Goal: Task Accomplishment & Management: Complete application form

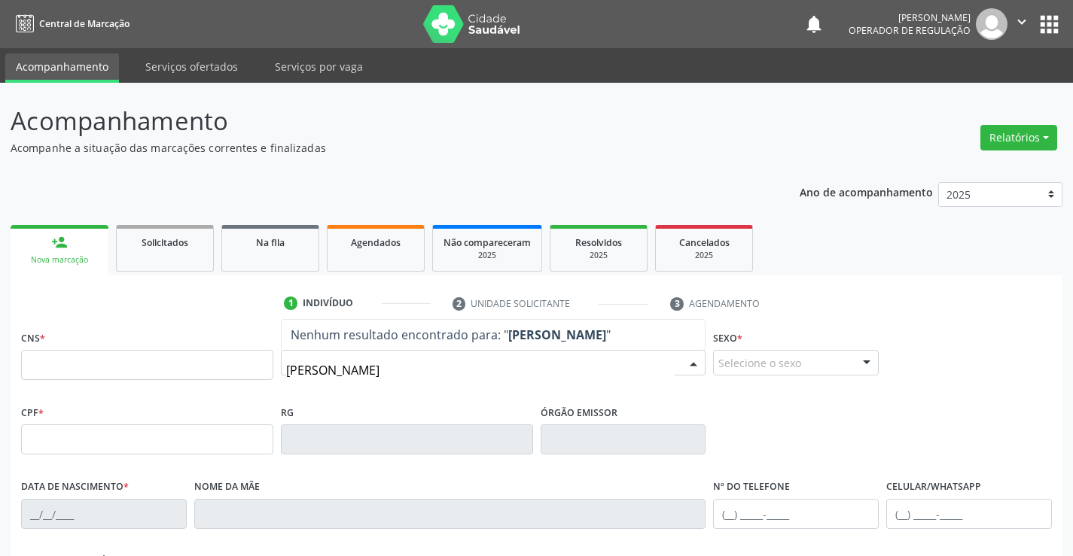
type input "[PERSON_NAME]"
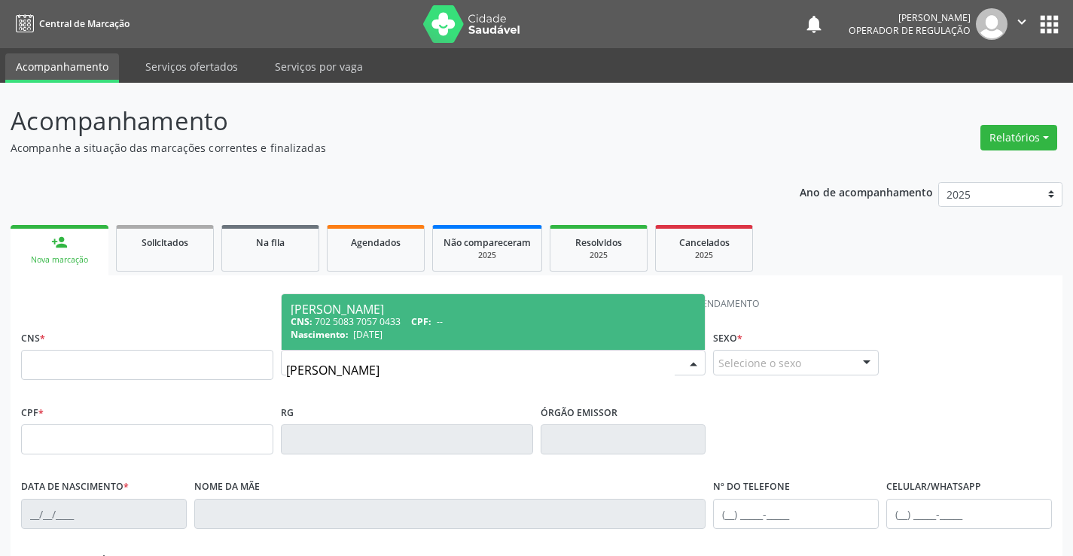
click at [383, 316] on div "CNS: 702 5083 7057 0433 CPF: --" at bounding box center [494, 321] width 406 height 13
type input "702 5083 7057 0433"
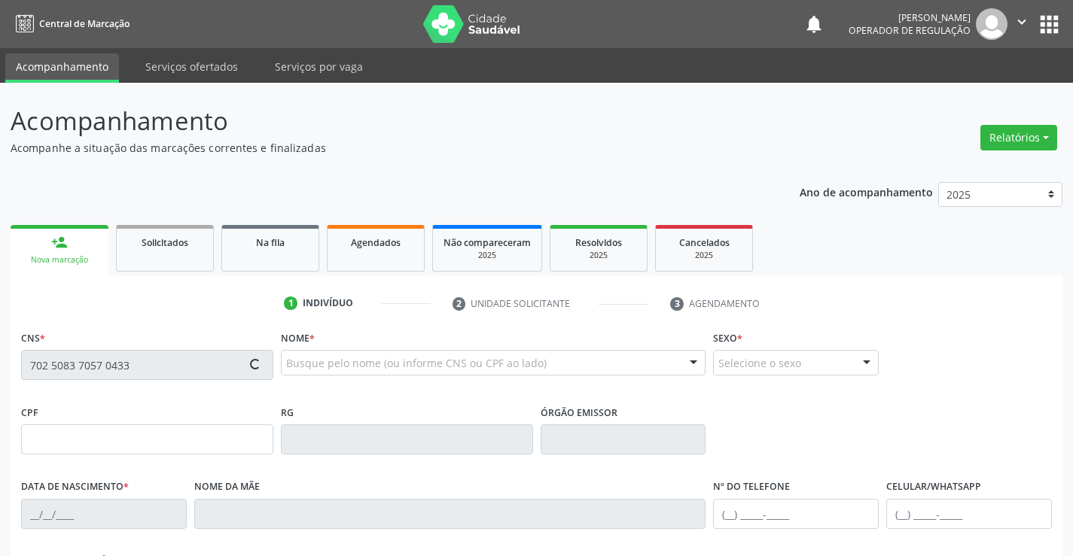
type input "[DATE]"
type input "[PHONE_NUMBER]"
type input "131.518.345-58"
type input "SN"
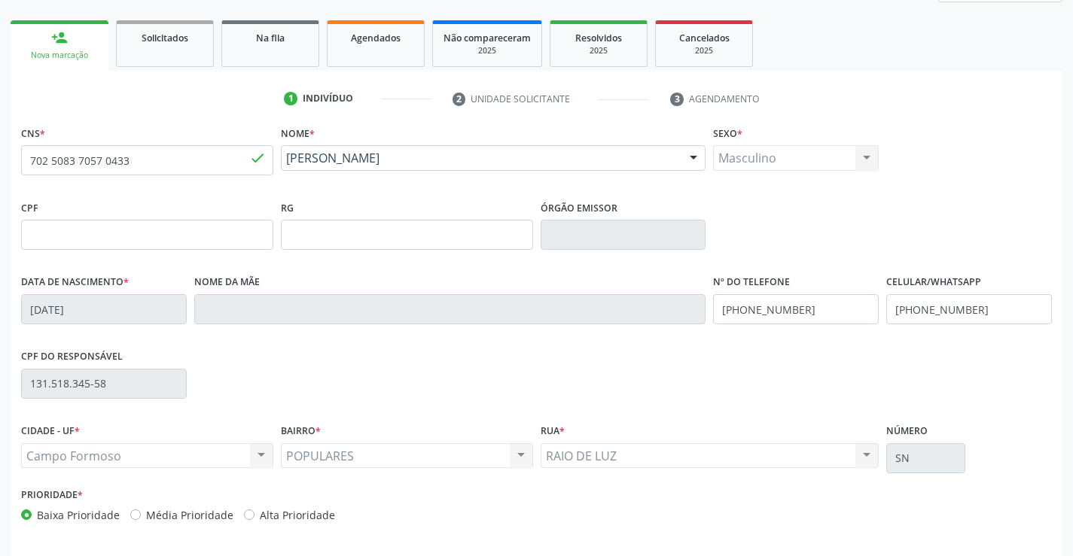
scroll to position [260, 0]
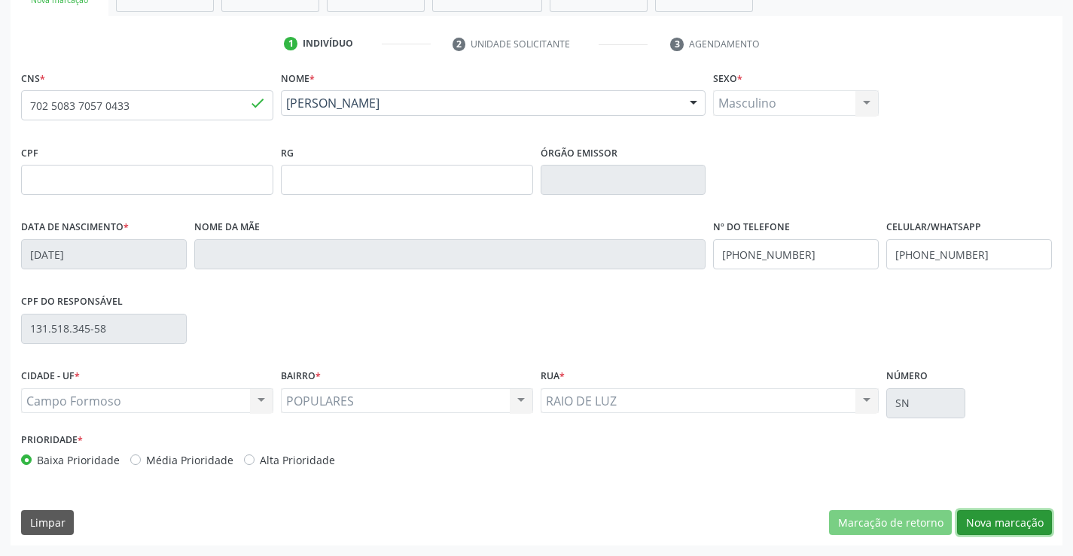
click at [1045, 524] on button "Nova marcação" at bounding box center [1004, 524] width 95 height 26
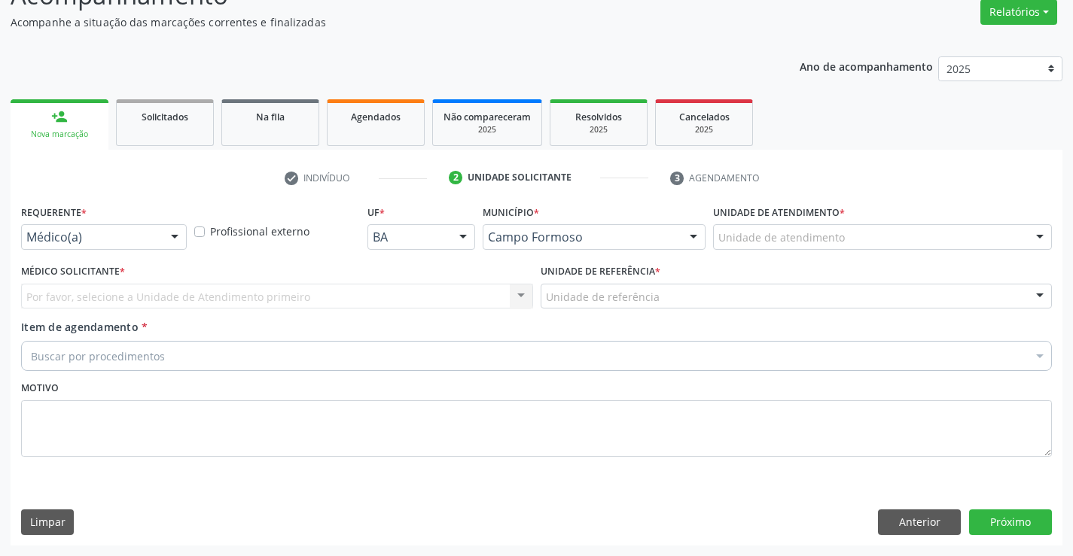
scroll to position [126, 0]
click at [177, 236] on div at bounding box center [174, 238] width 23 height 26
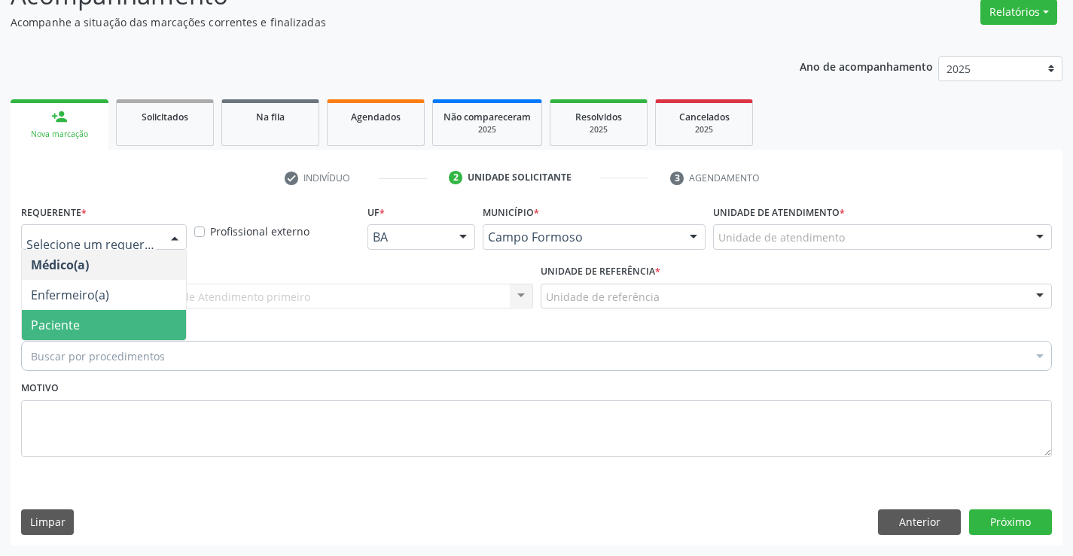
click at [124, 327] on span "Paciente" at bounding box center [104, 325] width 164 height 30
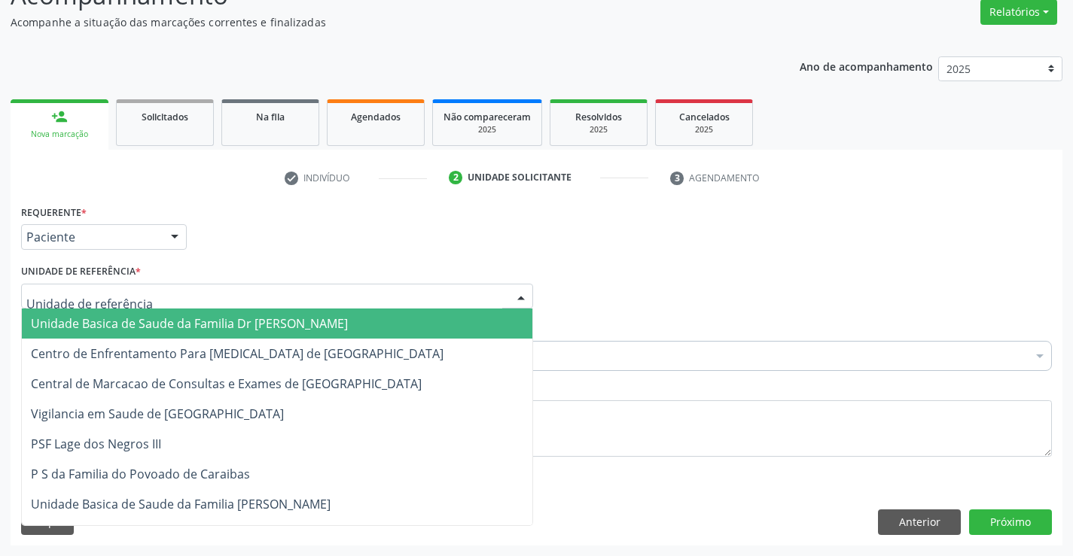
click at [245, 285] on div at bounding box center [277, 297] width 512 height 26
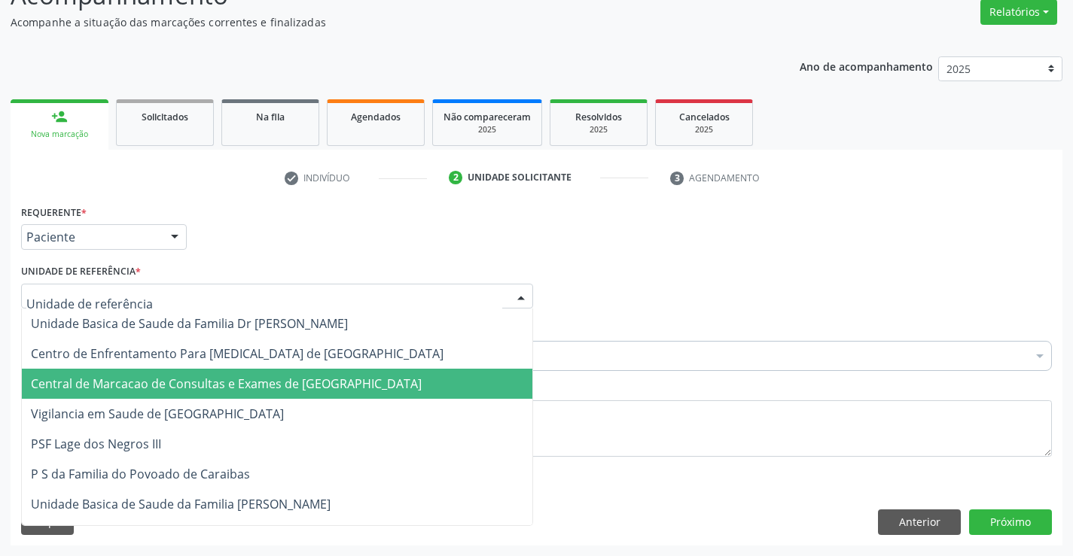
click at [258, 383] on span "Central de Marcacao de Consultas e Exames de [GEOGRAPHIC_DATA]" at bounding box center [226, 384] width 391 height 17
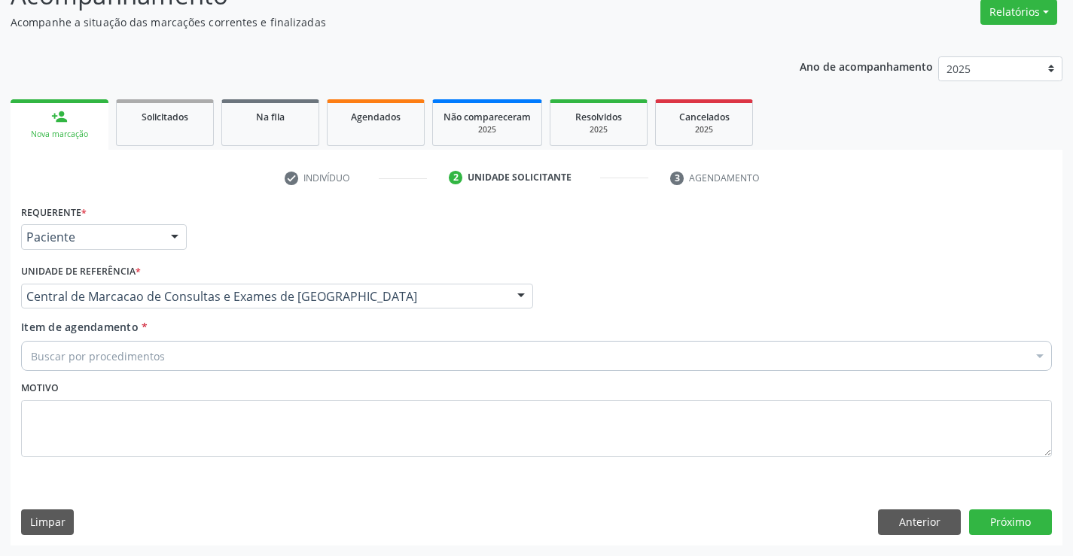
click at [306, 348] on div "Buscar por procedimentos" at bounding box center [536, 356] width 1031 height 30
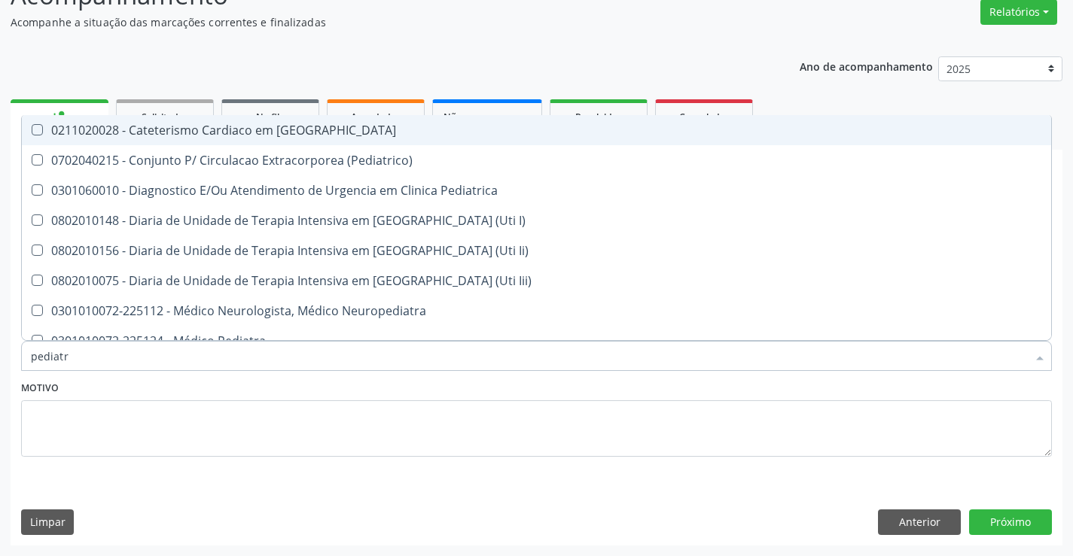
type input "pediatra"
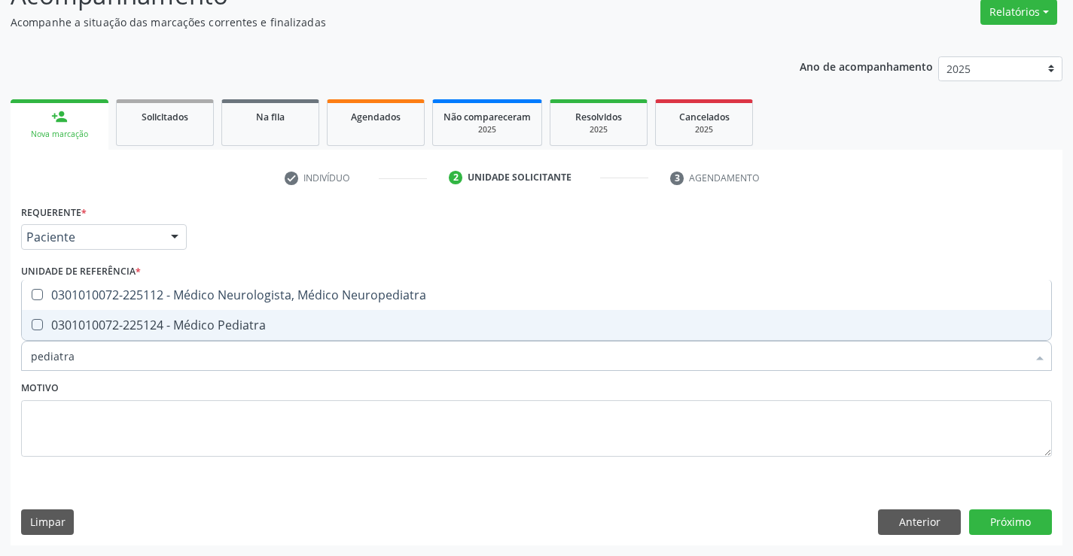
click at [299, 323] on div "0301010072-225124 - Médico Pediatra" at bounding box center [536, 325] width 1011 height 12
checkbox Pediatra "true"
click at [1033, 520] on button "Próximo" at bounding box center [1010, 523] width 83 height 26
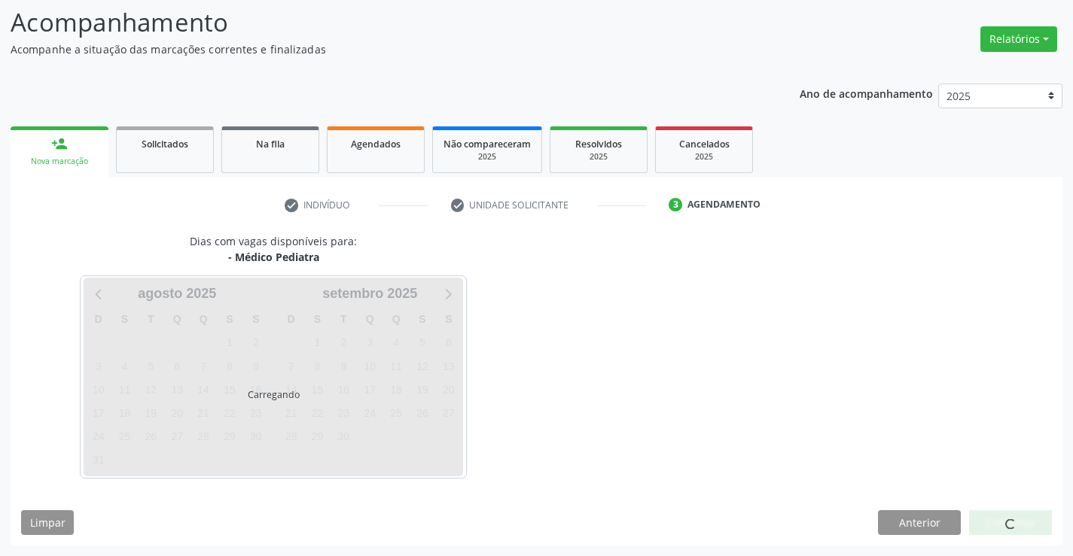
scroll to position [99, 0]
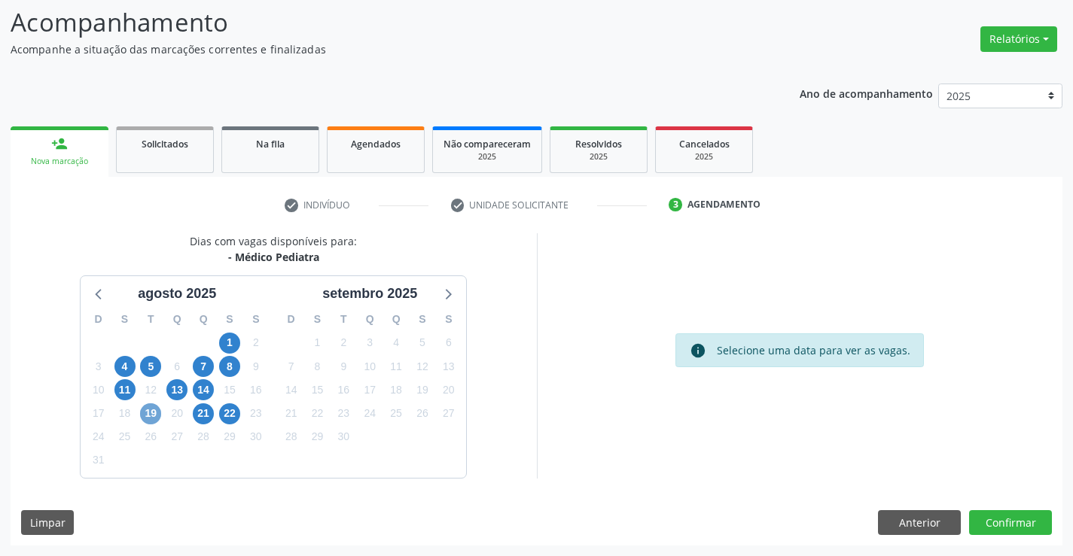
click at [148, 417] on span "19" at bounding box center [150, 414] width 21 height 21
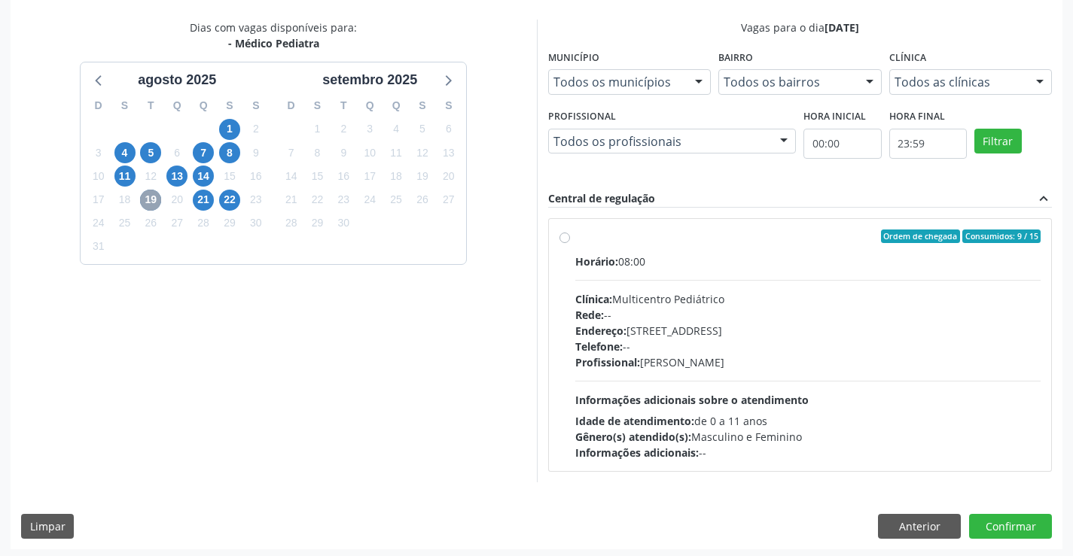
scroll to position [316, 0]
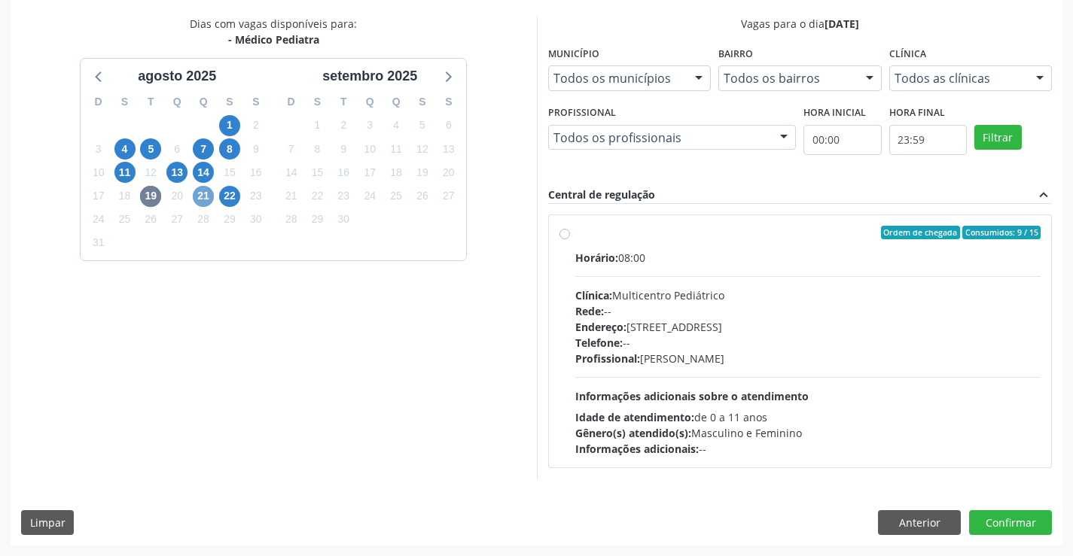
click at [203, 199] on span "21" at bounding box center [203, 196] width 21 height 21
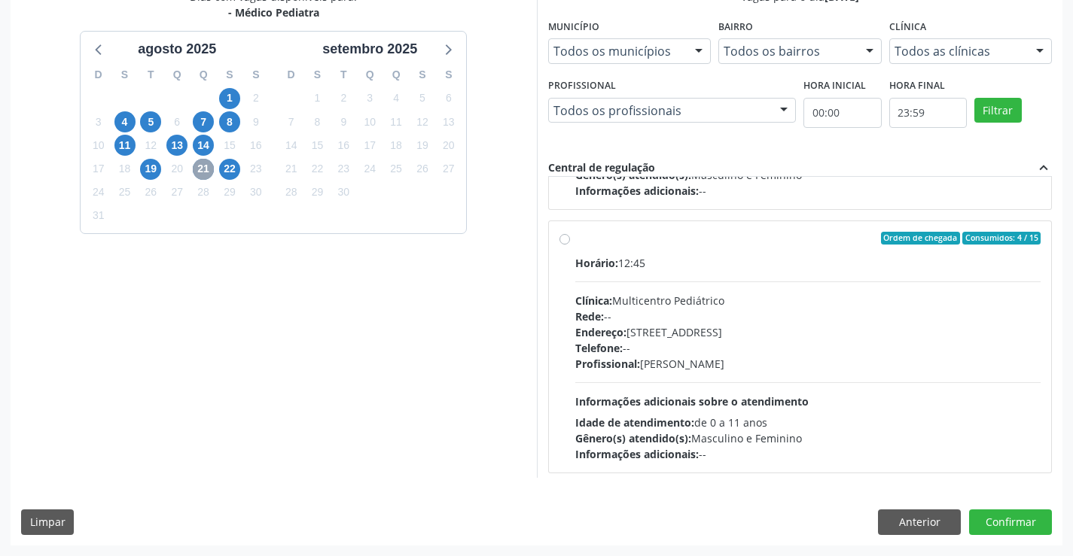
scroll to position [237, 0]
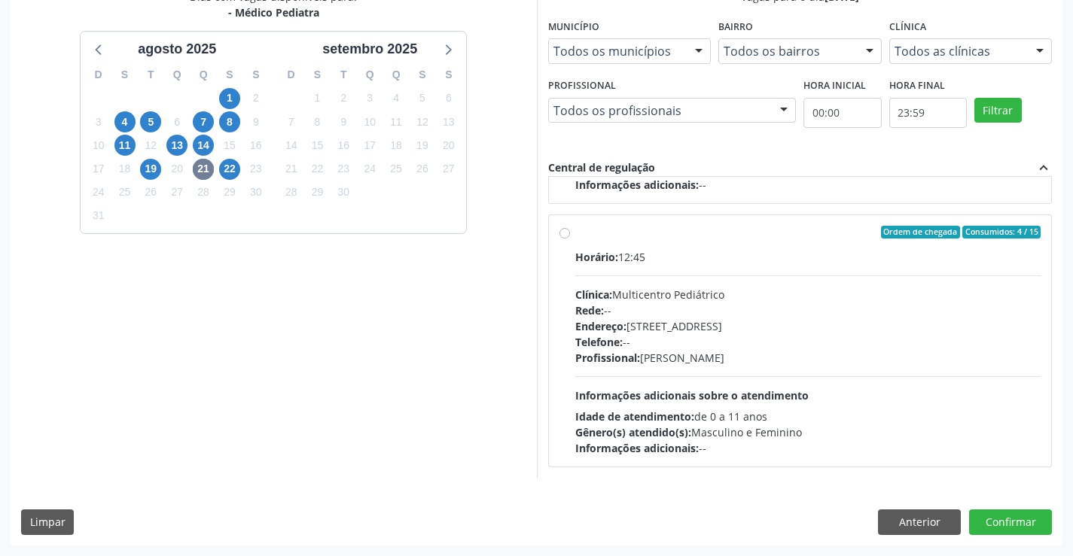
click at [690, 297] on div "Clínica: Multicentro Pediátrico" at bounding box center [808, 295] width 466 height 16
click at [570, 239] on input "Ordem de chegada Consumidos: 4 / 15 Horário: 12:45 Clínica: Multicentro Pediátr…" at bounding box center [564, 233] width 11 height 14
radio input "true"
click at [1015, 517] on button "Confirmar" at bounding box center [1010, 523] width 83 height 26
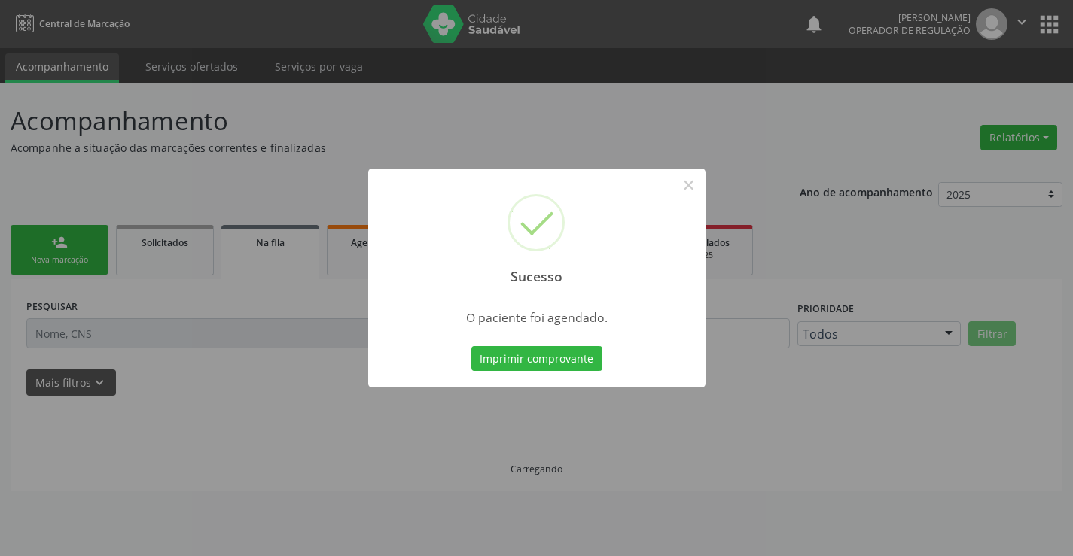
scroll to position [0, 0]
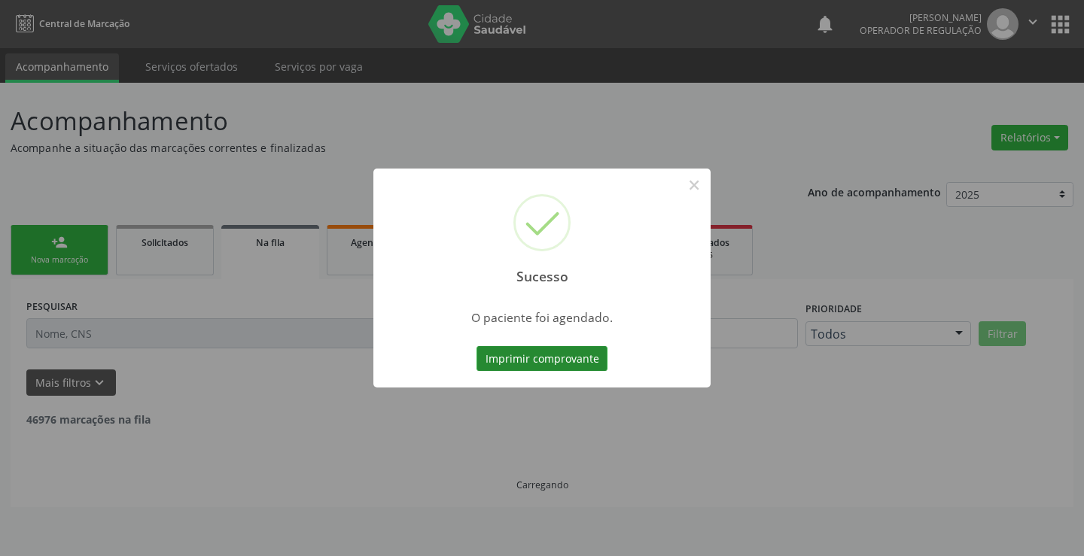
click at [531, 355] on button "Imprimir comprovante" at bounding box center [542, 359] width 131 height 26
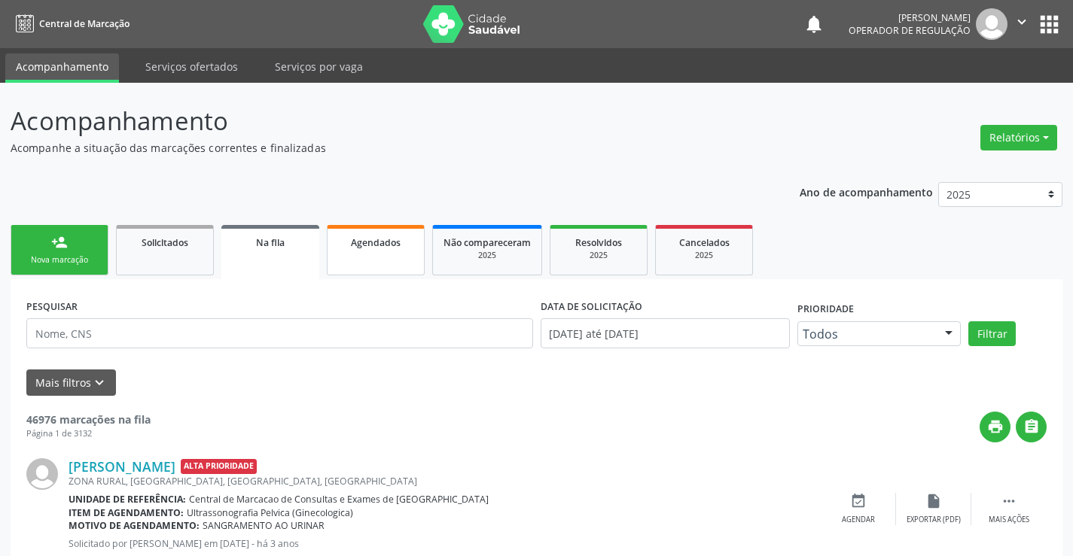
click at [409, 255] on link "Agendados" at bounding box center [376, 250] width 98 height 50
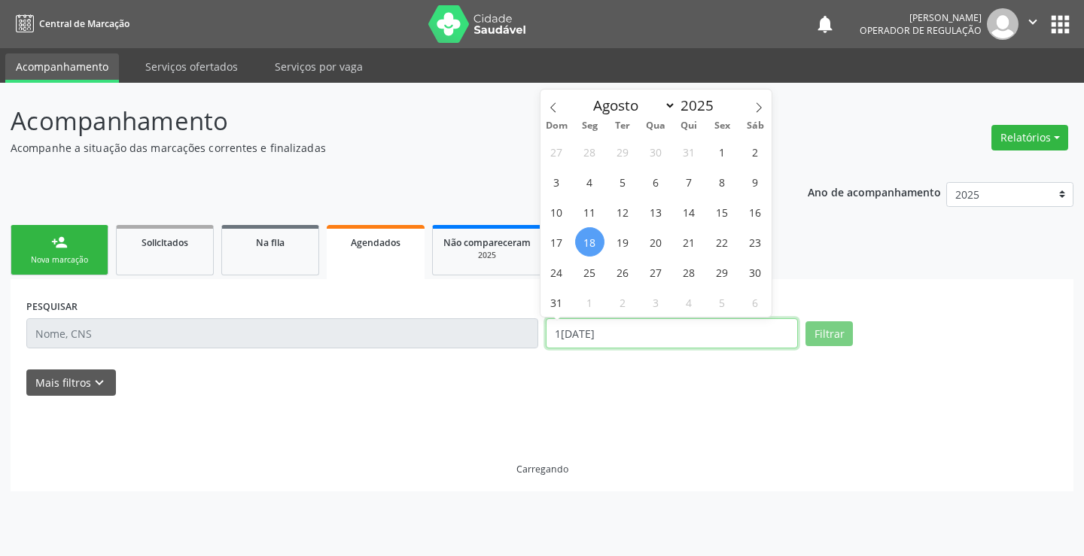
click at [627, 328] on input "1[DATE]" at bounding box center [672, 334] width 252 height 30
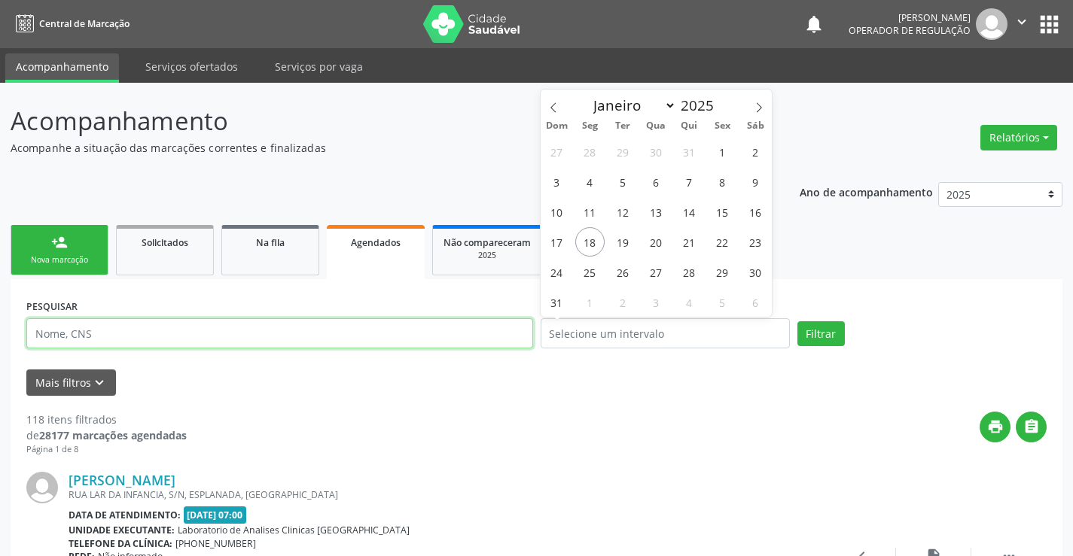
click at [379, 338] on input "text" at bounding box center [279, 334] width 507 height 30
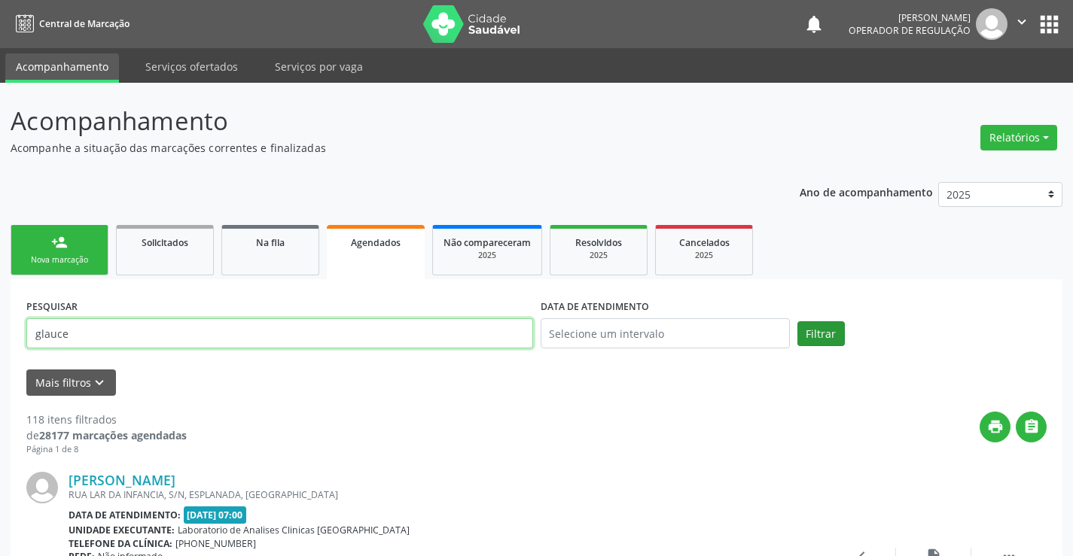
type input "glauce"
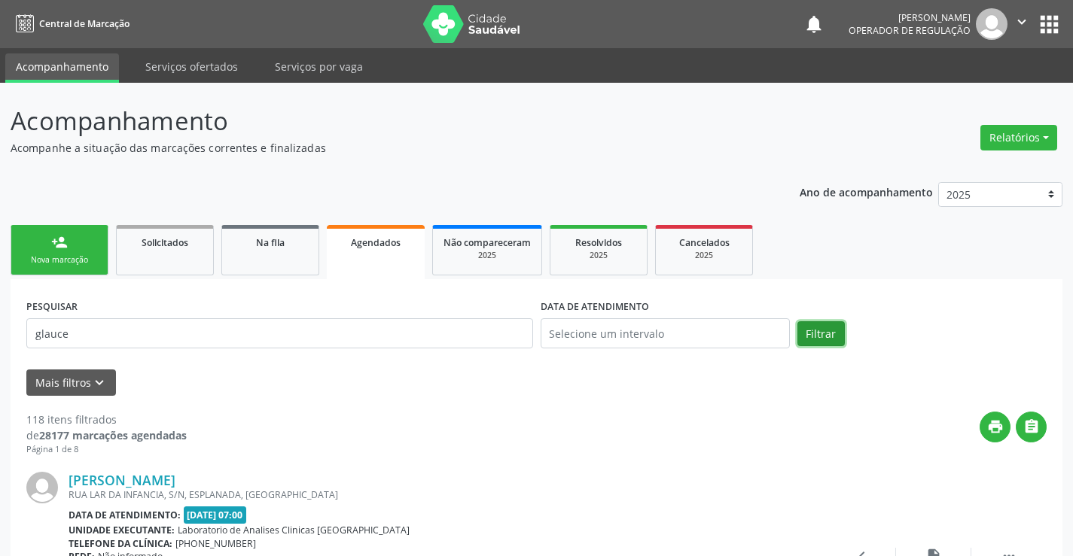
click at [831, 325] on button "Filtrar" at bounding box center [820, 335] width 47 height 26
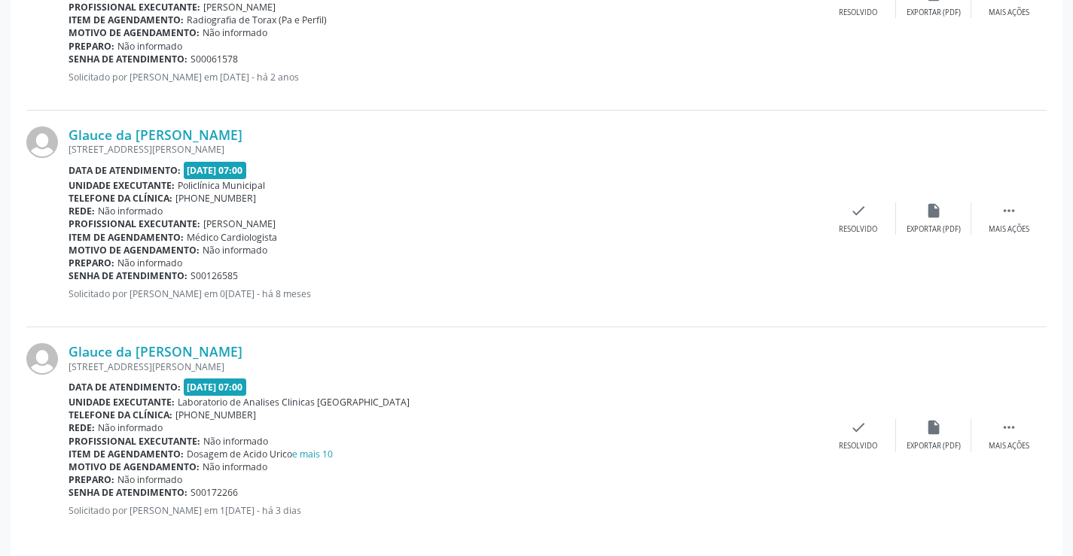
scroll to position [794, 0]
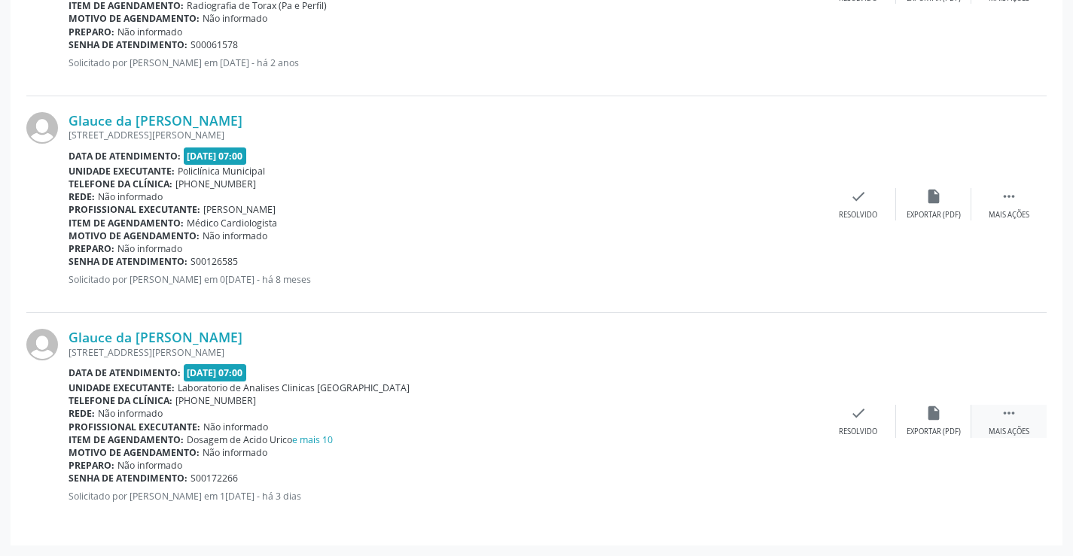
click at [1011, 418] on icon "" at bounding box center [1009, 413] width 17 height 17
click at [710, 416] on icon "print" at bounding box center [708, 413] width 17 height 17
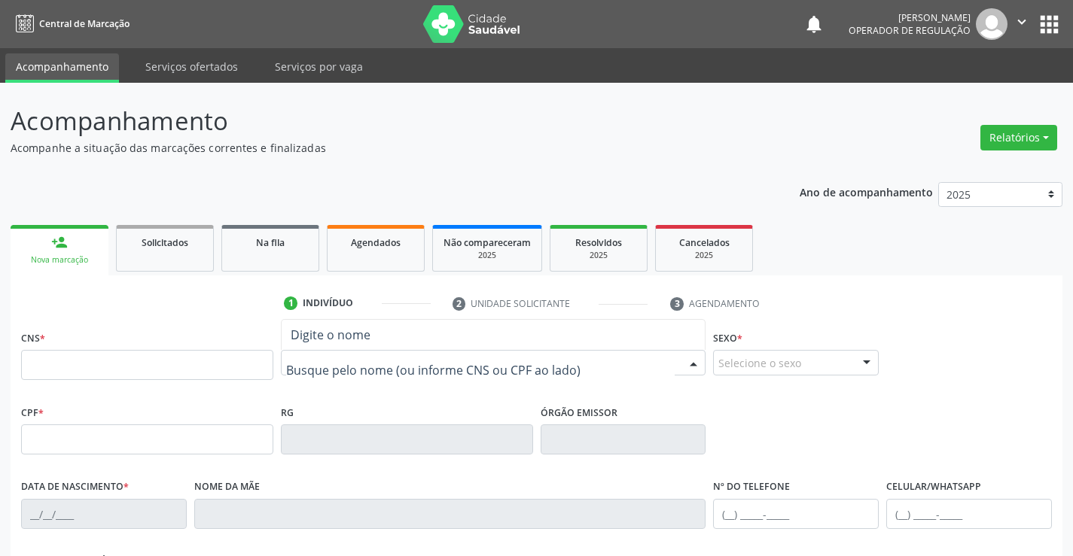
click at [325, 372] on div at bounding box center [493, 363] width 425 height 26
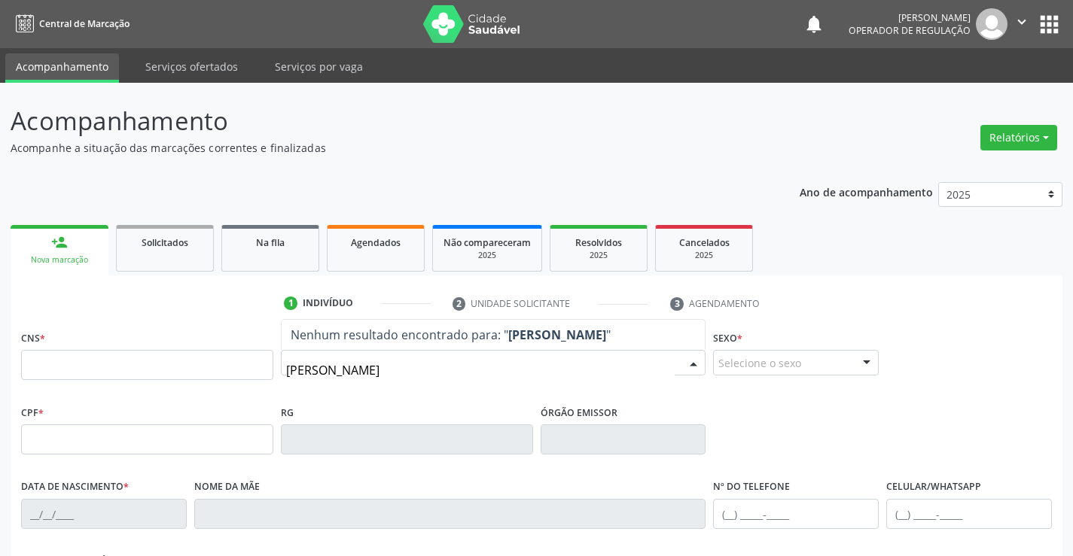
type input "liz araujo"
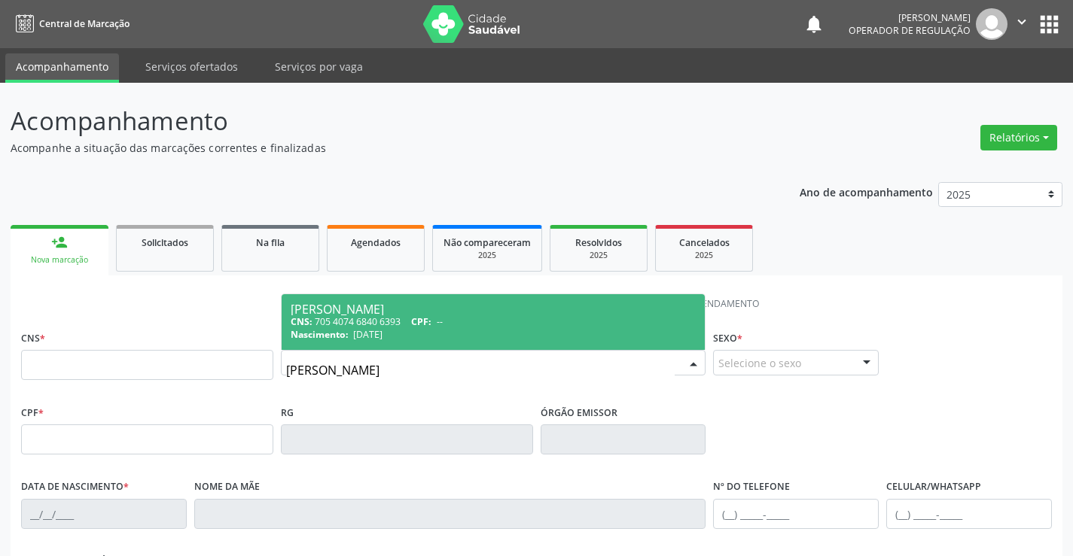
click at [409, 315] on div "CNS: 705 4074 6840 6393 CPF: --" at bounding box center [494, 321] width 406 height 13
type input "705 4074 6840 6393"
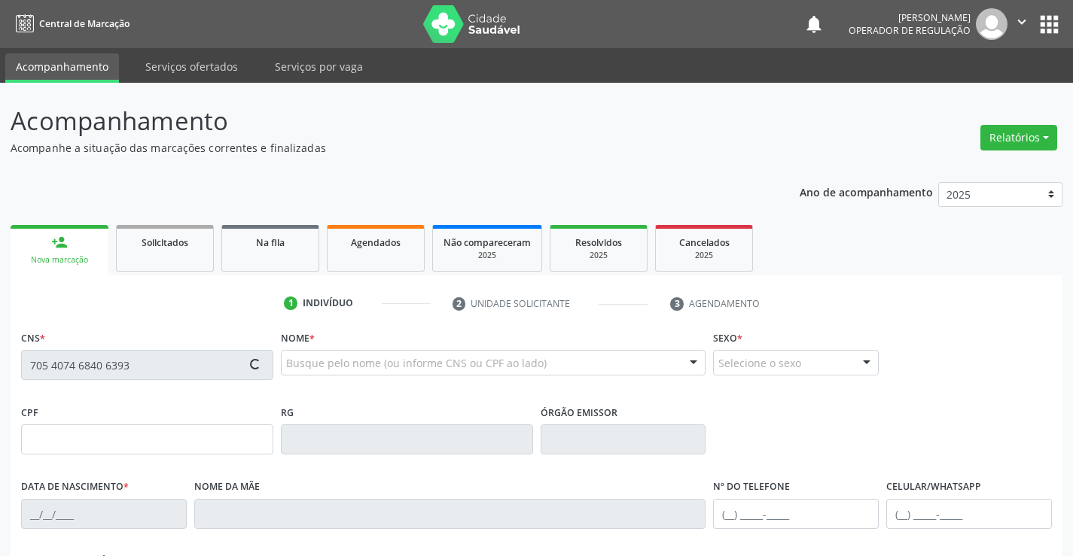
type input "19/02/2025"
type input "S/N"
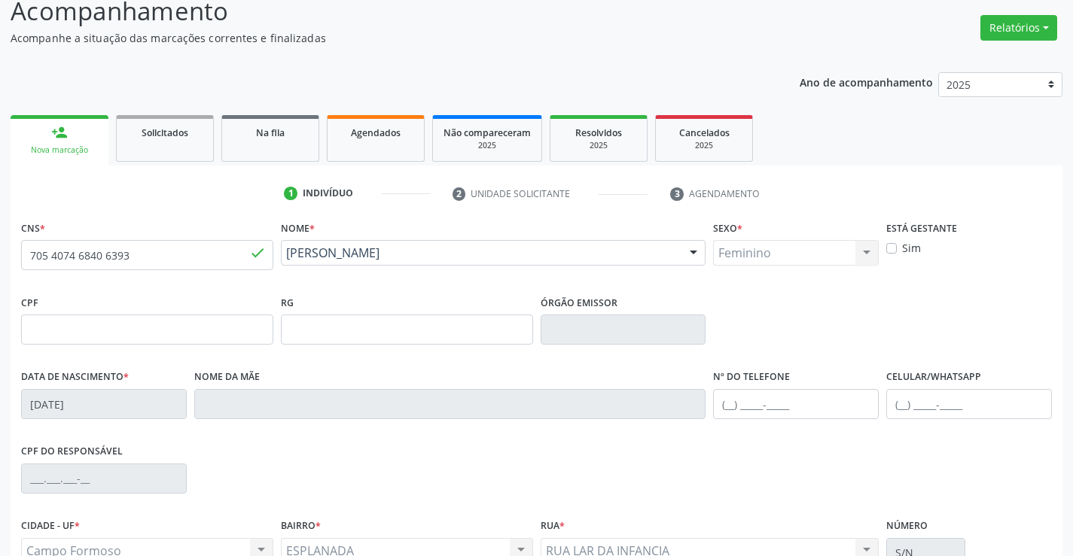
scroll to position [260, 0]
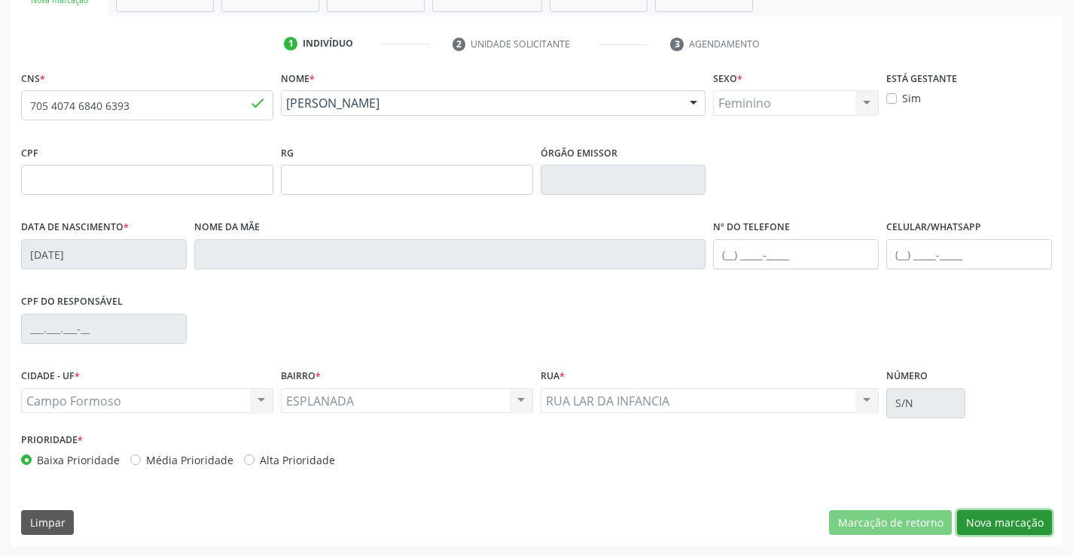
click at [1001, 526] on button "Nova marcação" at bounding box center [1004, 524] width 95 height 26
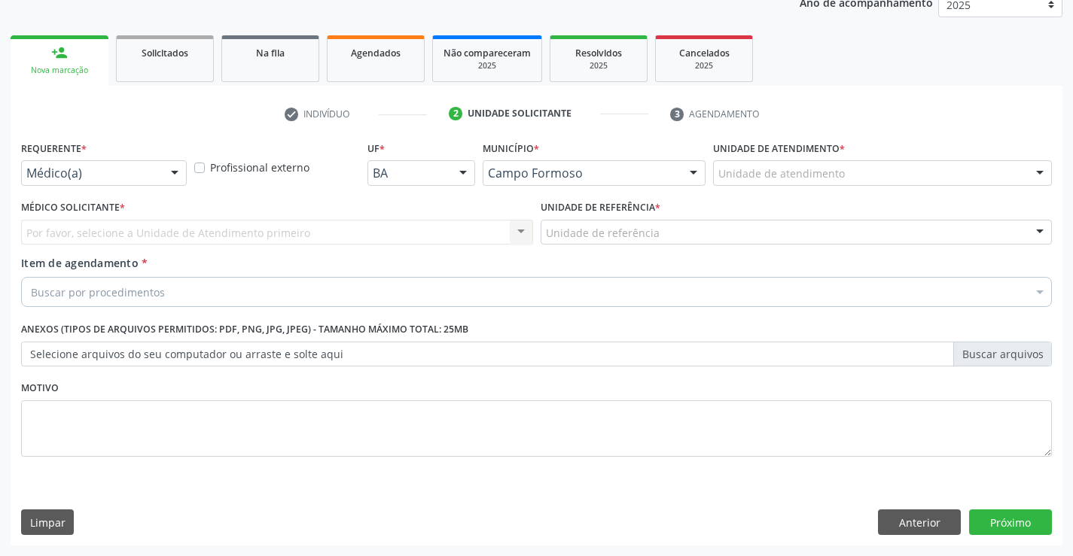
scroll to position [190, 0]
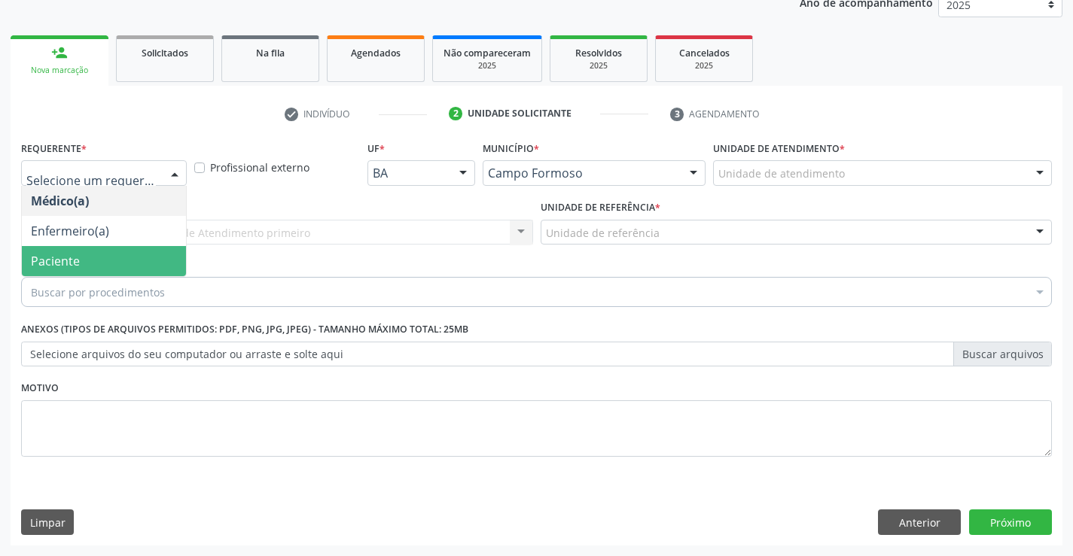
click at [104, 268] on span "Paciente" at bounding box center [104, 261] width 164 height 30
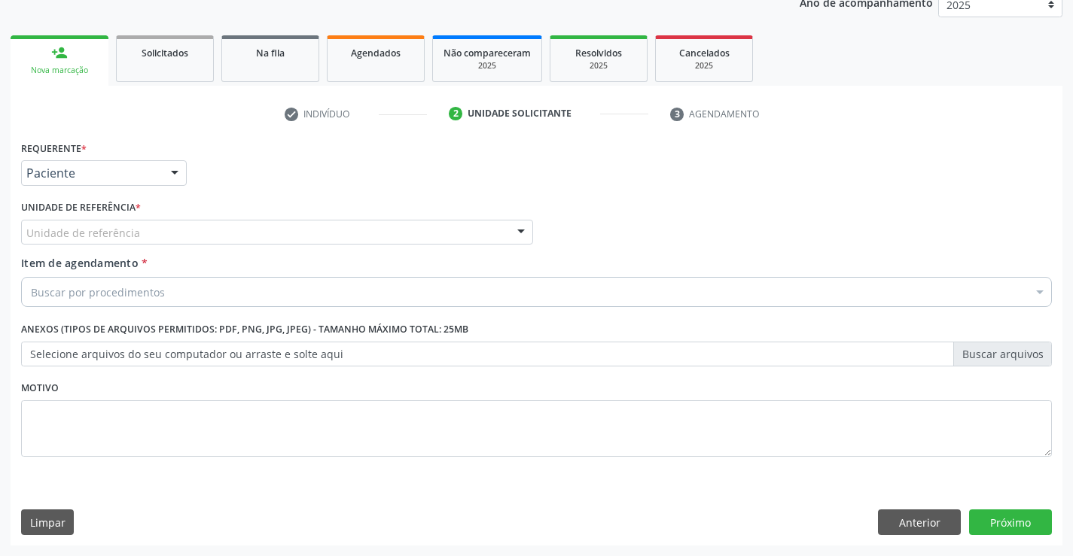
click at [163, 233] on div "Unidade de referência" at bounding box center [277, 233] width 512 height 26
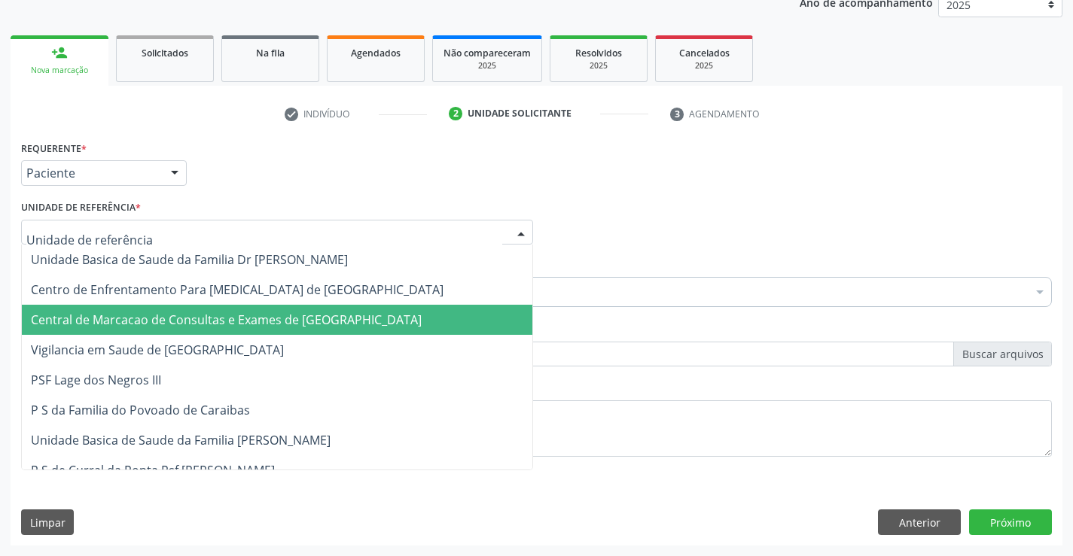
click at [178, 328] on span "Central de Marcacao de Consultas e Exames de [GEOGRAPHIC_DATA]" at bounding box center [226, 320] width 391 height 17
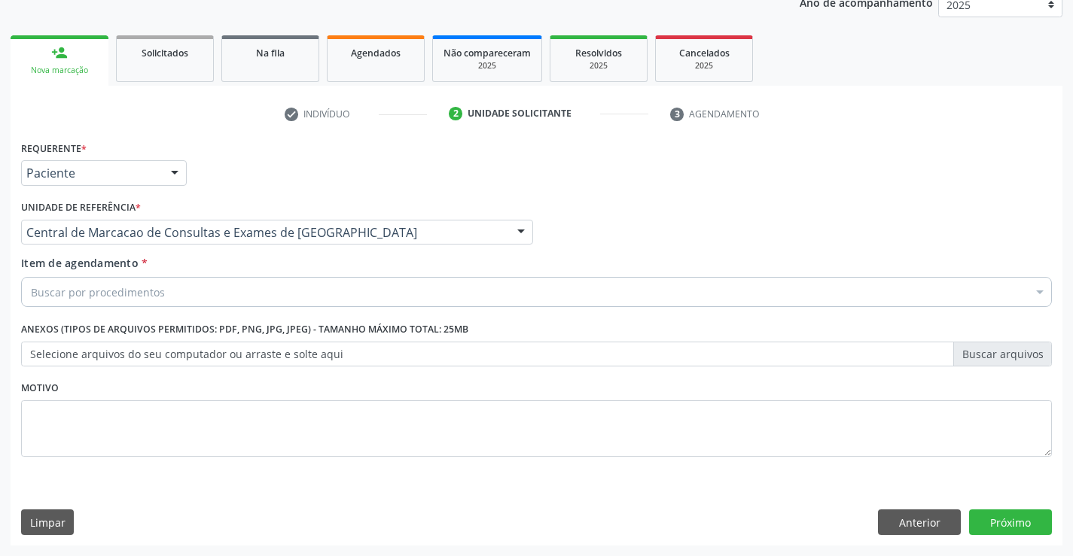
click at [197, 298] on div "Buscar por procedimentos" at bounding box center [536, 292] width 1031 height 30
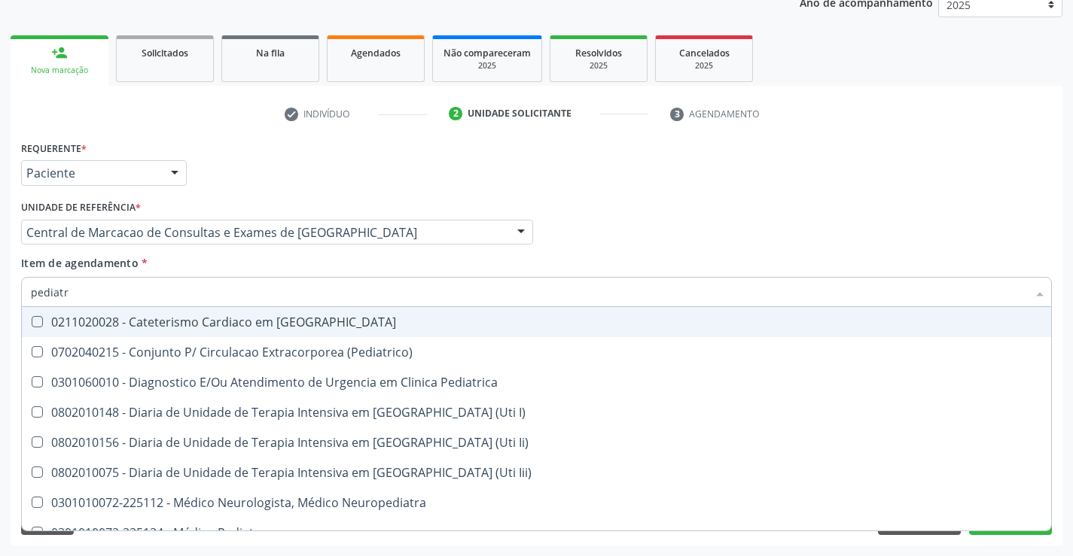
type input "pediatra"
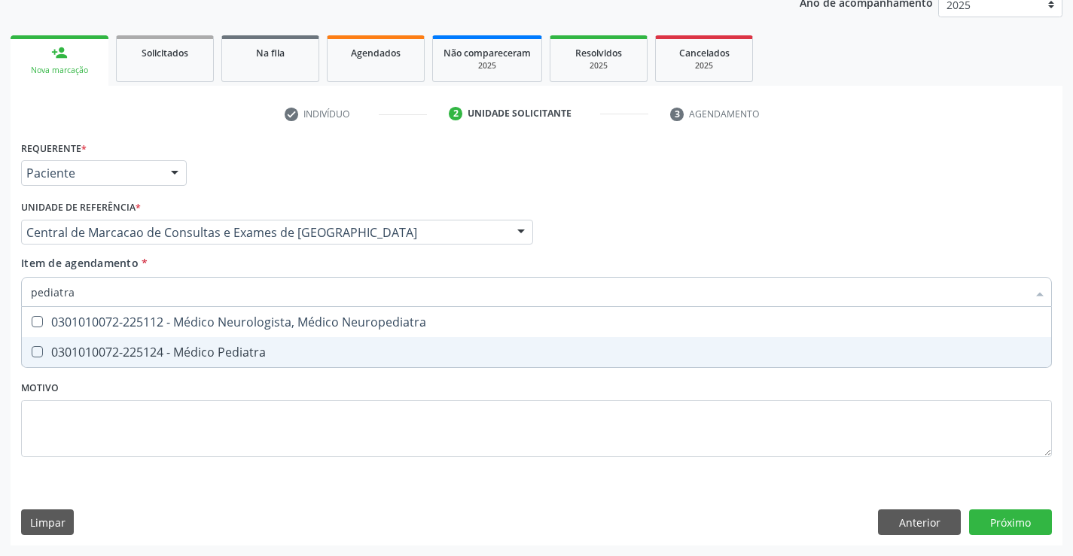
click at [177, 351] on div "0301010072-225124 - Médico Pediatra" at bounding box center [536, 352] width 1011 height 12
checkbox Pediatra "true"
click at [1004, 514] on div "Requerente * Paciente Médico(a) Enfermeiro(a) Paciente Nenhum resultado encontr…" at bounding box center [537, 341] width 1052 height 409
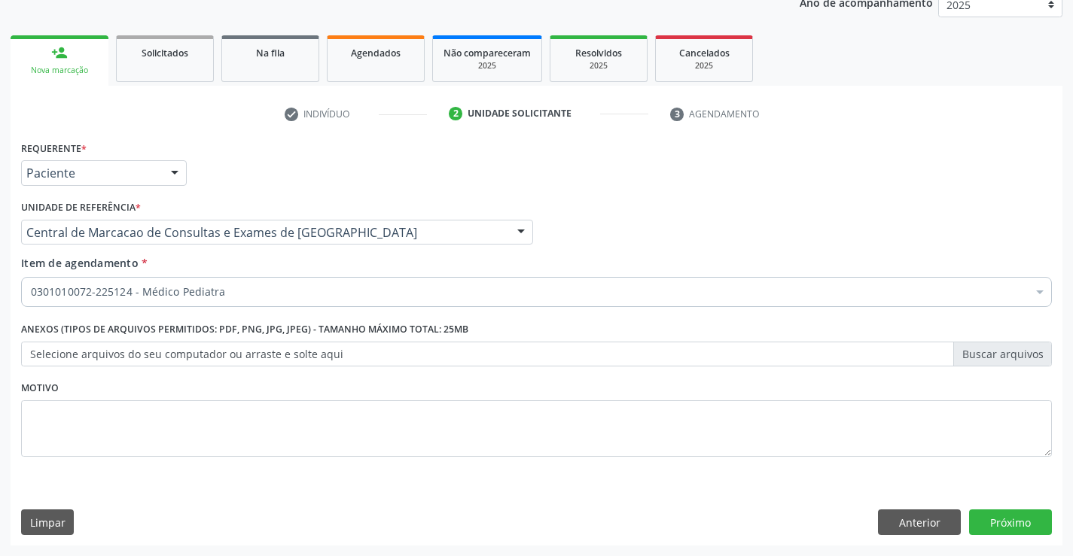
click at [190, 352] on label "Selecione arquivos do seu computador ou arraste e solte aqui" at bounding box center [536, 355] width 1031 height 26
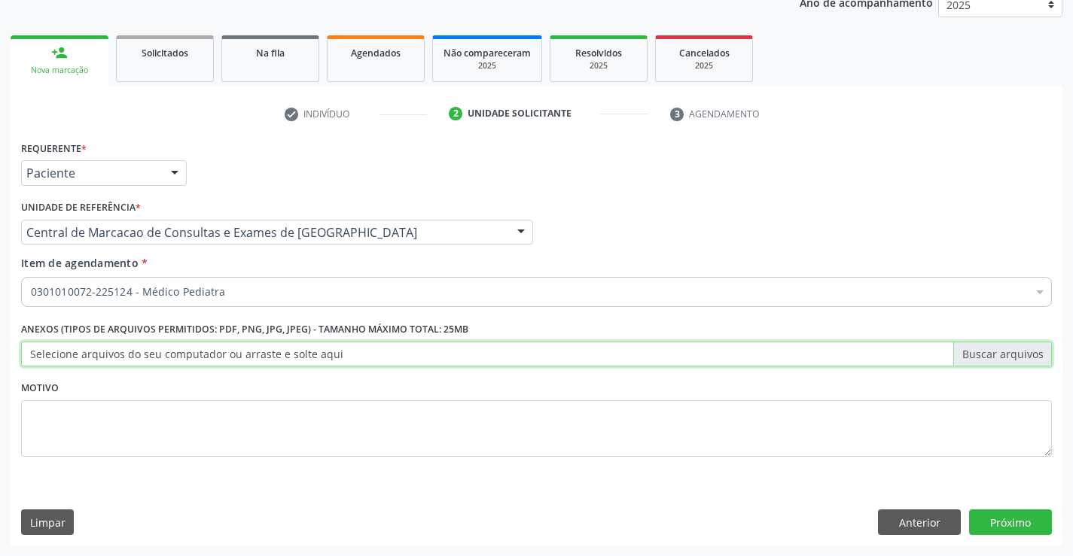
click at [190, 352] on input "Selecione arquivos do seu computador ou arraste e solte aqui" at bounding box center [536, 355] width 1031 height 26
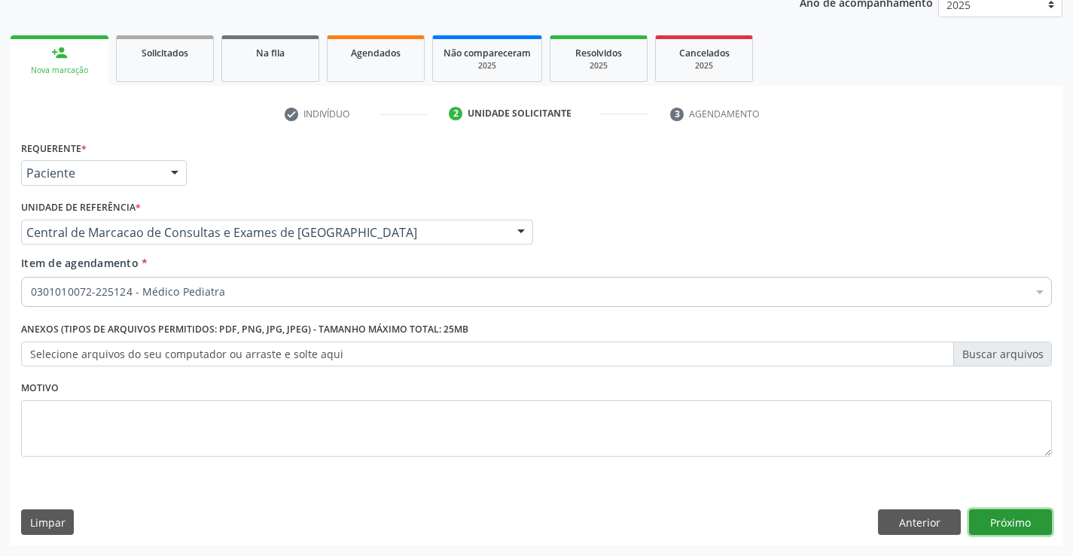
click at [1014, 521] on button "Próximo" at bounding box center [1010, 523] width 83 height 26
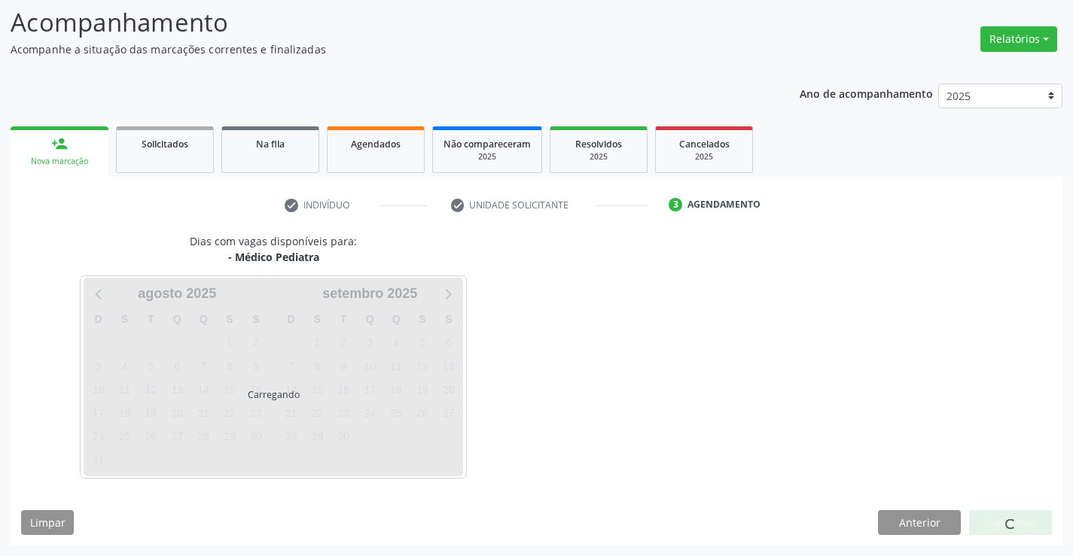
scroll to position [99, 0]
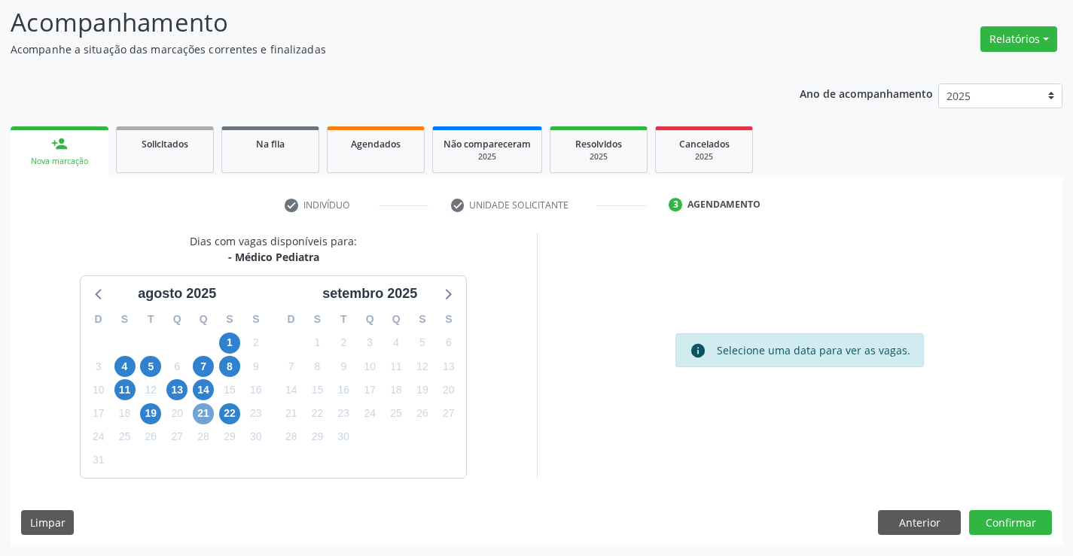
click at [206, 416] on span "21" at bounding box center [203, 414] width 21 height 21
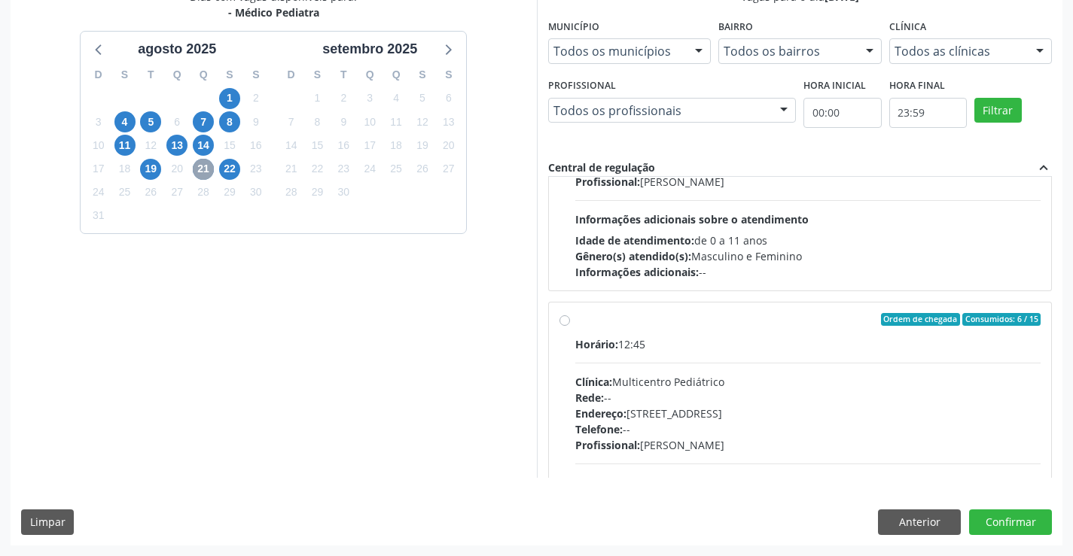
scroll to position [151, 0]
click at [657, 361] on div "Horário: 12:45 Clínica: Multicentro Pediátrico Rede: -- Endereço: Antigo Casa G…" at bounding box center [808, 439] width 466 height 207
click at [570, 326] on input "Ordem de chegada Consumidos: 6 / 15 Horário: 12:45 Clínica: Multicentro Pediátr…" at bounding box center [564, 319] width 11 height 14
radio input "true"
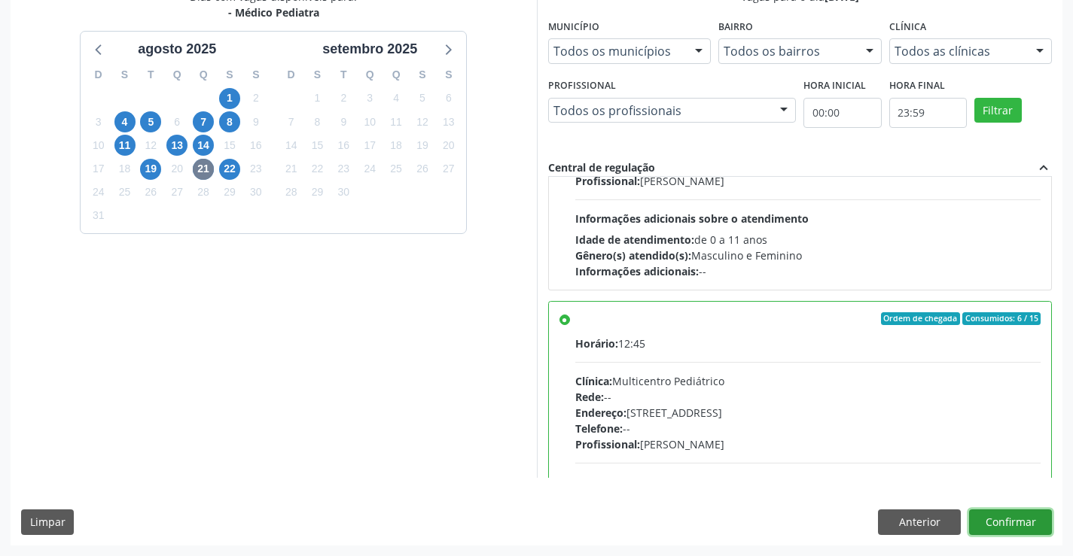
click at [990, 519] on button "Confirmar" at bounding box center [1010, 523] width 83 height 26
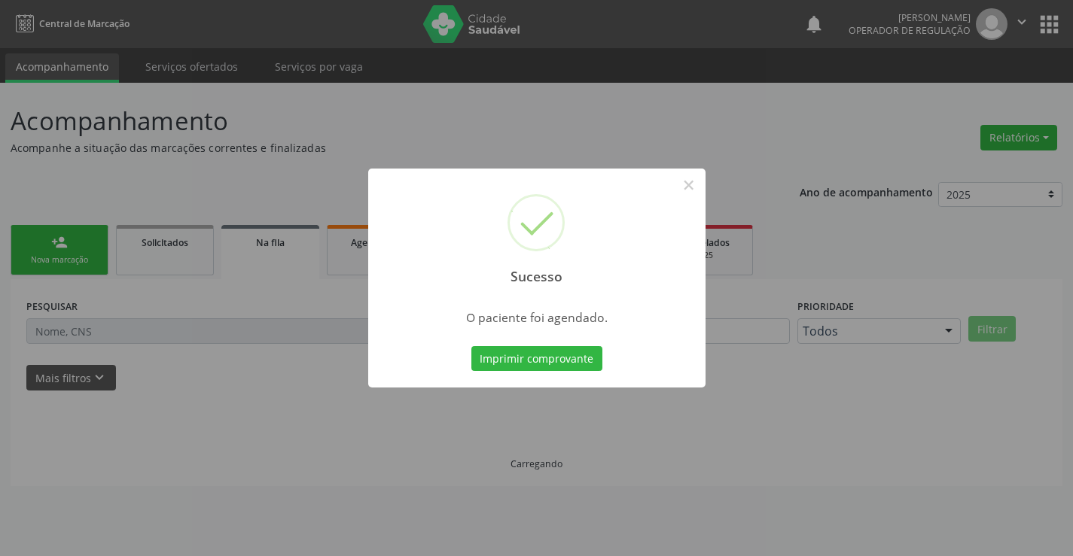
scroll to position [0, 0]
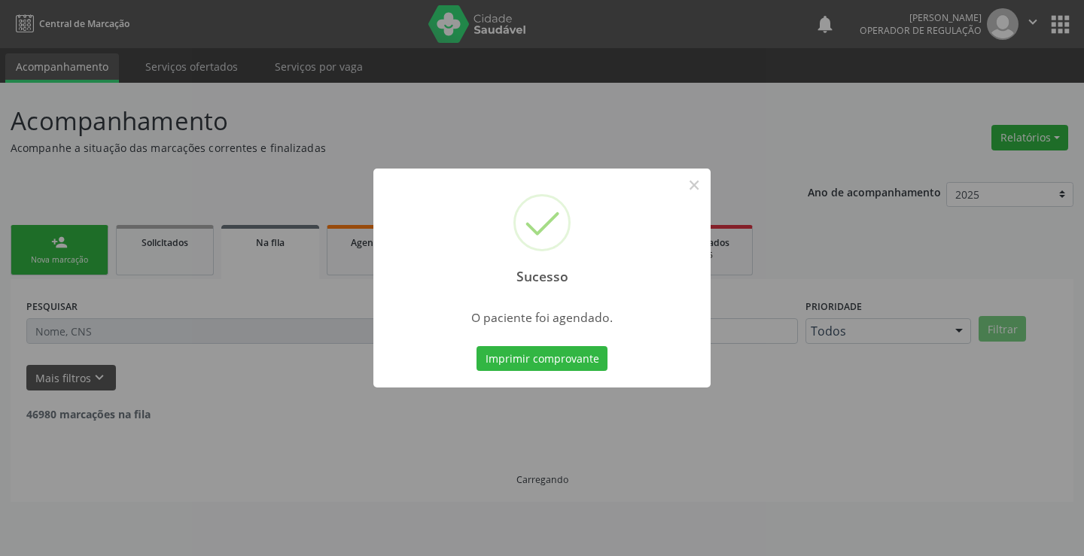
click at [477, 346] on button "Imprimir comprovante" at bounding box center [542, 359] width 131 height 26
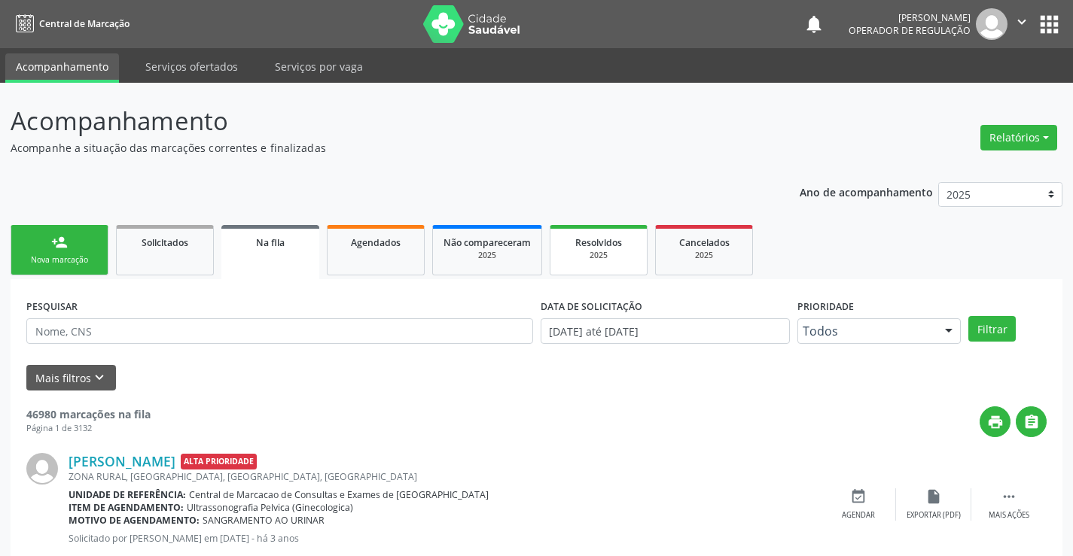
click at [608, 256] on div "2025" at bounding box center [598, 255] width 75 height 11
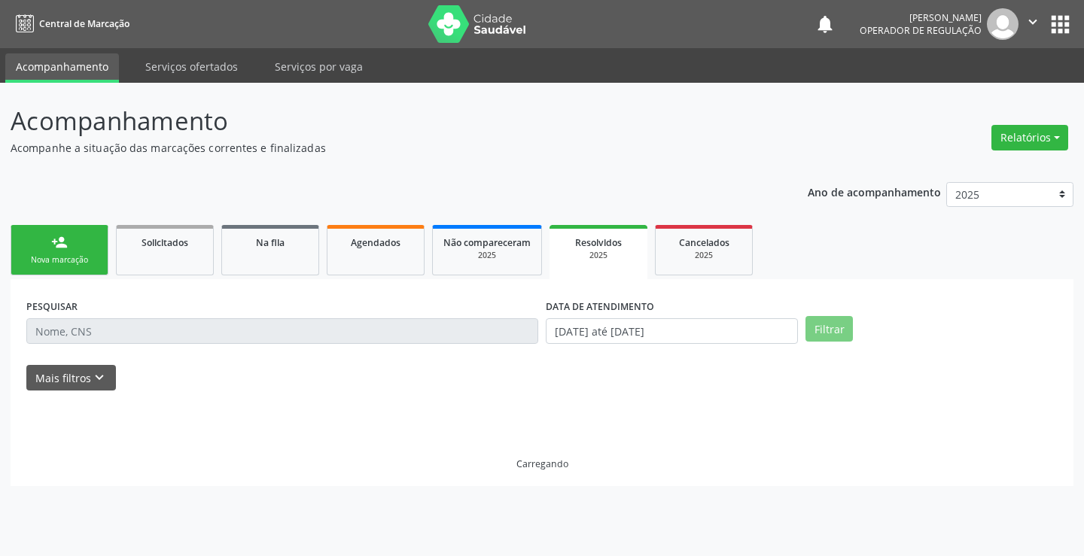
click at [294, 314] on div "PESQUISAR" at bounding box center [283, 324] width 520 height 59
click at [459, 334] on input "text" at bounding box center [282, 332] width 512 height 26
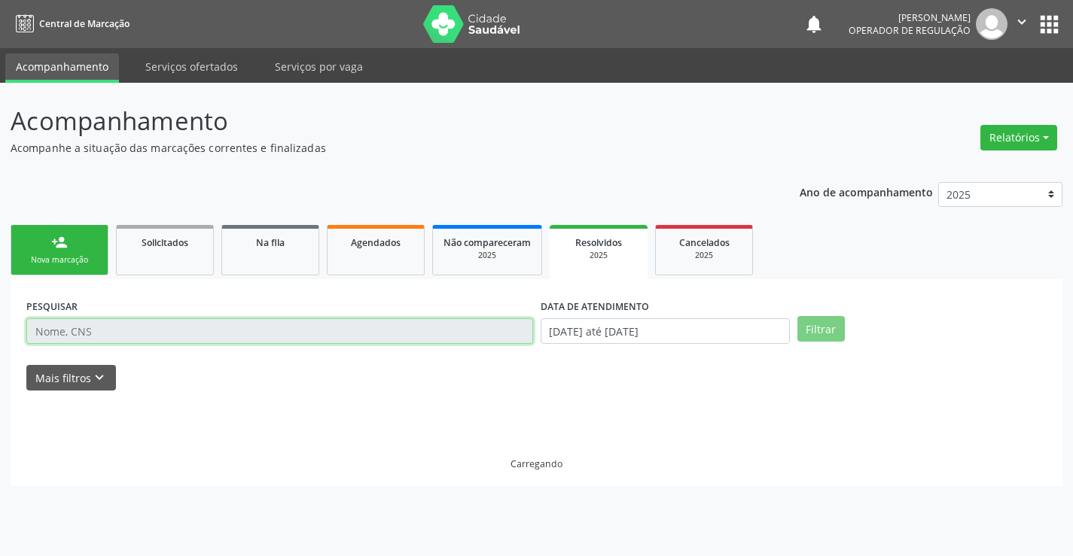
click at [457, 334] on input "text" at bounding box center [279, 332] width 507 height 26
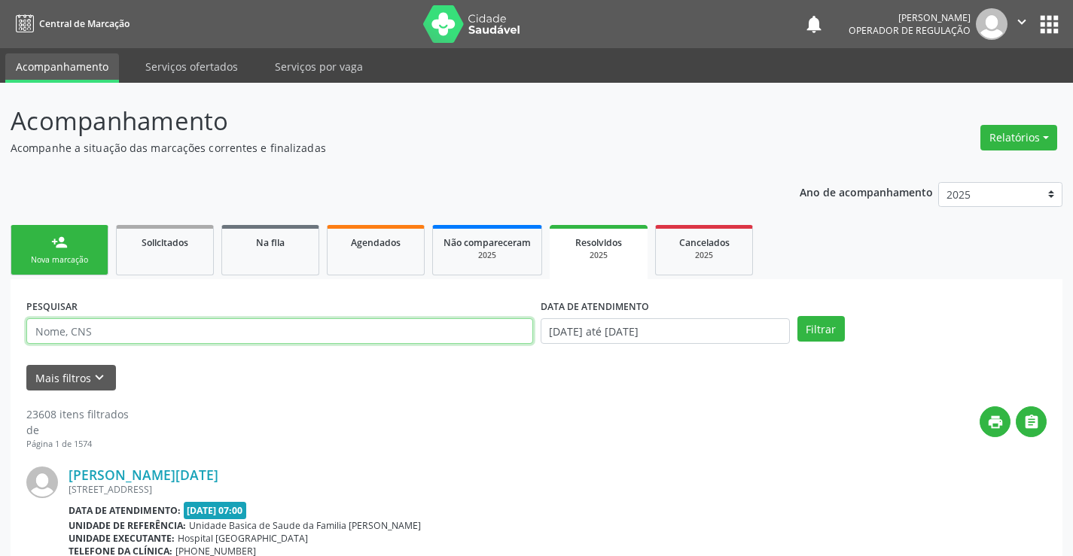
click at [455, 333] on input "text" at bounding box center [279, 332] width 507 height 26
click at [452, 331] on input "text" at bounding box center [279, 332] width 507 height 26
type input "jeilane"
click at [797, 316] on button "Filtrar" at bounding box center [820, 329] width 47 height 26
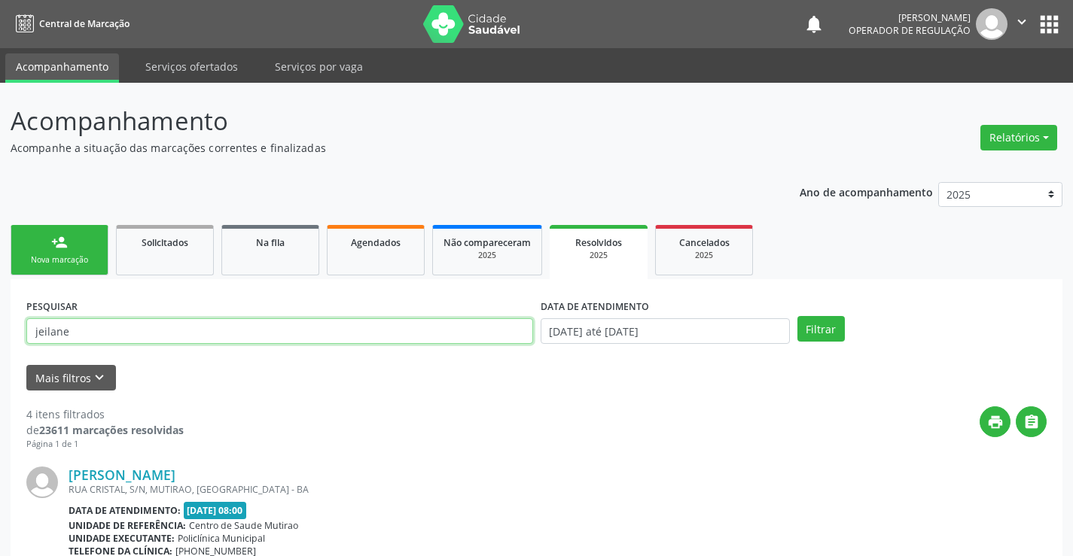
click at [88, 326] on input "jeilane" at bounding box center [279, 332] width 507 height 26
click at [542, 447] on div "print " at bounding box center [615, 429] width 863 height 44
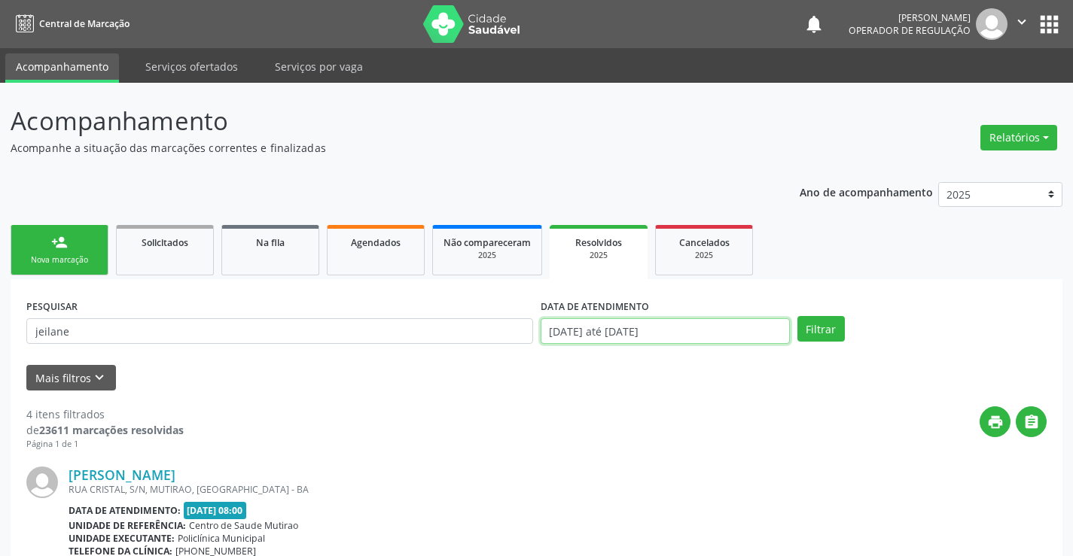
click at [725, 331] on input "01/01/2025 até 18/08/2025" at bounding box center [665, 332] width 249 height 26
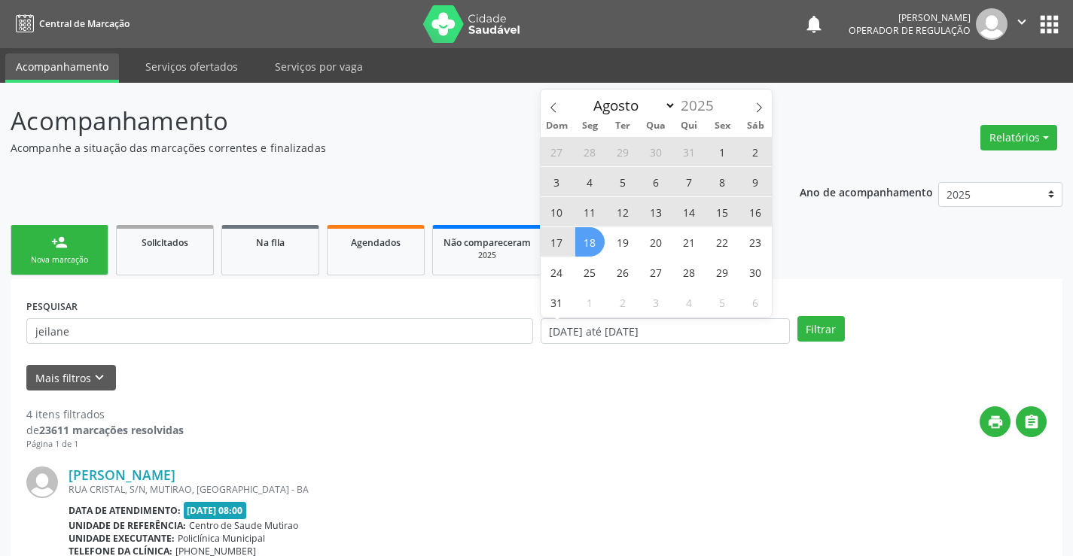
click at [588, 210] on span "11" at bounding box center [589, 211] width 29 height 29
type input "11/08/2025"
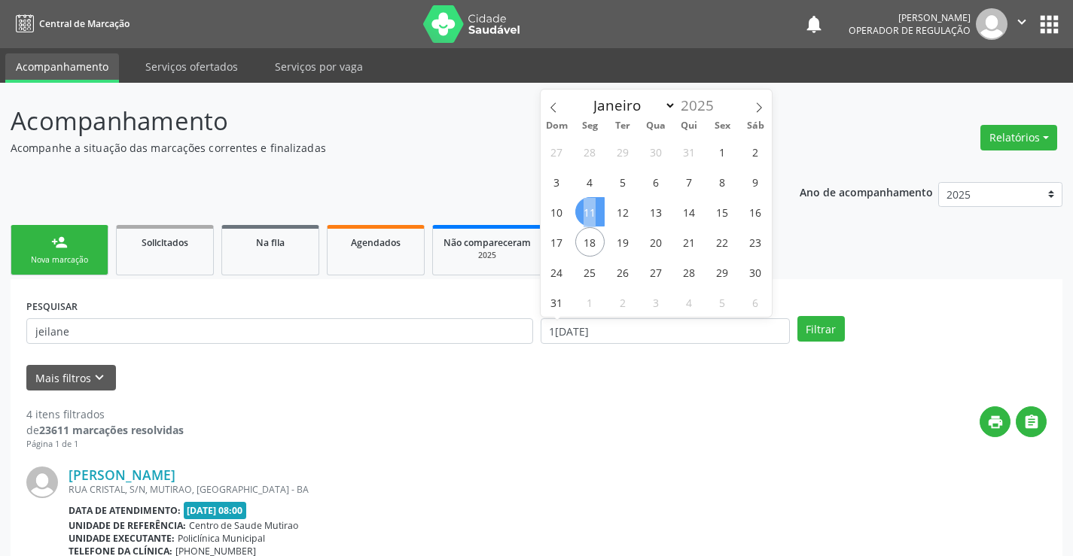
click at [588, 210] on span "11" at bounding box center [589, 211] width 29 height 29
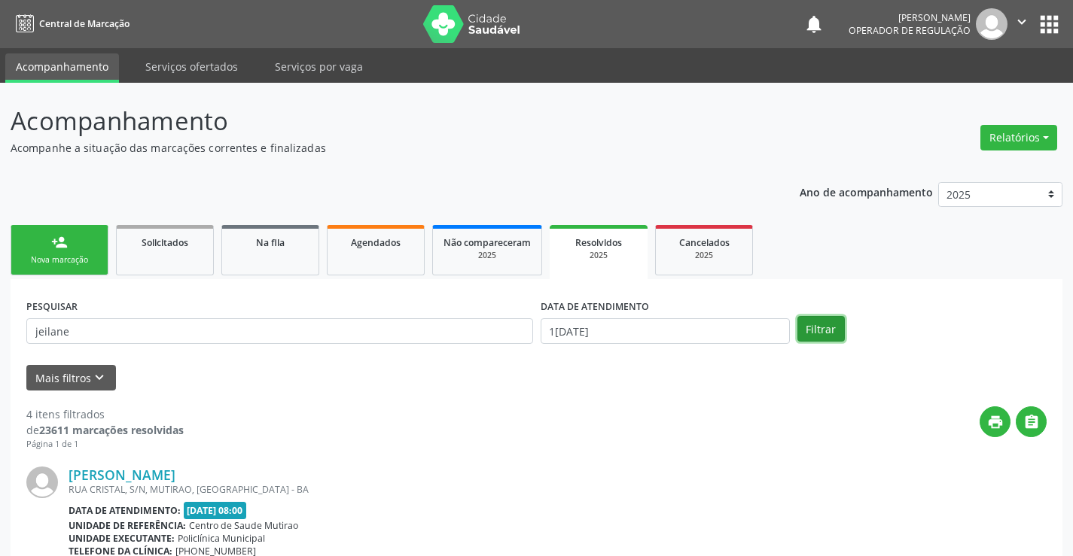
drag, startPoint x: 824, startPoint y: 335, endPoint x: 788, endPoint y: 354, distance: 40.8
click at [822, 335] on button "Filtrar" at bounding box center [820, 329] width 47 height 26
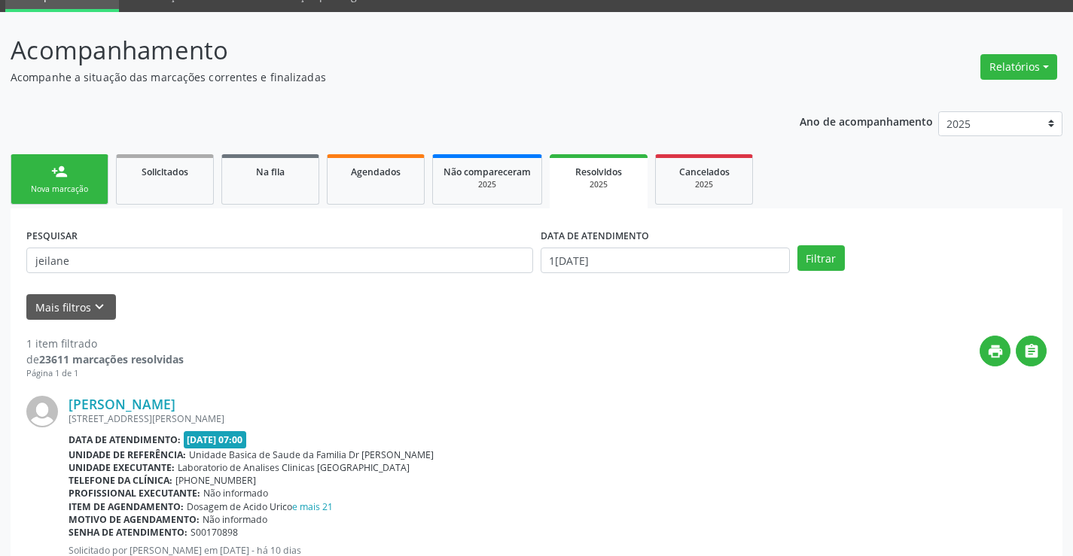
scroll to position [137, 0]
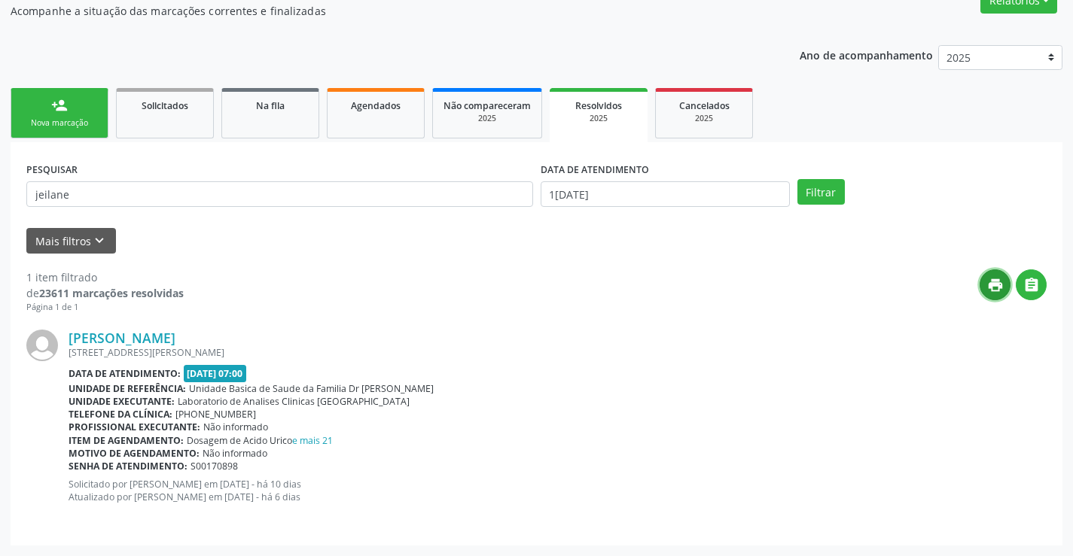
click at [992, 281] on icon "print" at bounding box center [995, 285] width 17 height 17
click at [48, 108] on link "person_add Nova marcação" at bounding box center [60, 113] width 98 height 50
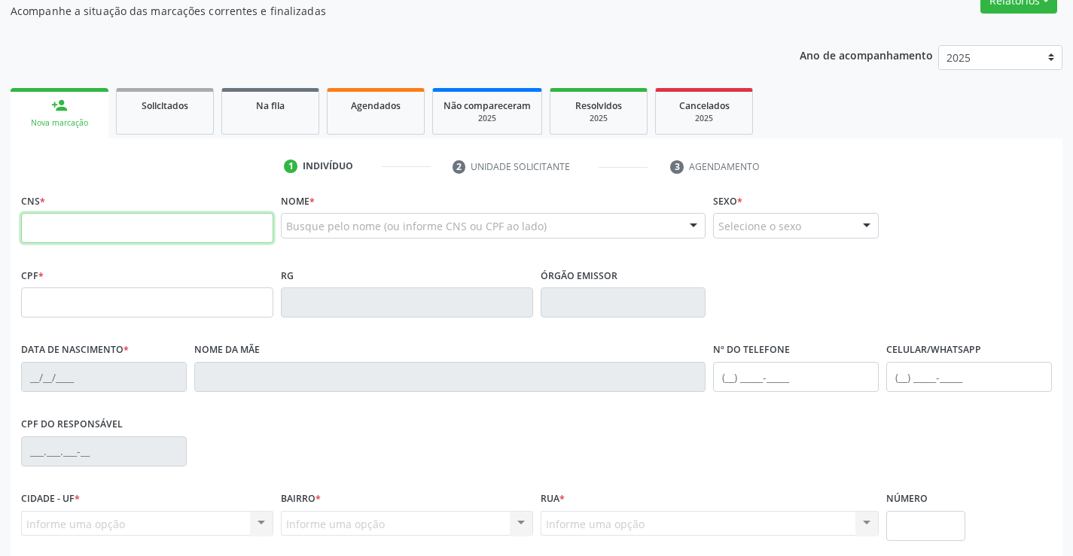
click at [175, 229] on input "text" at bounding box center [147, 228] width 252 height 30
type input "706 9041 8733 0238"
type input "06/06/2024"
type input "(74) 98816-7883"
type input "S/N"
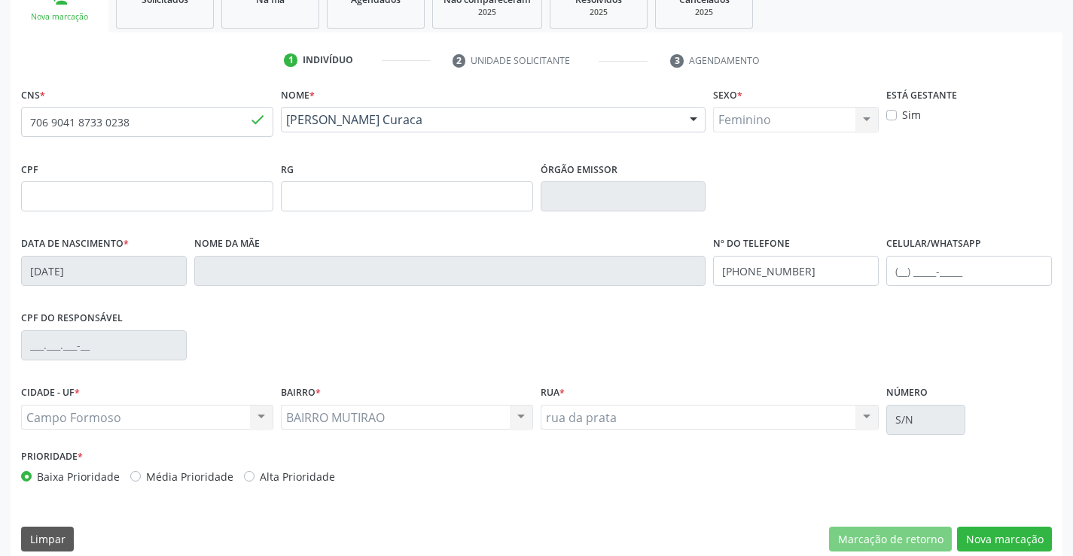
scroll to position [260, 0]
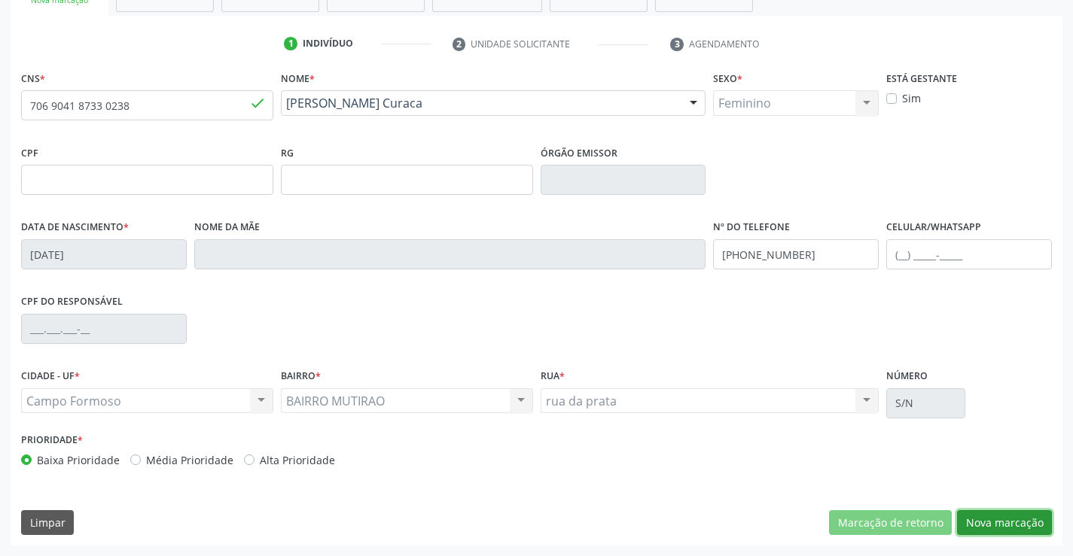
click at [1031, 533] on button "Nova marcação" at bounding box center [1004, 524] width 95 height 26
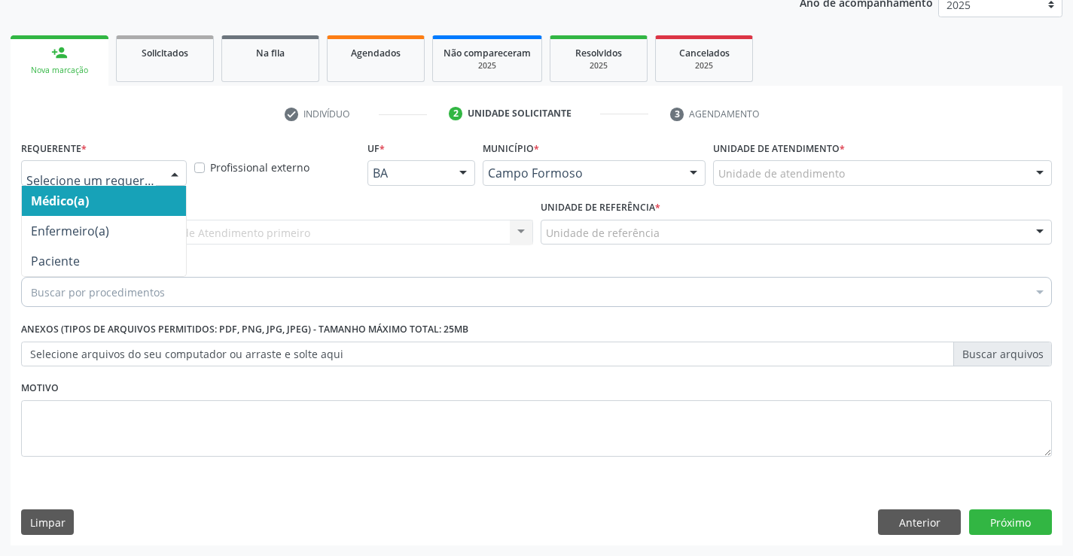
click at [175, 168] on div at bounding box center [174, 174] width 23 height 26
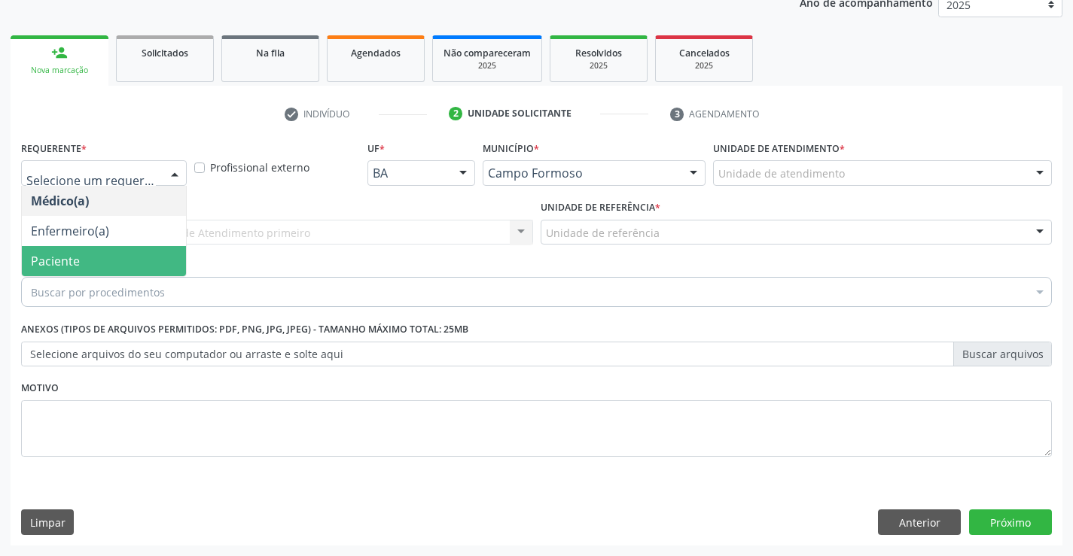
click at [74, 265] on span "Paciente" at bounding box center [55, 261] width 49 height 17
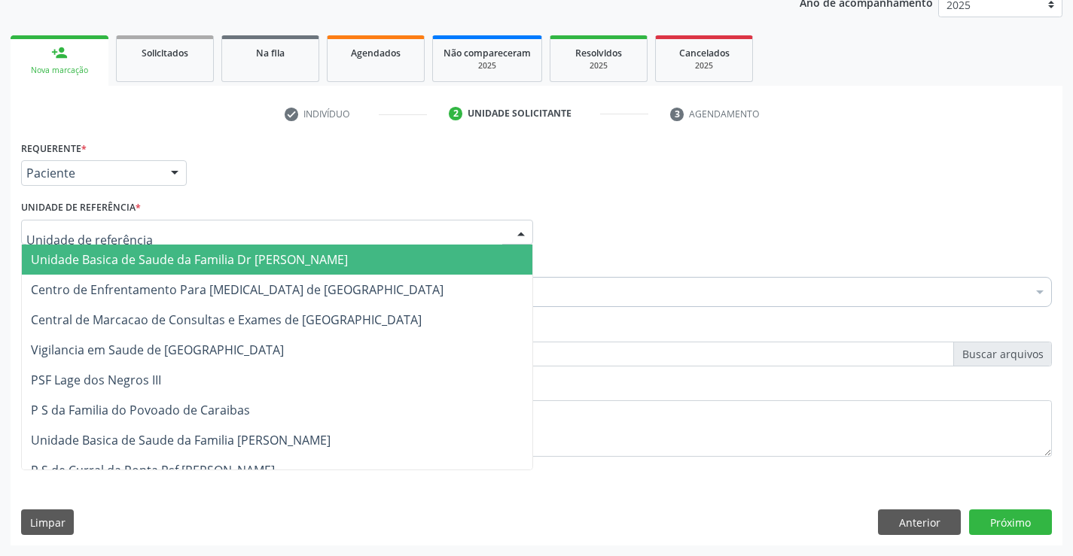
click at [213, 221] on div at bounding box center [277, 233] width 512 height 26
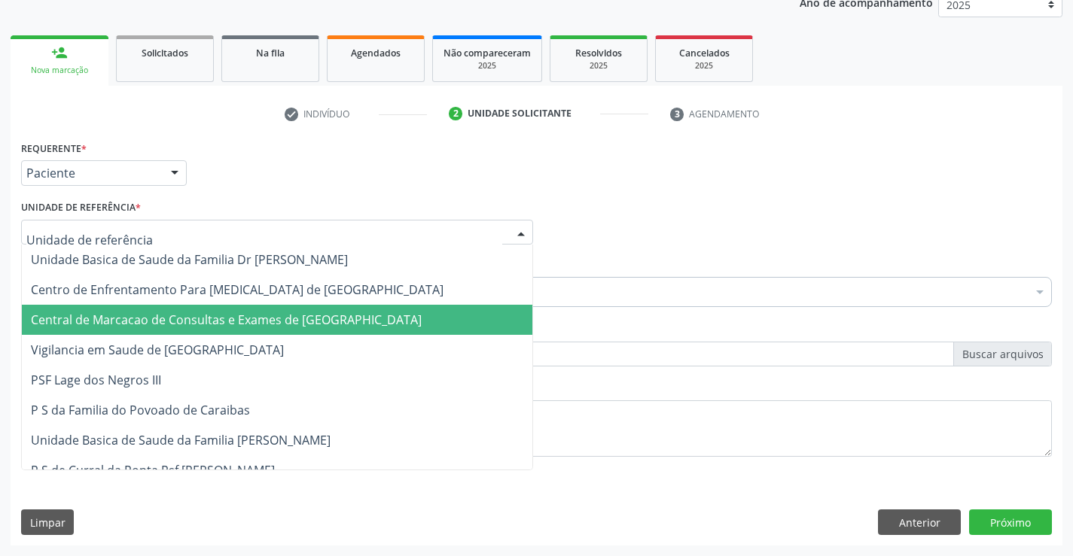
click at [210, 310] on span "Central de Marcacao de Consultas e Exames de [GEOGRAPHIC_DATA]" at bounding box center [277, 320] width 511 height 30
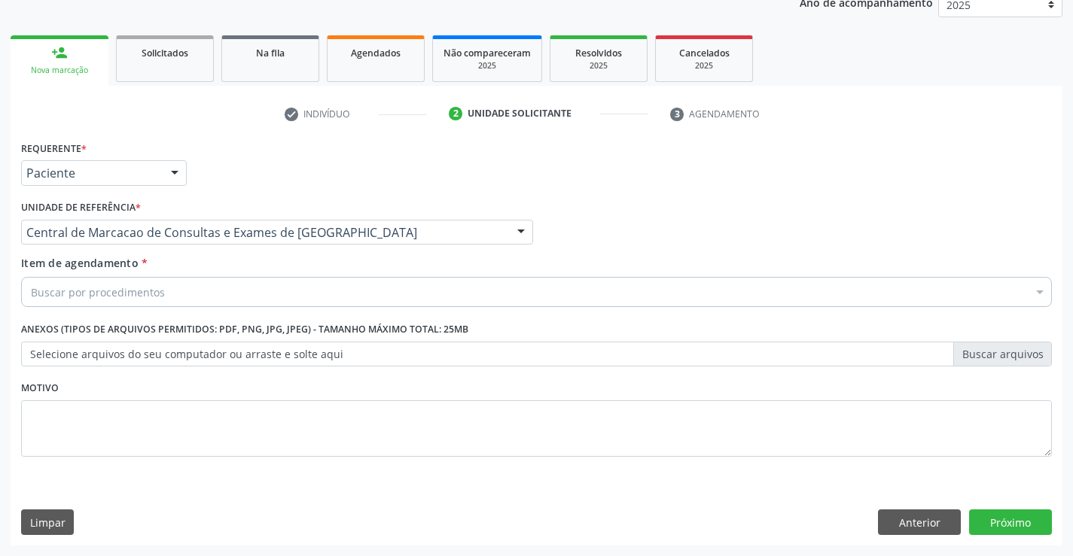
click at [231, 295] on div "Buscar por procedimentos" at bounding box center [536, 292] width 1031 height 30
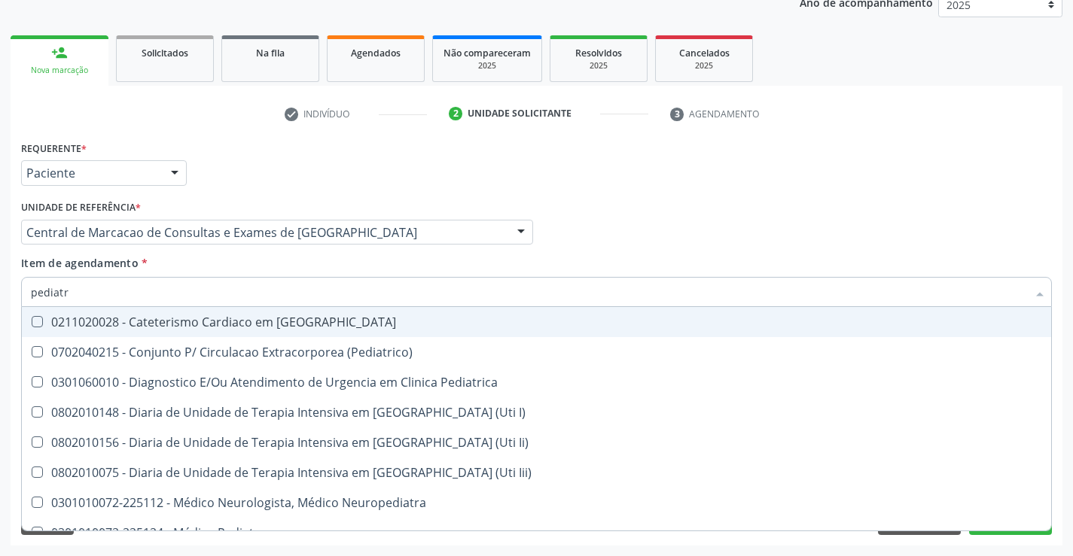
type input "pediatra"
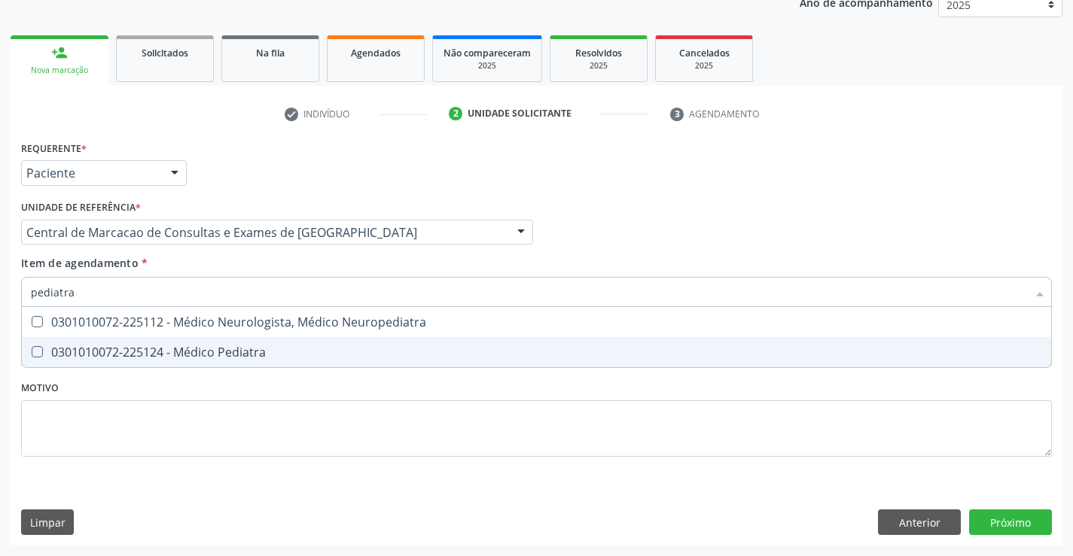
click at [174, 353] on div "0301010072-225124 - Médico Pediatra" at bounding box center [536, 352] width 1011 height 12
checkbox Pediatra "true"
click at [1013, 526] on div "Requerente * Paciente Médico(a) Enfermeiro(a) Paciente Nenhum resultado encontr…" at bounding box center [537, 341] width 1052 height 409
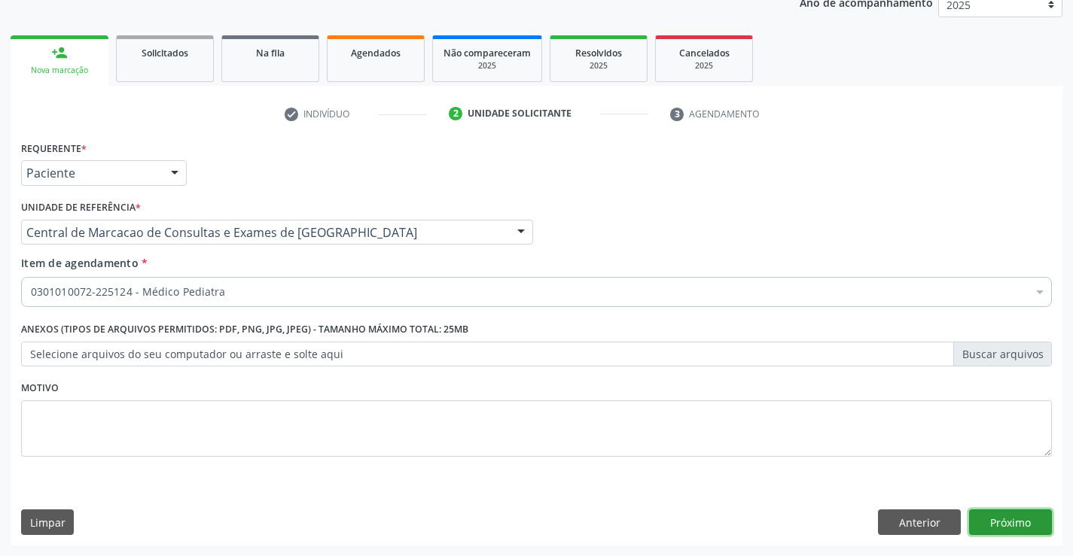
click at [1004, 529] on button "Próximo" at bounding box center [1010, 523] width 83 height 26
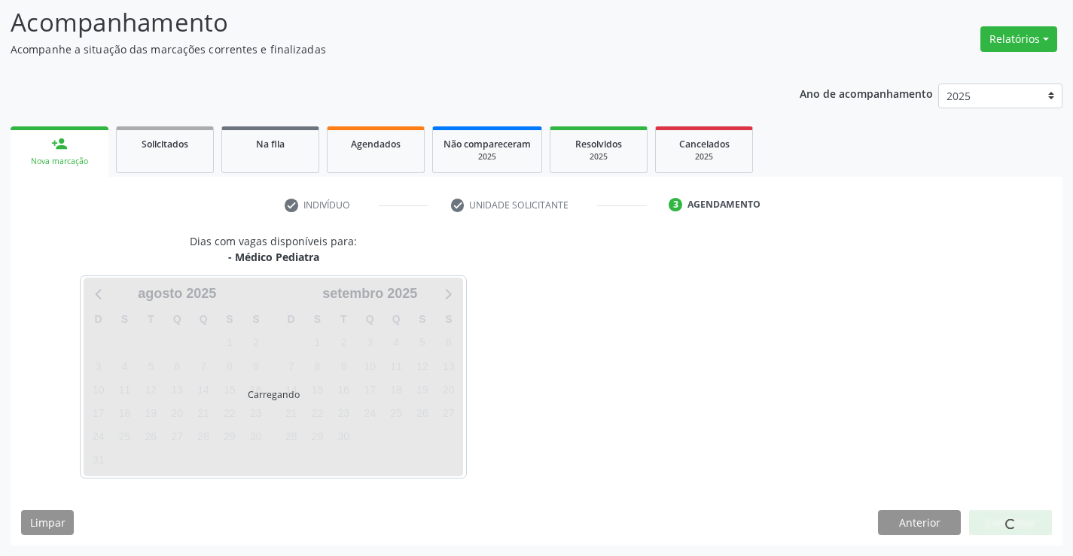
scroll to position [99, 0]
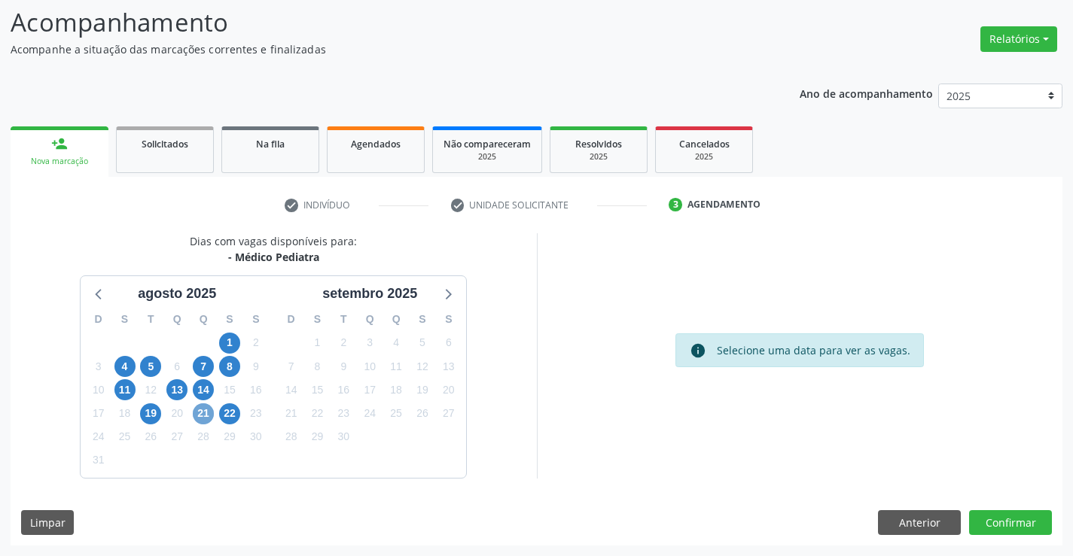
click at [207, 411] on span "21" at bounding box center [203, 414] width 21 height 21
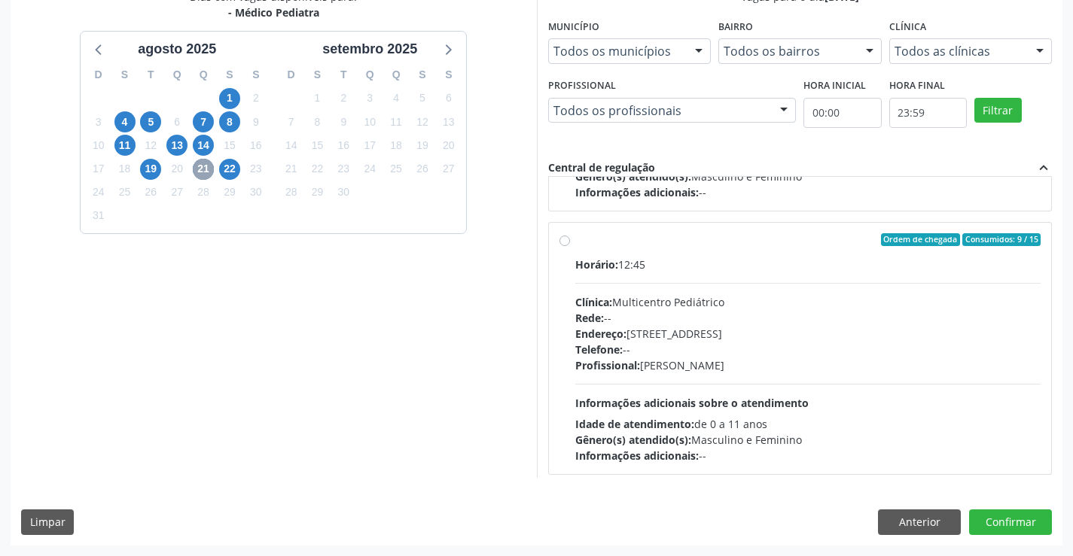
scroll to position [237, 0]
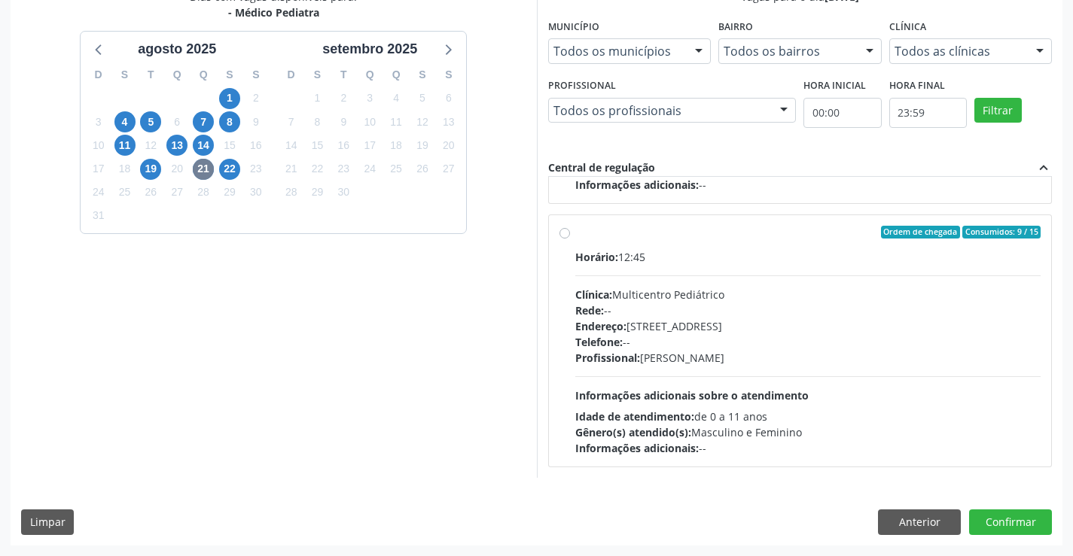
click at [727, 288] on div "Clínica: Multicentro Pediátrico" at bounding box center [808, 295] width 466 height 16
click at [570, 239] on input "Ordem de chegada Consumidos: 9 / 15 Horário: 12:45 Clínica: Multicentro Pediátr…" at bounding box center [564, 233] width 11 height 14
radio input "true"
click at [1026, 527] on button "Confirmar" at bounding box center [1010, 523] width 83 height 26
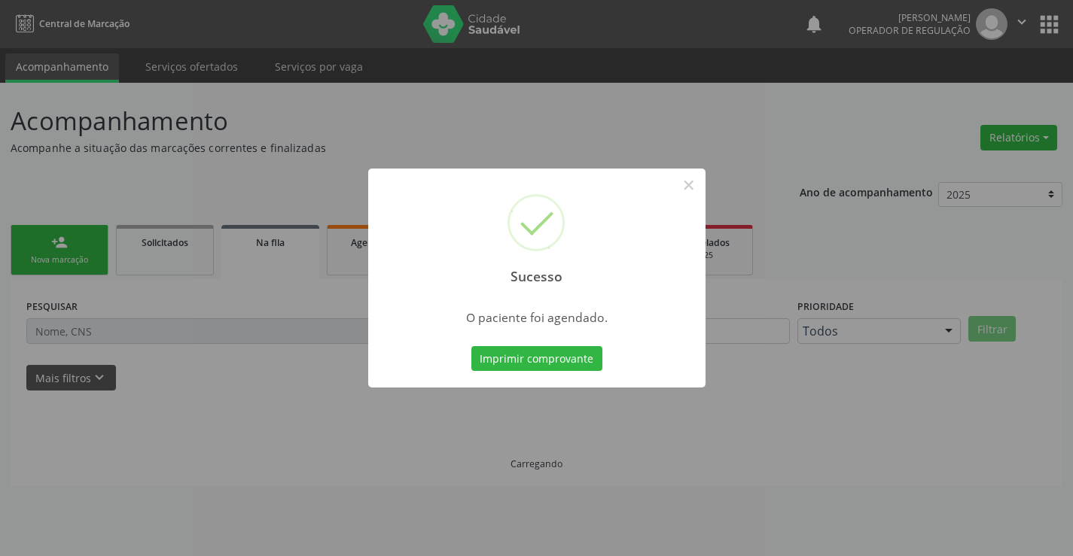
scroll to position [0, 0]
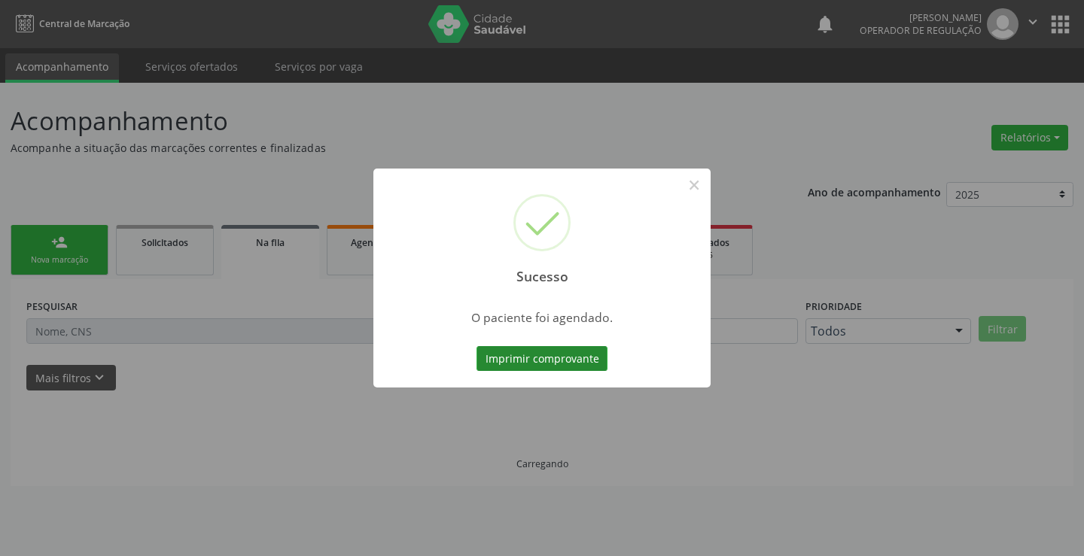
click at [590, 359] on button "Imprimir comprovante" at bounding box center [542, 359] width 131 height 26
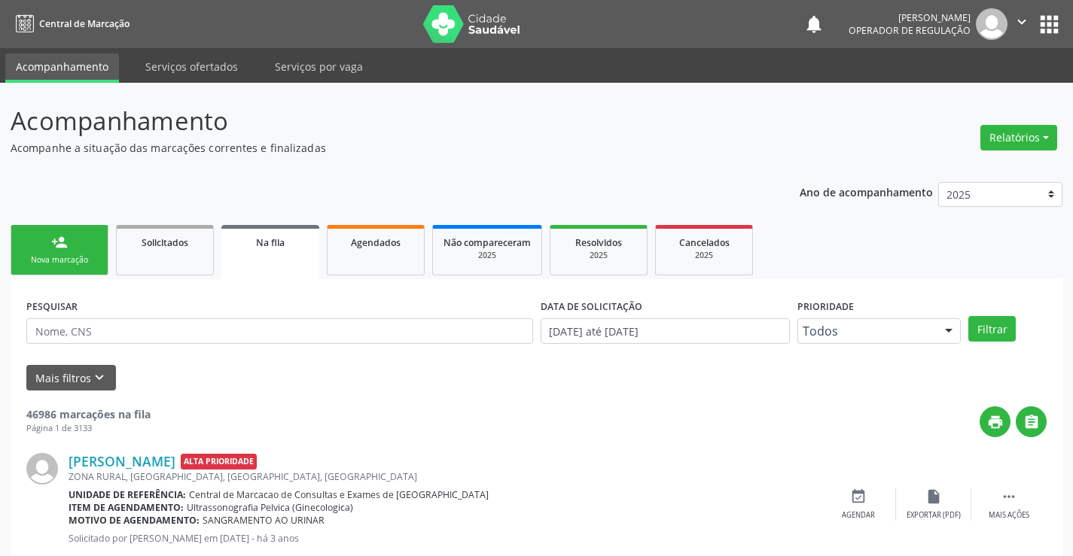
click at [88, 264] on div "Nova marcação" at bounding box center [59, 260] width 75 height 11
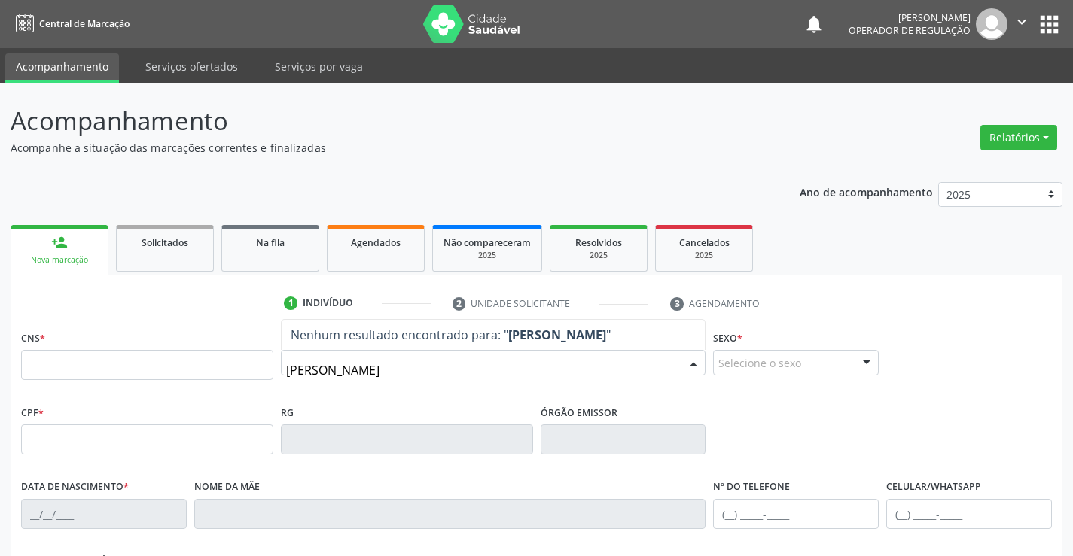
type input "andressa liz santa"
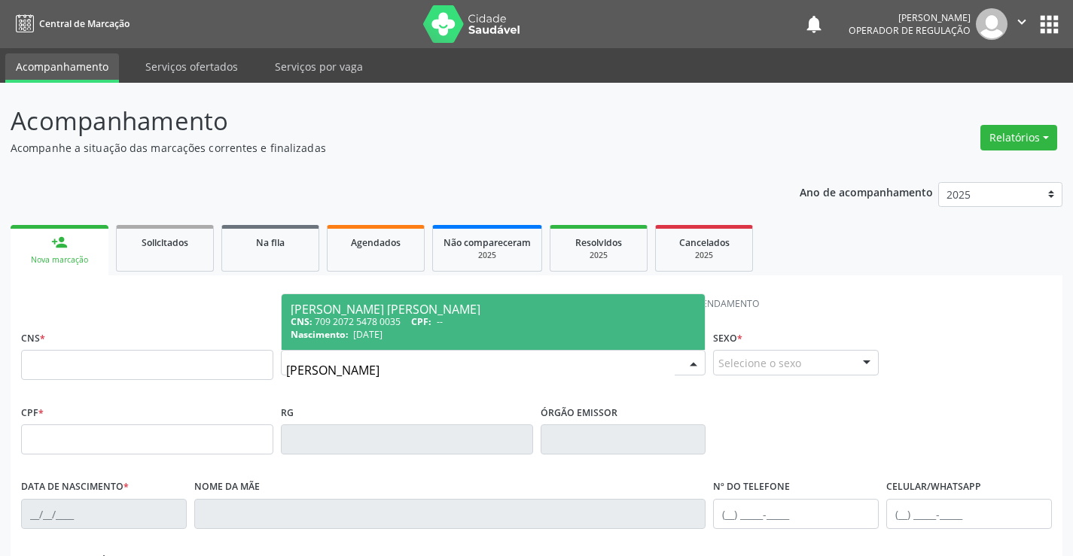
click at [380, 328] on span "16/05/2019" at bounding box center [367, 334] width 29 height 13
type input "709 2072 5478 0035"
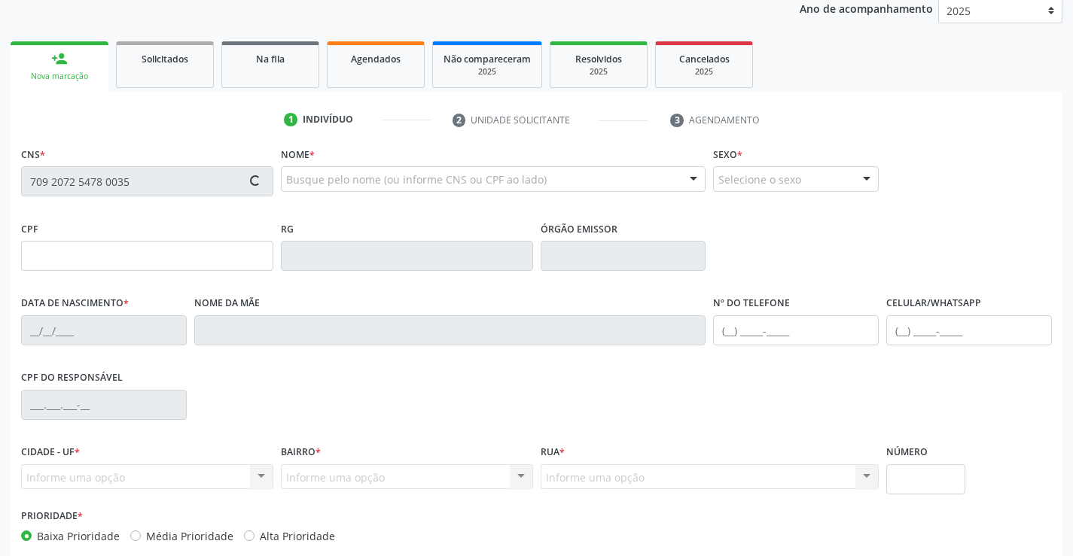
type input "007897111"
type input "16/05/2019"
type input "S/N"
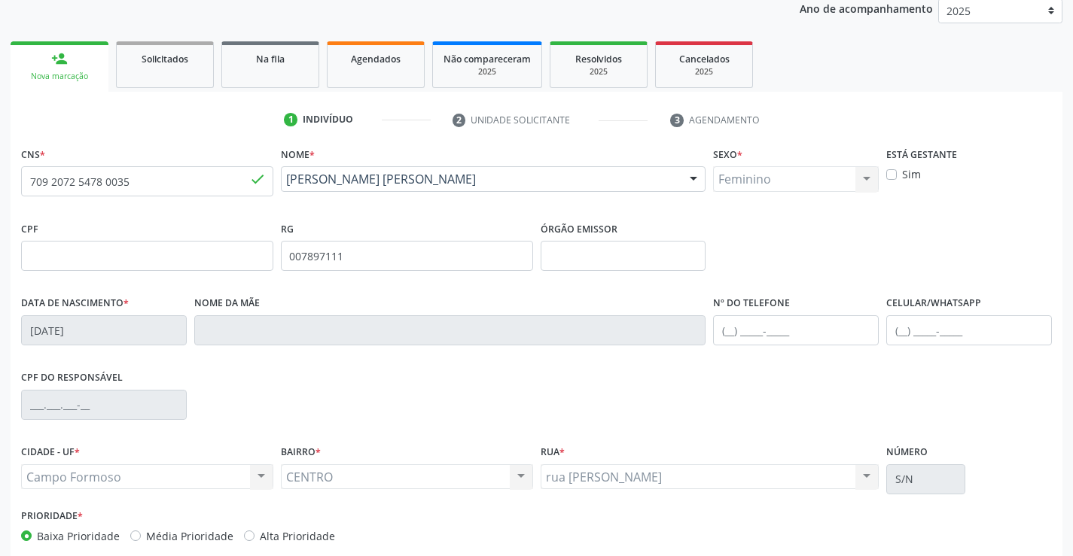
scroll to position [260, 0]
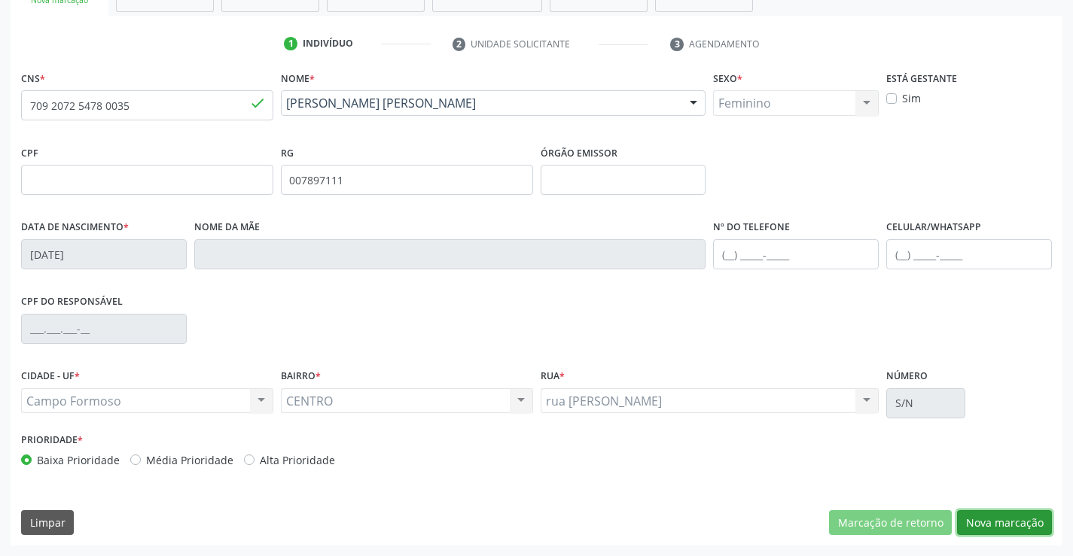
click at [1017, 526] on button "Nova marcação" at bounding box center [1004, 524] width 95 height 26
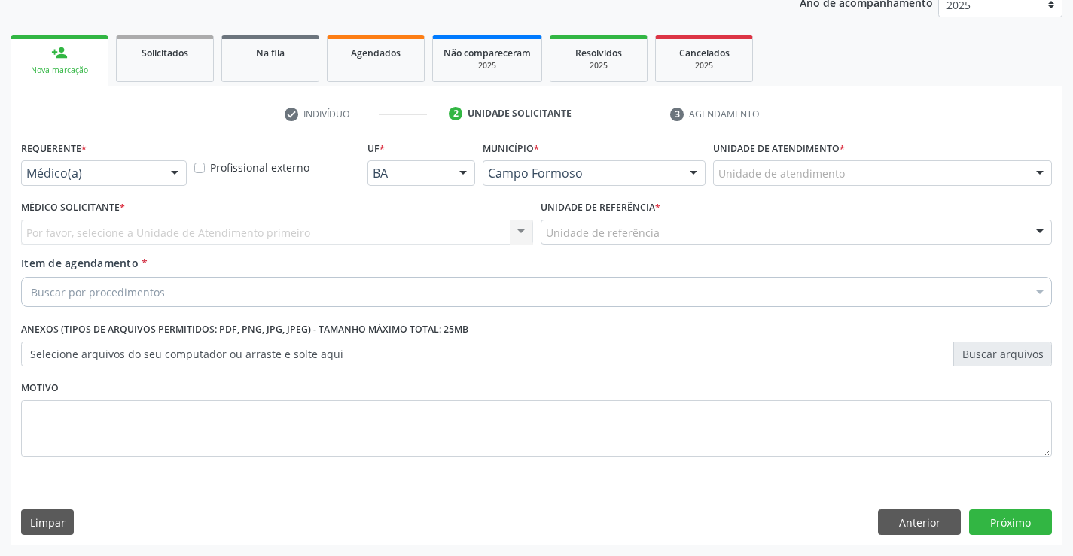
scroll to position [190, 0]
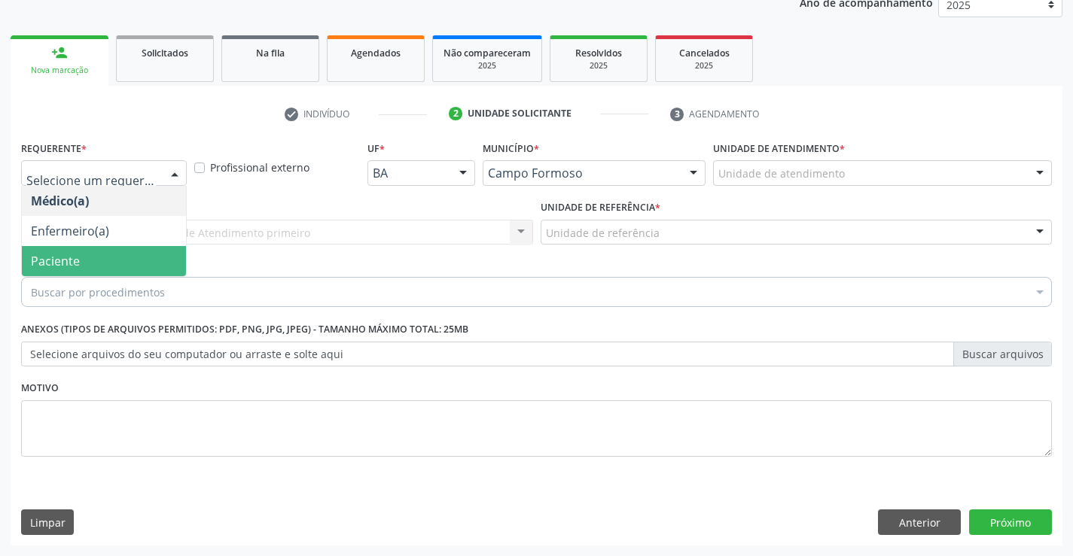
click at [105, 259] on span "Paciente" at bounding box center [104, 261] width 164 height 30
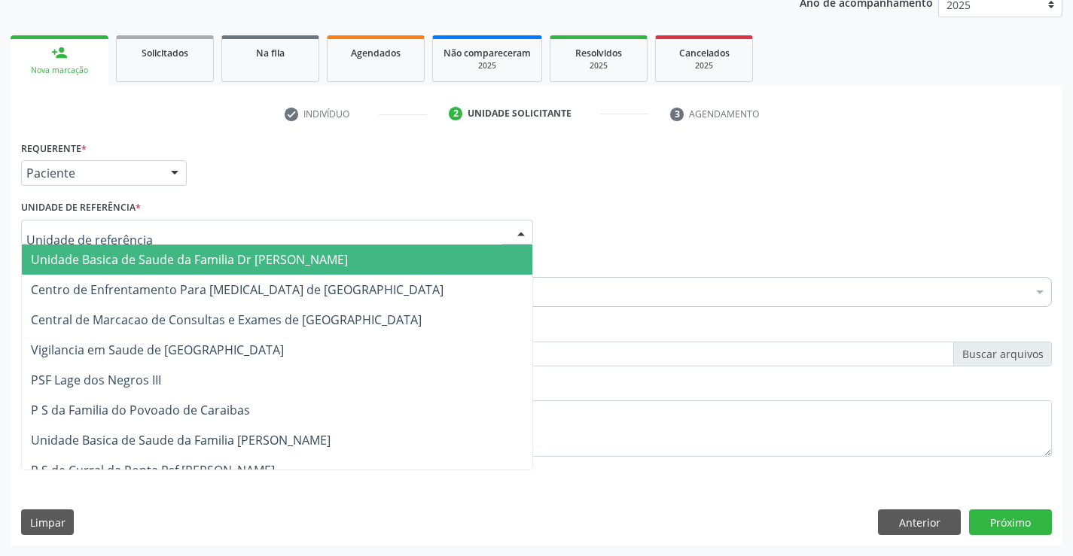
click at [192, 227] on div at bounding box center [277, 233] width 512 height 26
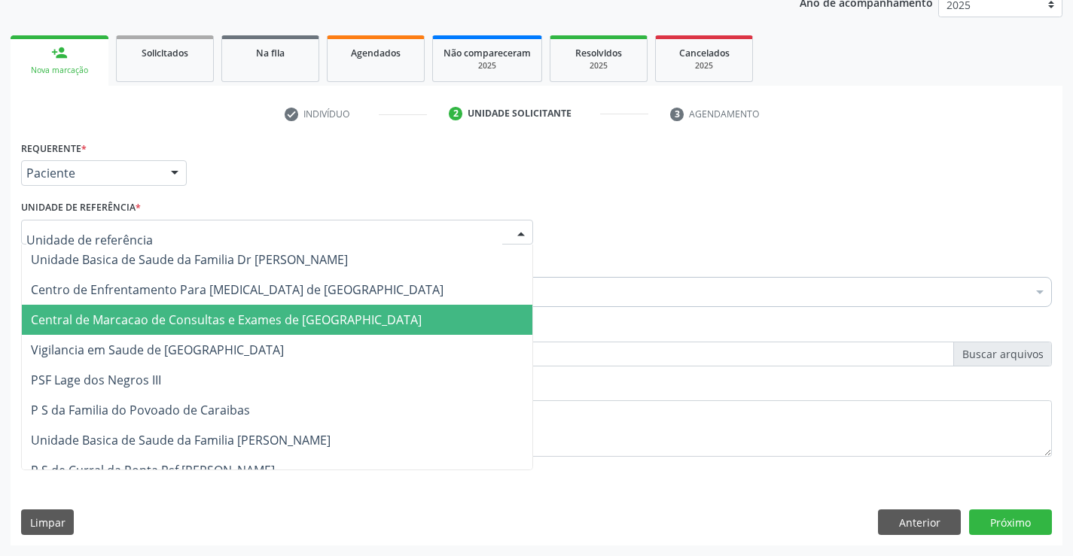
click at [199, 321] on span "Central de Marcacao de Consultas e Exames de [GEOGRAPHIC_DATA]" at bounding box center [226, 320] width 391 height 17
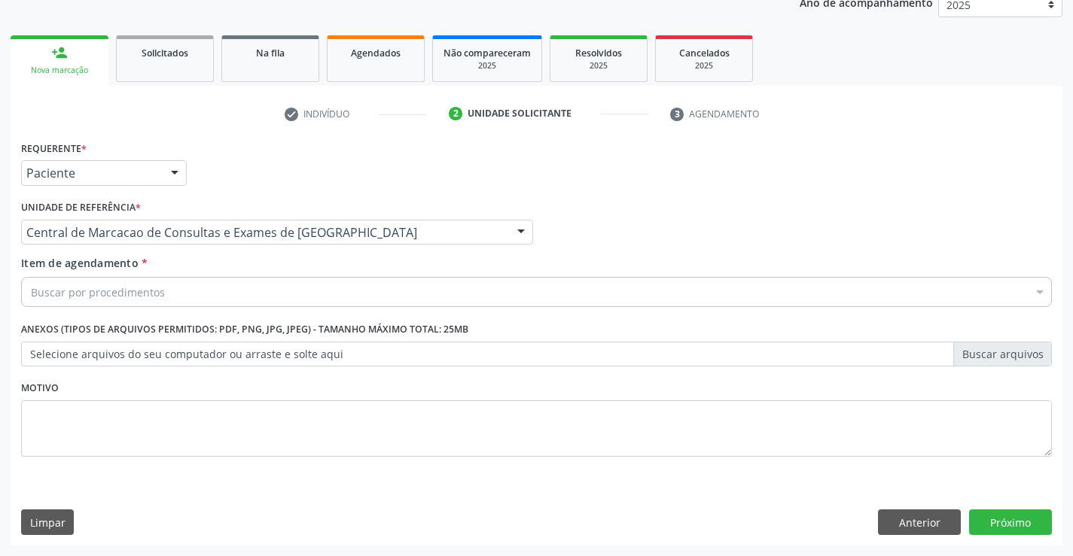
click at [235, 283] on div "Buscar por procedimentos" at bounding box center [536, 292] width 1031 height 30
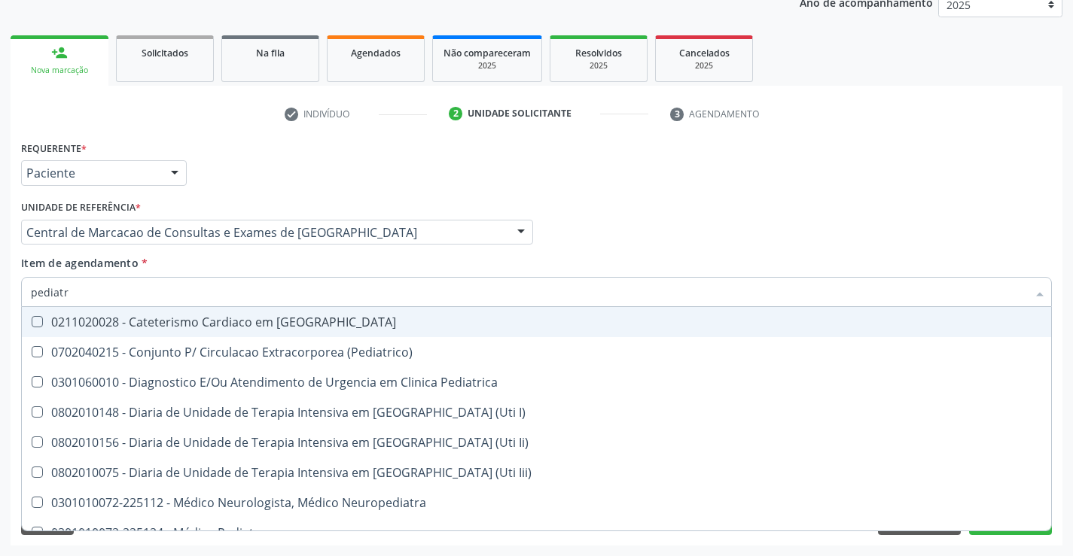
type input "pediatra"
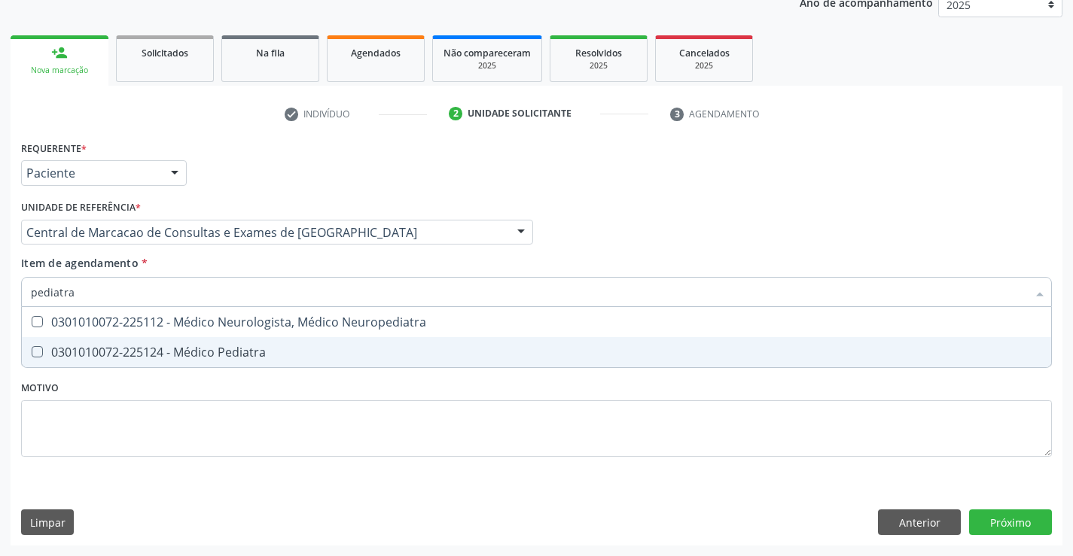
click at [209, 358] on div "0301010072-225124 - Médico Pediatra" at bounding box center [536, 352] width 1011 height 12
checkbox Pediatra "true"
click at [1004, 532] on button "Próximo" at bounding box center [1010, 523] width 83 height 26
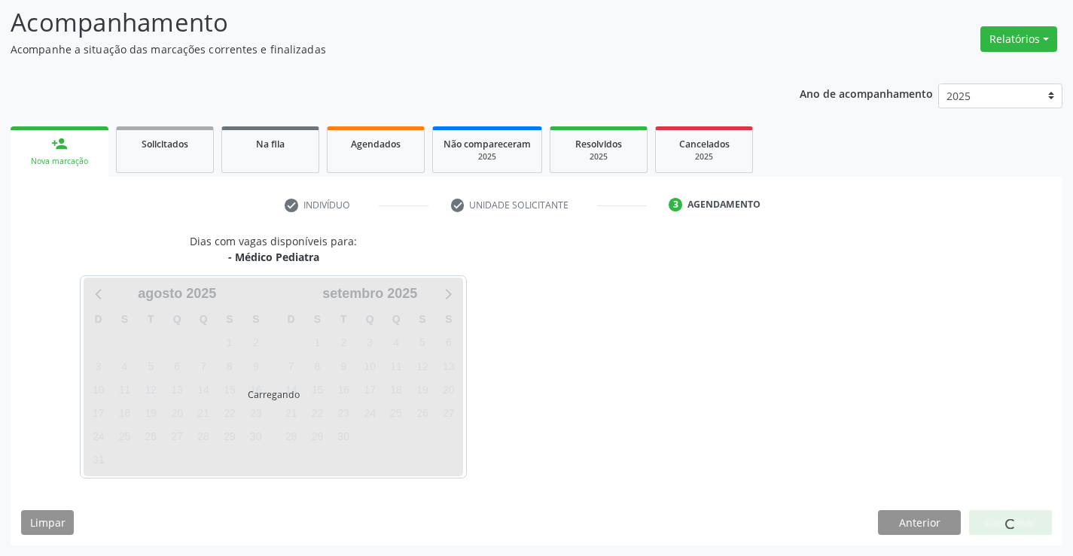
scroll to position [99, 0]
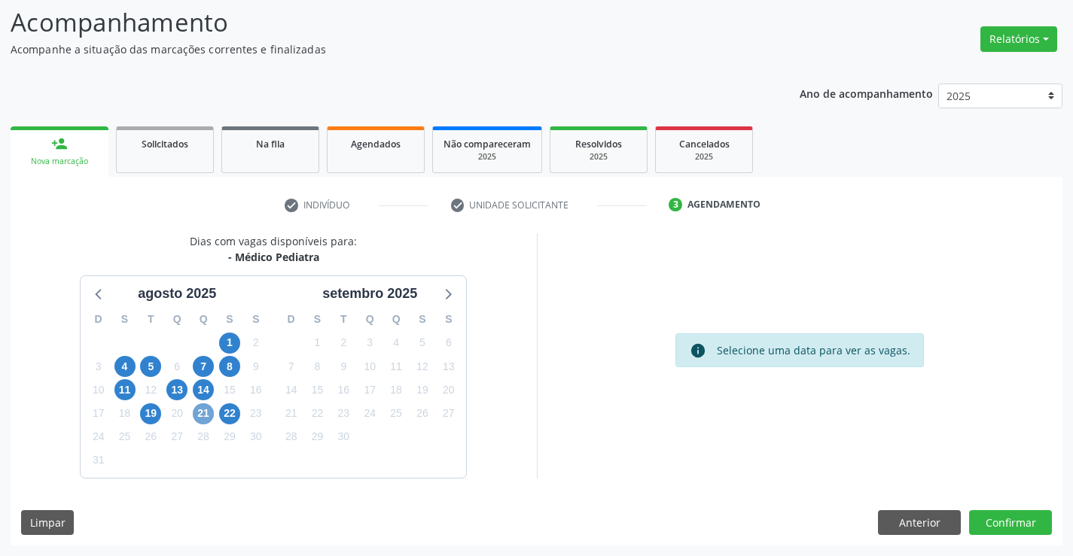
click at [210, 416] on span "21" at bounding box center [203, 414] width 21 height 21
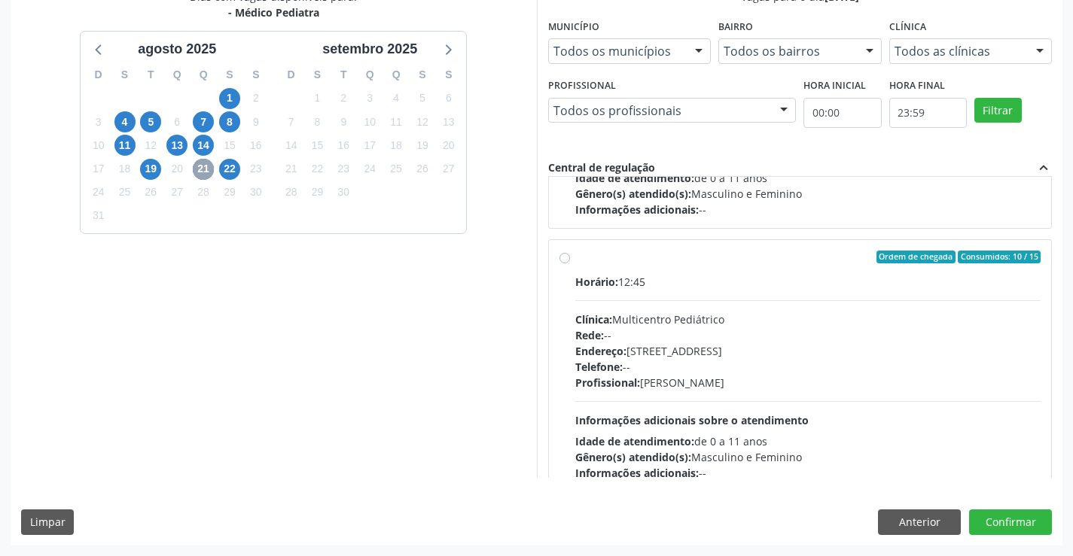
scroll to position [226, 0]
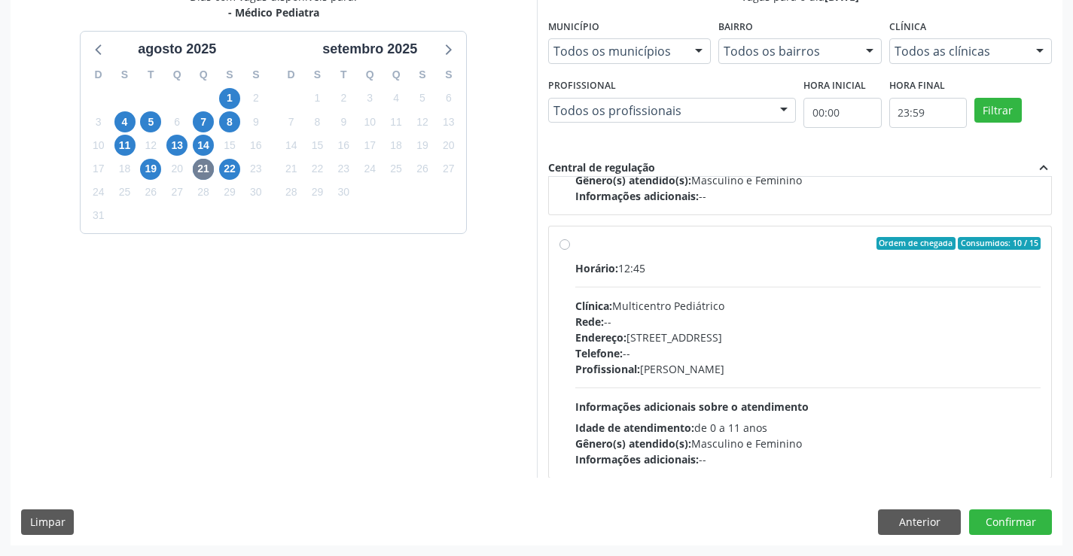
click at [643, 337] on div "Endereço: Antigo Casa Grande, nº 37, Centro, Campo Formoso - BA" at bounding box center [808, 338] width 466 height 16
click at [570, 251] on input "Ordem de chegada Consumidos: 10 / 15 Horário: 12:45 Clínica: Multicentro Pediát…" at bounding box center [564, 244] width 11 height 14
radio input "true"
click at [983, 520] on button "Confirmar" at bounding box center [1010, 523] width 83 height 26
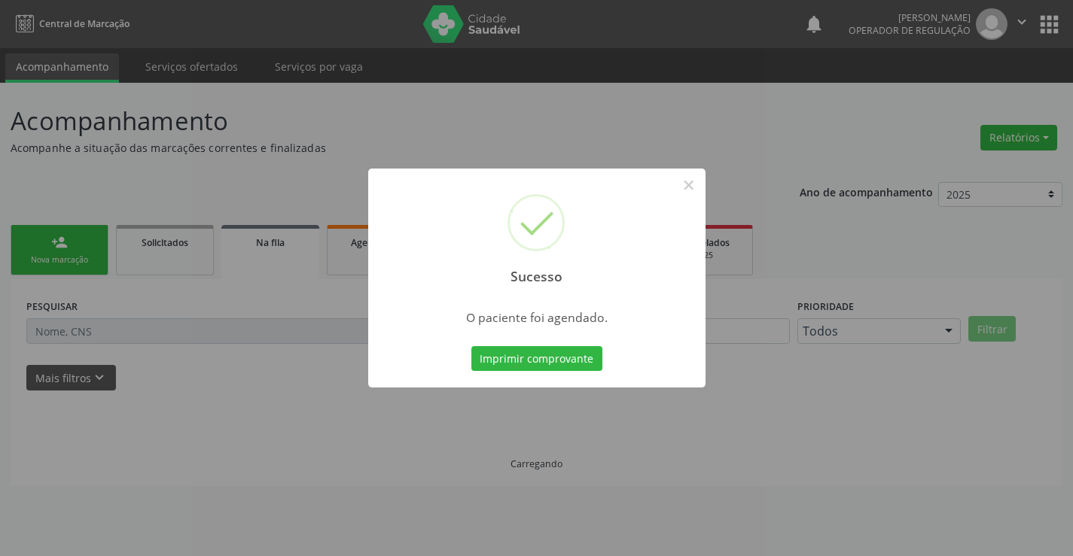
scroll to position [0, 0]
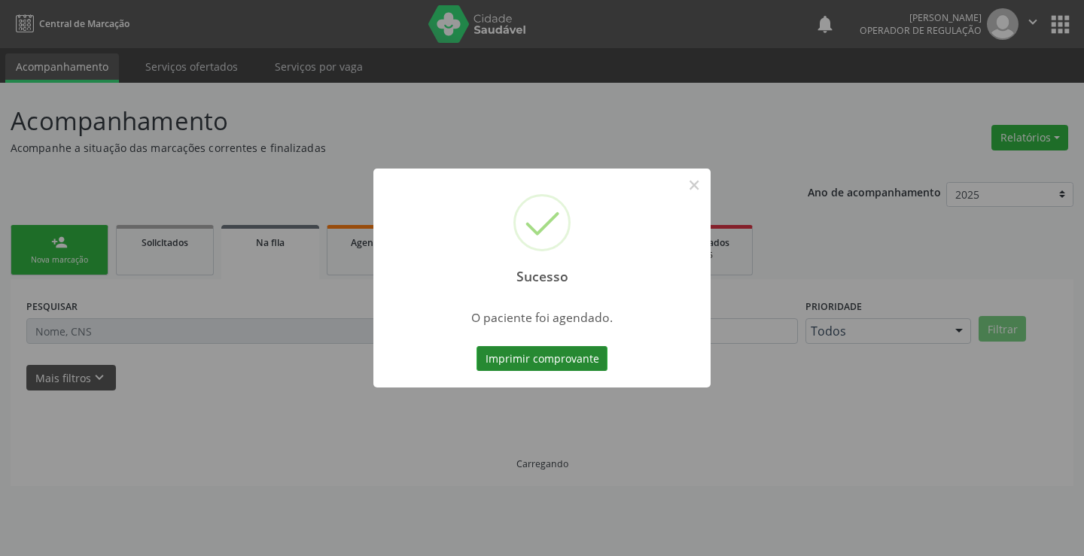
click at [587, 366] on button "Imprimir comprovante" at bounding box center [542, 359] width 131 height 26
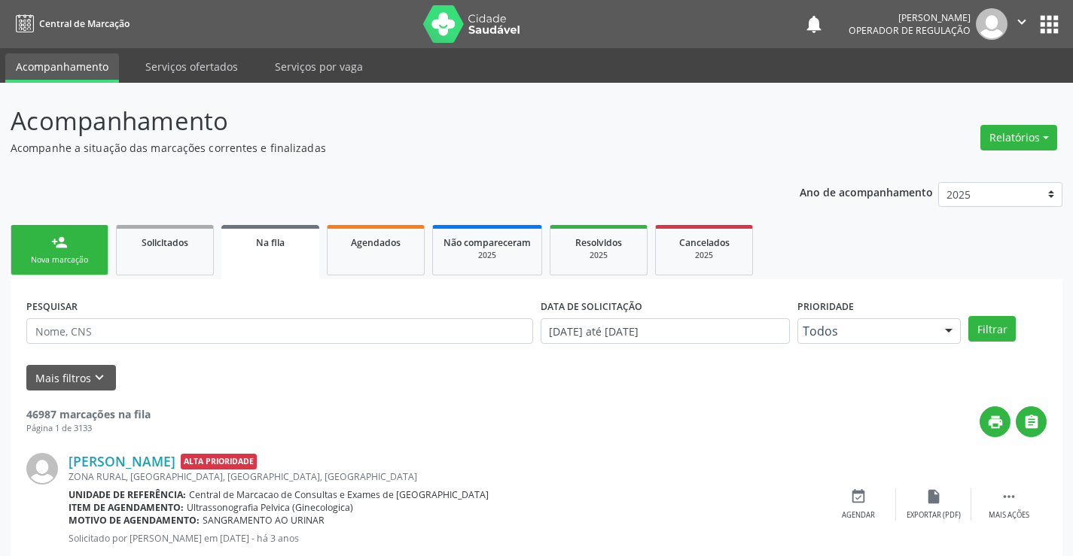
click at [38, 264] on div "Nova marcação" at bounding box center [59, 260] width 75 height 11
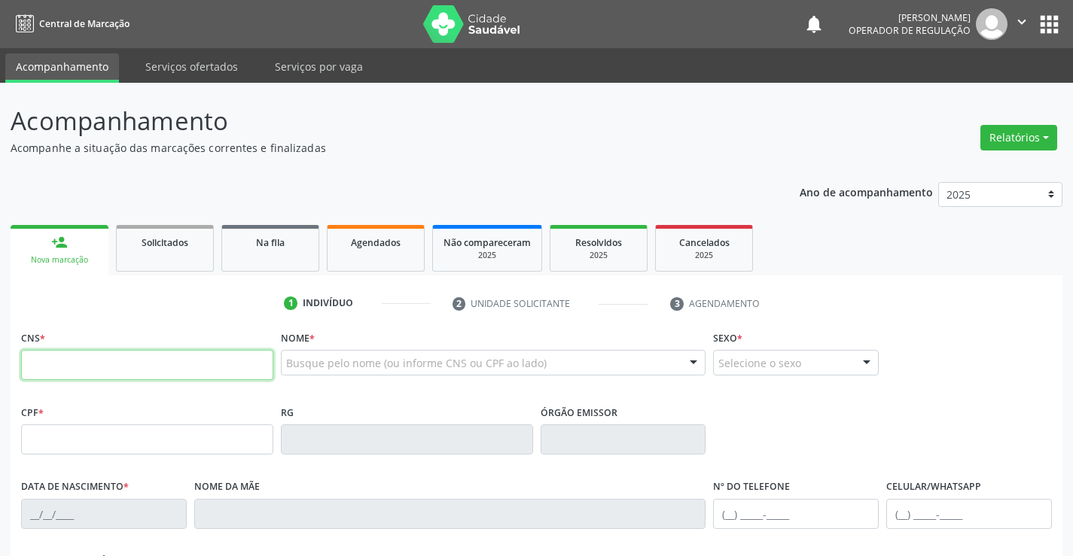
click at [132, 361] on input "text" at bounding box center [147, 365] width 252 height 30
type input "700 0057 0425 5706"
type input "859.141.505-15"
type input "0244278458"
type input "04/01/1959"
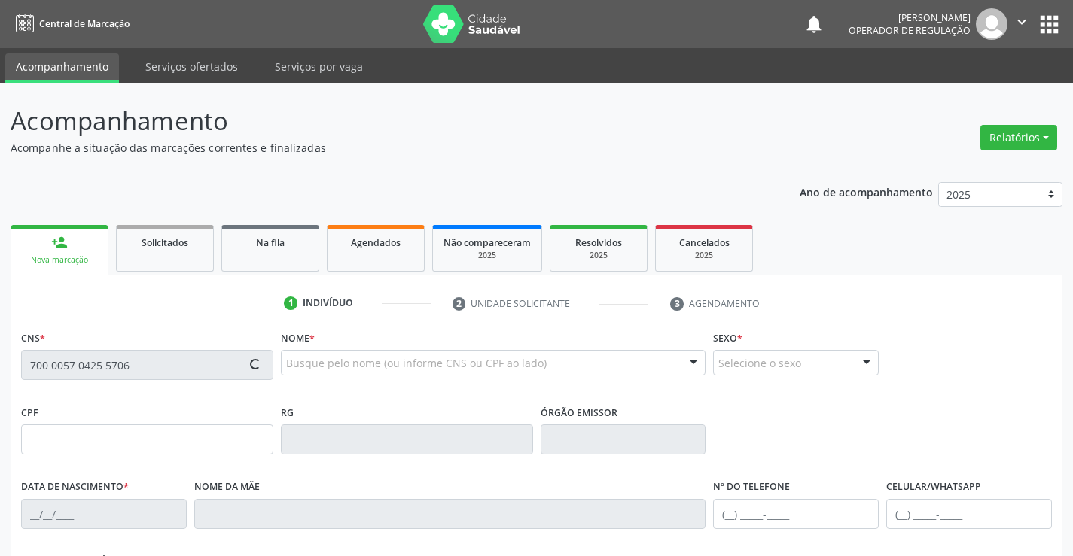
type input "(74) 98873-3255"
type input "859.141.505-15"
type input "S/N"
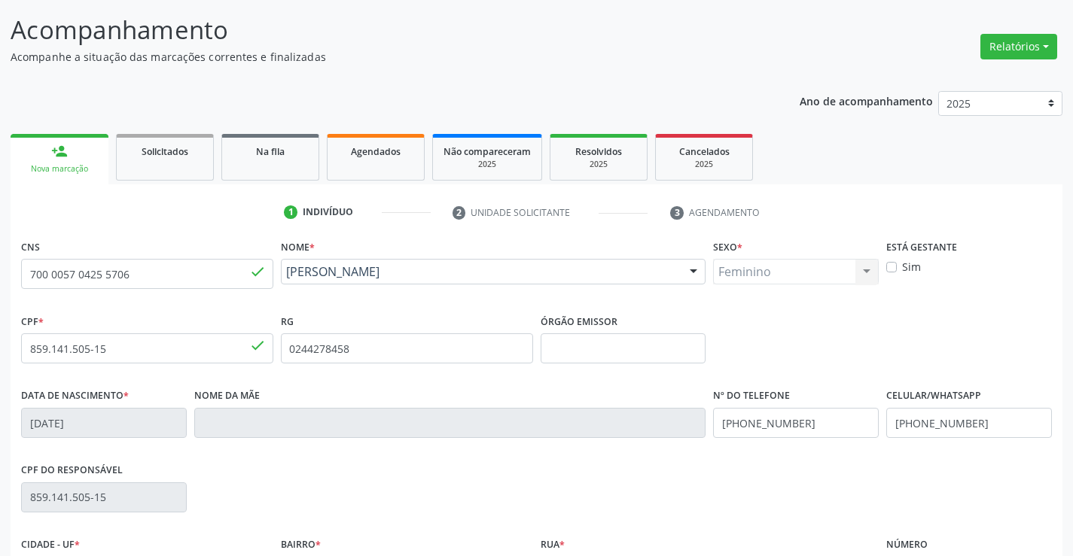
scroll to position [260, 0]
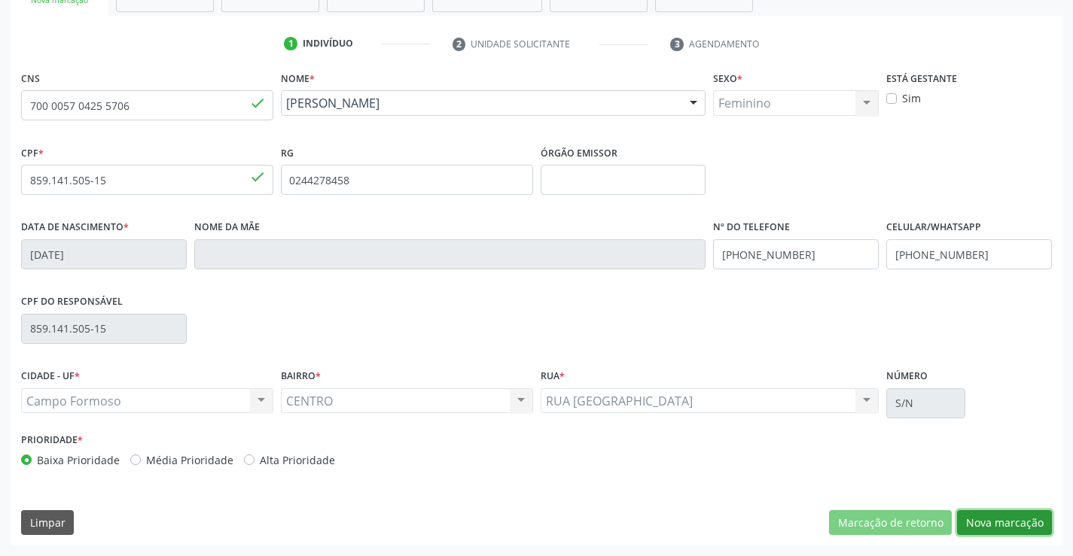
click at [989, 518] on button "Nova marcação" at bounding box center [1004, 524] width 95 height 26
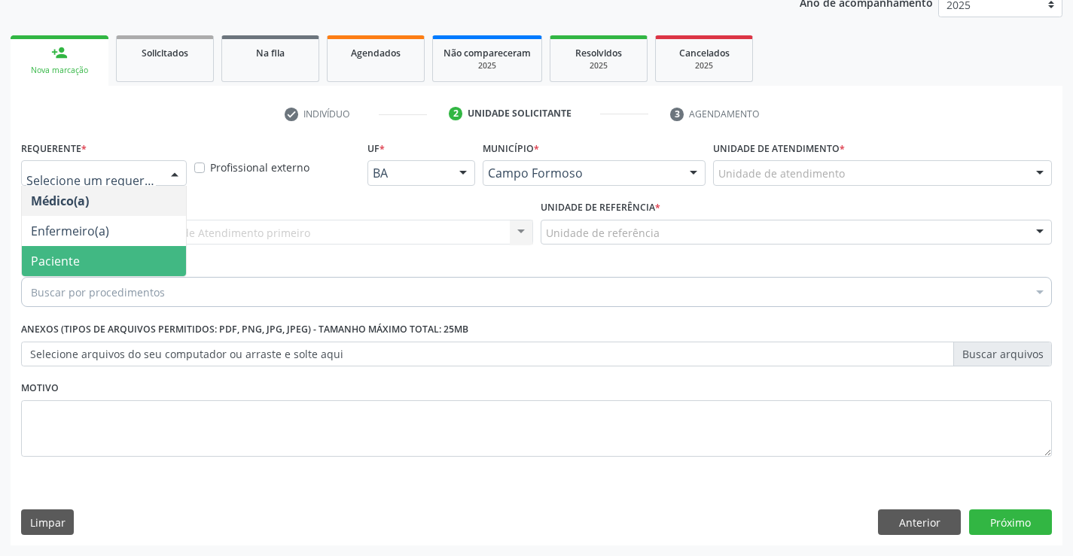
click at [114, 255] on span "Paciente" at bounding box center [104, 261] width 164 height 30
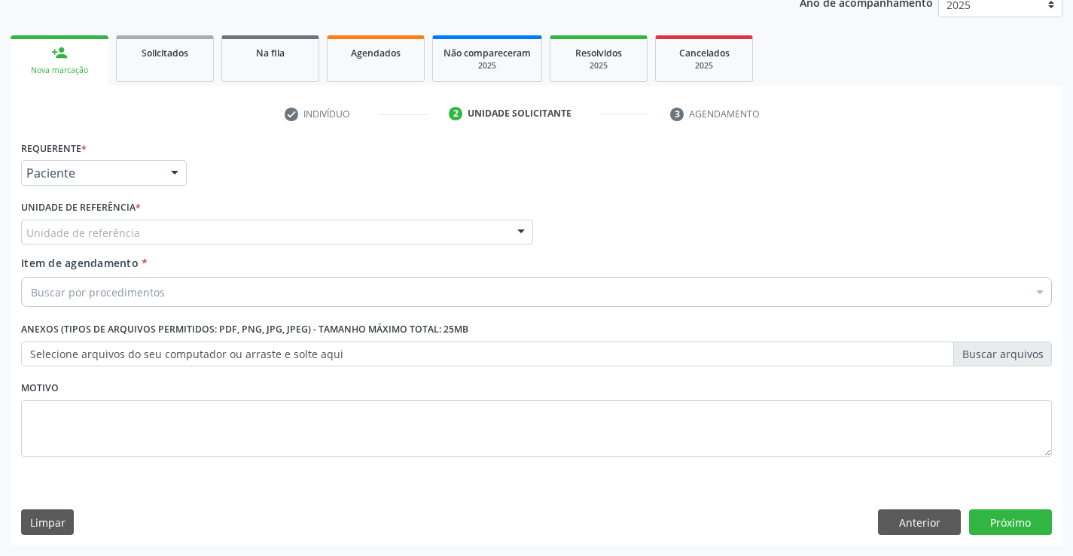
click at [236, 232] on div "Unidade de referência" at bounding box center [277, 233] width 512 height 26
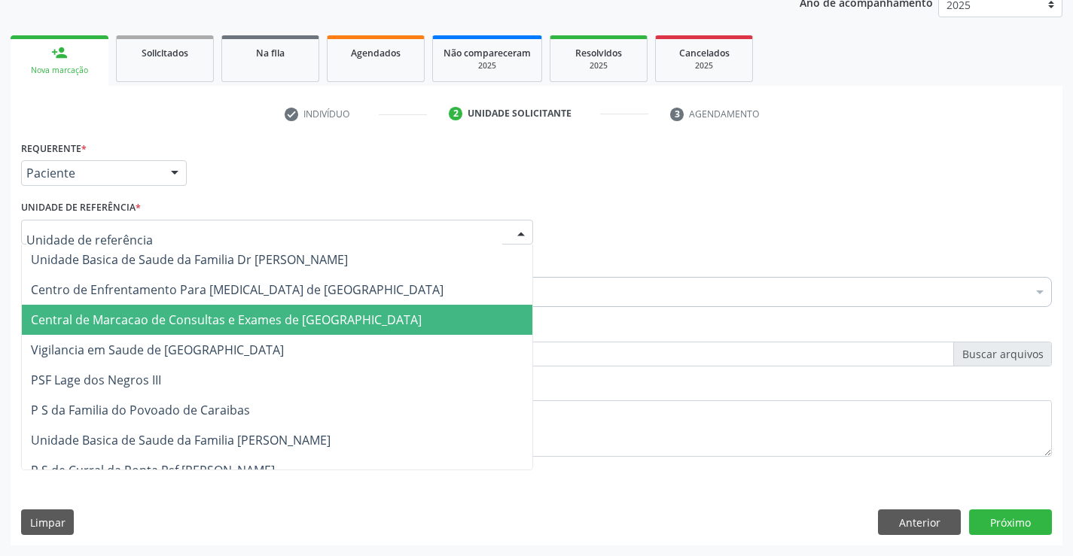
click at [226, 325] on span "Central de Marcacao de Consultas e Exames de [GEOGRAPHIC_DATA]" at bounding box center [226, 320] width 391 height 17
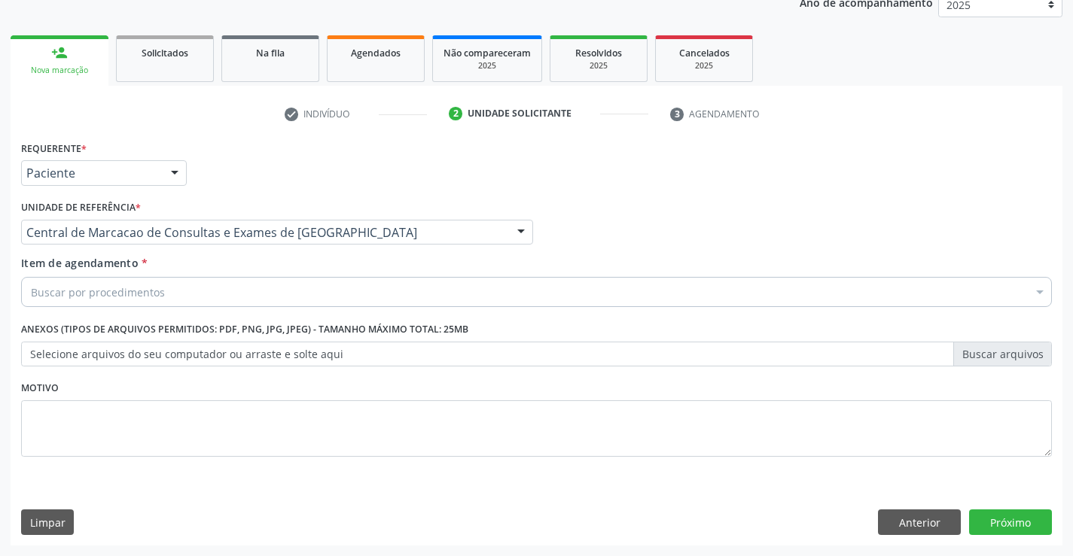
click at [282, 290] on div "Buscar por procedimentos" at bounding box center [536, 292] width 1031 height 30
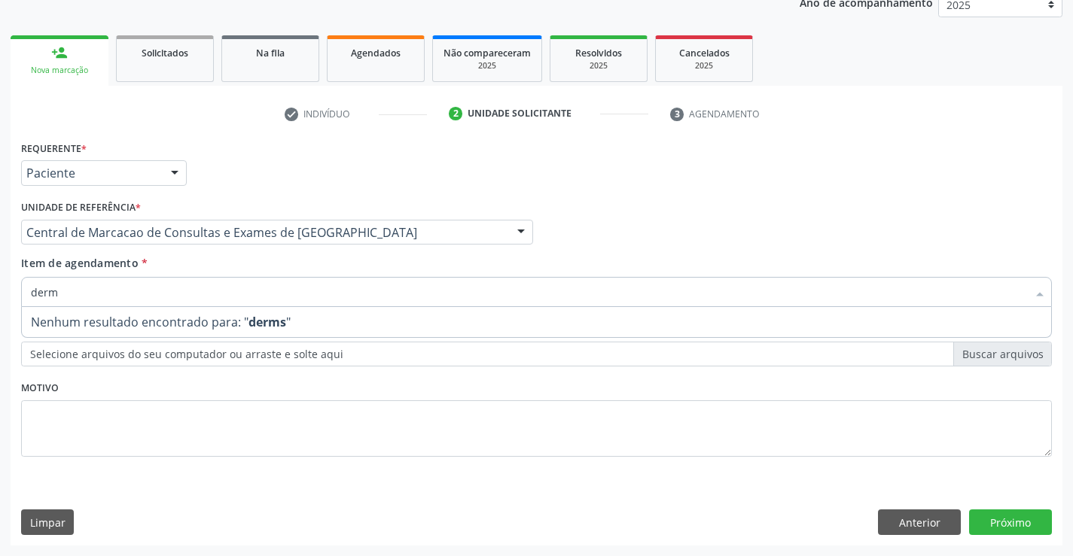
type input "derma"
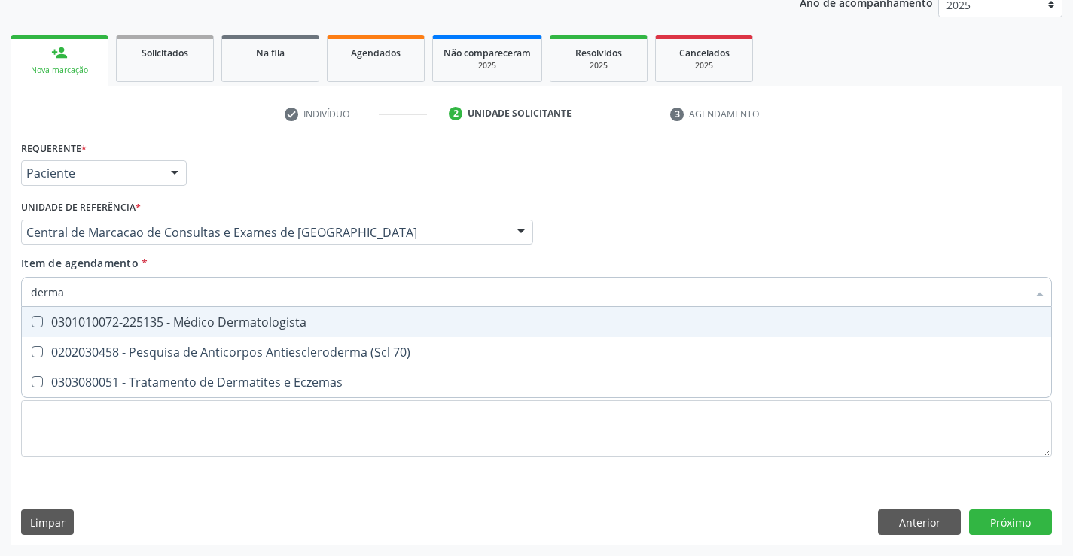
click at [279, 319] on div "0301010072-225135 - Médico Dermatologista" at bounding box center [536, 322] width 1011 height 12
checkbox Dermatologista "true"
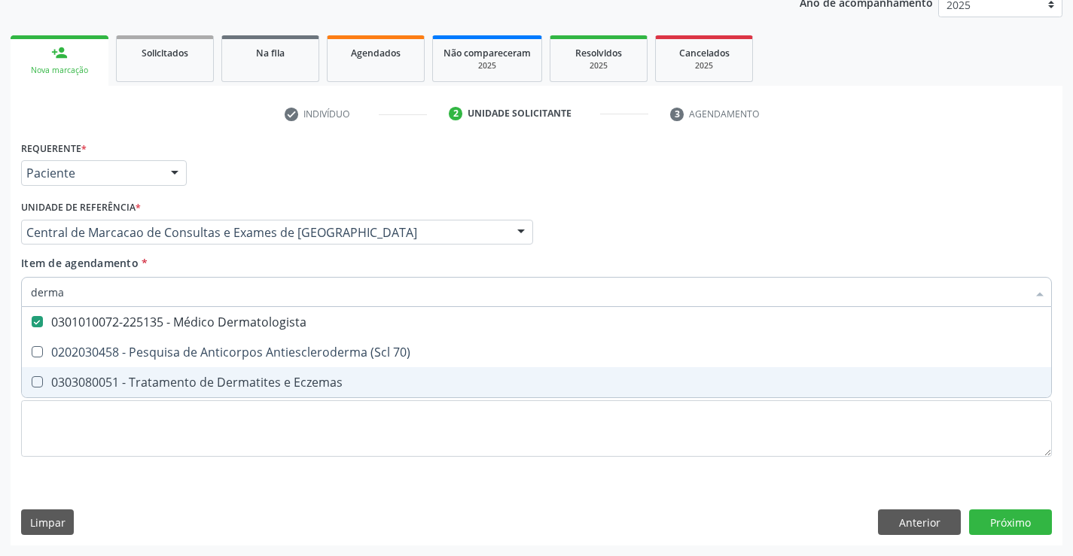
click at [890, 485] on div "Requerente * Paciente Médico(a) Enfermeiro(a) Paciente Nenhum resultado encontr…" at bounding box center [537, 341] width 1052 height 409
checkbox 70\) "true"
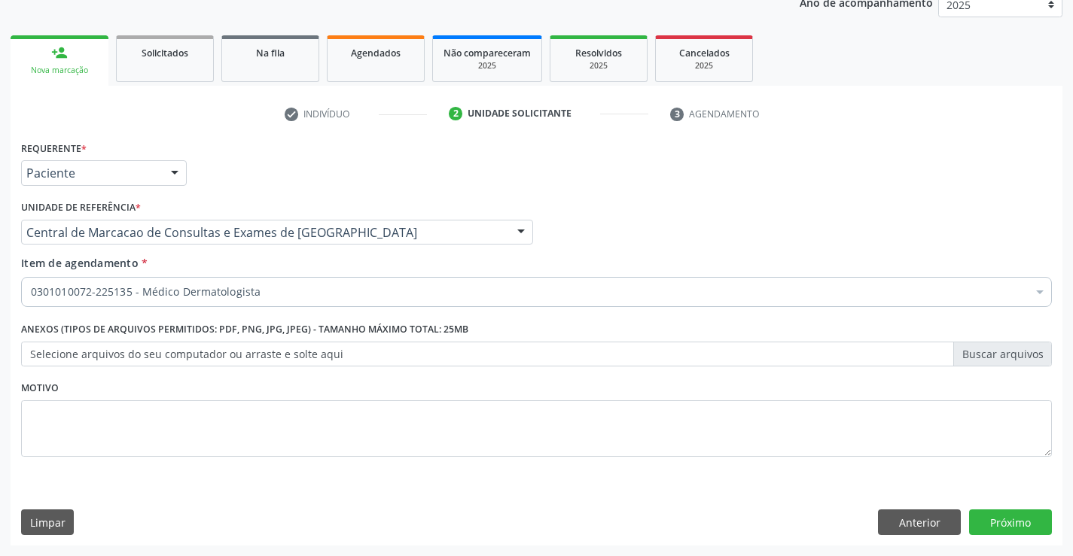
click at [362, 348] on label "Selecione arquivos do seu computador ou arraste e solte aqui" at bounding box center [536, 355] width 1031 height 26
click at [362, 348] on input "Selecione arquivos do seu computador ou arraste e solte aqui" at bounding box center [536, 355] width 1031 height 26
click at [828, 355] on label "Selecione arquivos do seu computador ou arraste e solte aqui" at bounding box center [536, 355] width 1031 height 26
click at [828, 355] on input "Selecione arquivos do seu computador ou arraste e solte aqui" at bounding box center [536, 355] width 1031 height 26
click at [1023, 521] on button "Próximo" at bounding box center [1010, 523] width 83 height 26
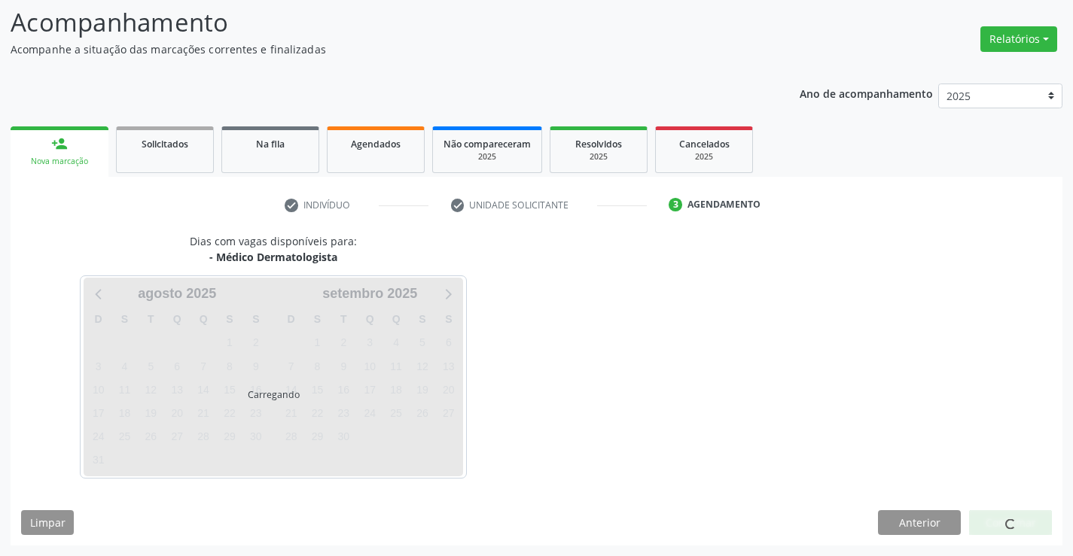
scroll to position [99, 0]
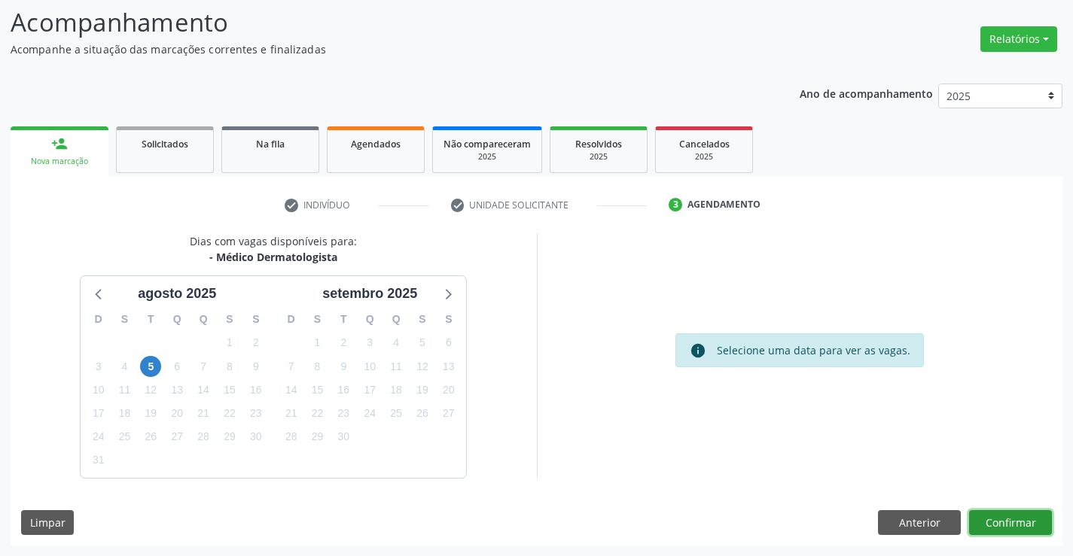
click at [1014, 517] on button "Confirmar" at bounding box center [1010, 524] width 83 height 26
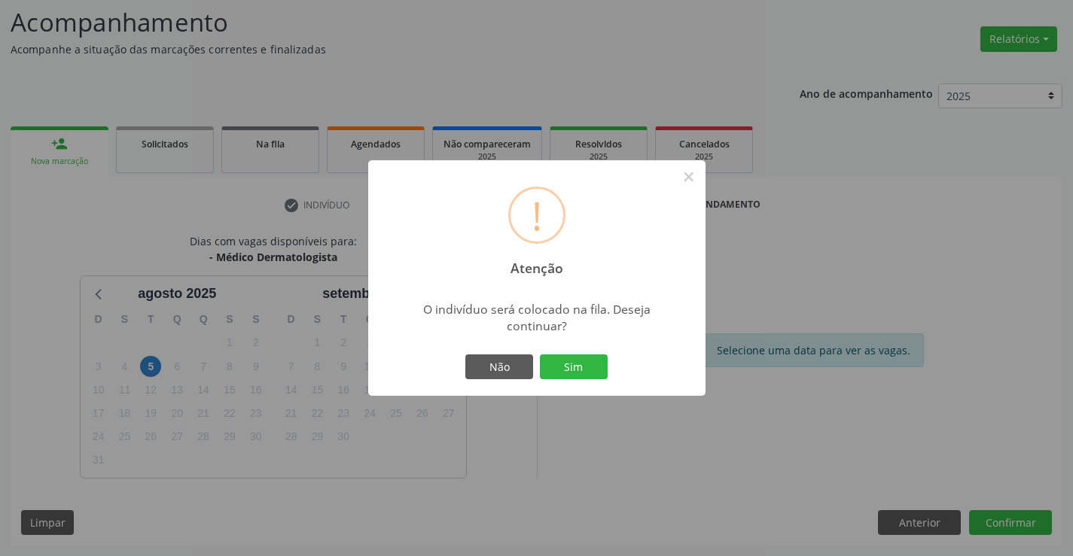
click at [564, 352] on div "Não Sim" at bounding box center [536, 368] width 149 height 32
click at [578, 373] on button "Sim" at bounding box center [574, 368] width 68 height 26
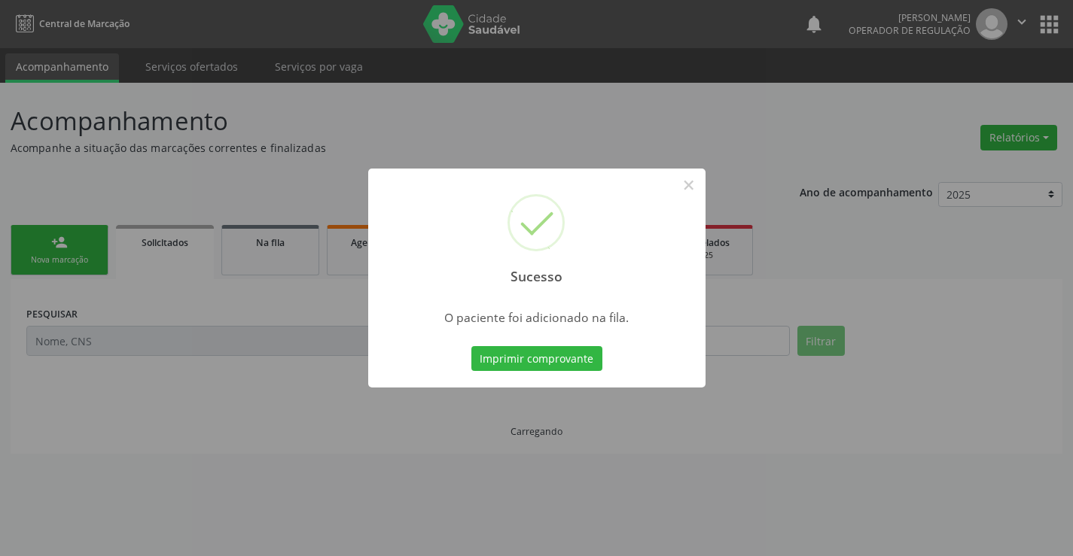
scroll to position [0, 0]
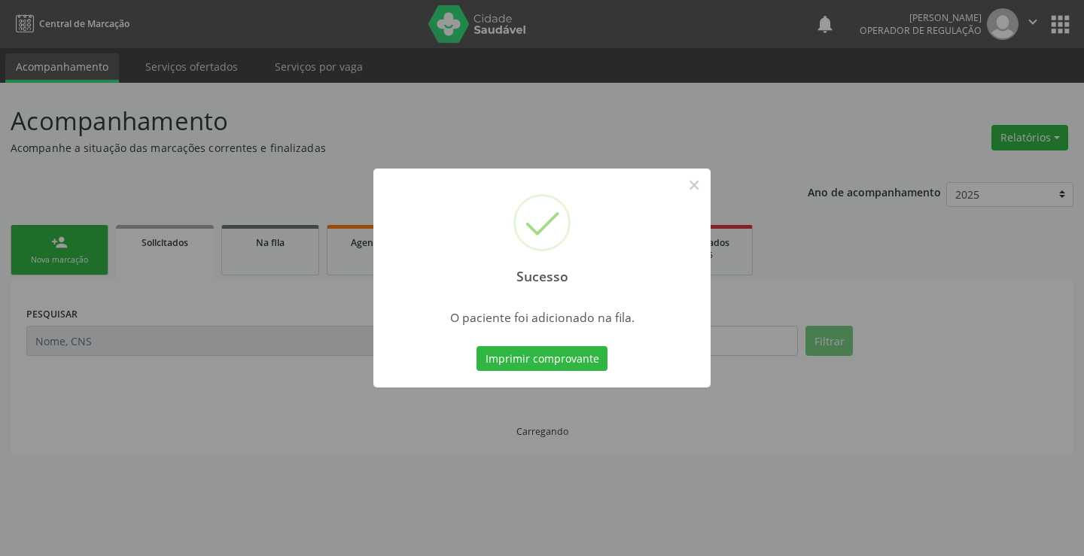
click at [609, 371] on div "Imprimir comprovante Cancel" at bounding box center [543, 359] width 138 height 32
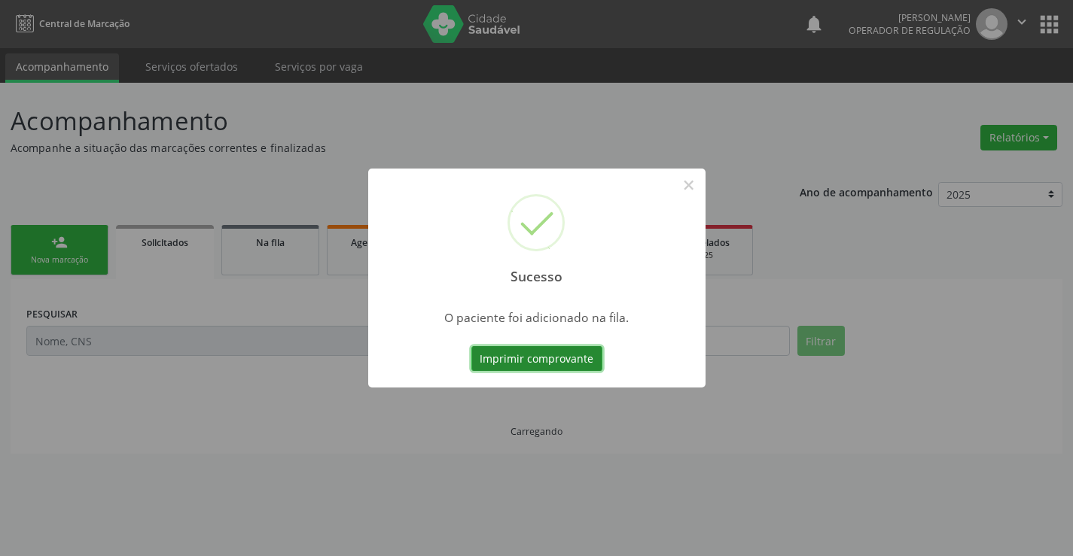
click at [594, 361] on button "Imprimir comprovante" at bounding box center [536, 359] width 131 height 26
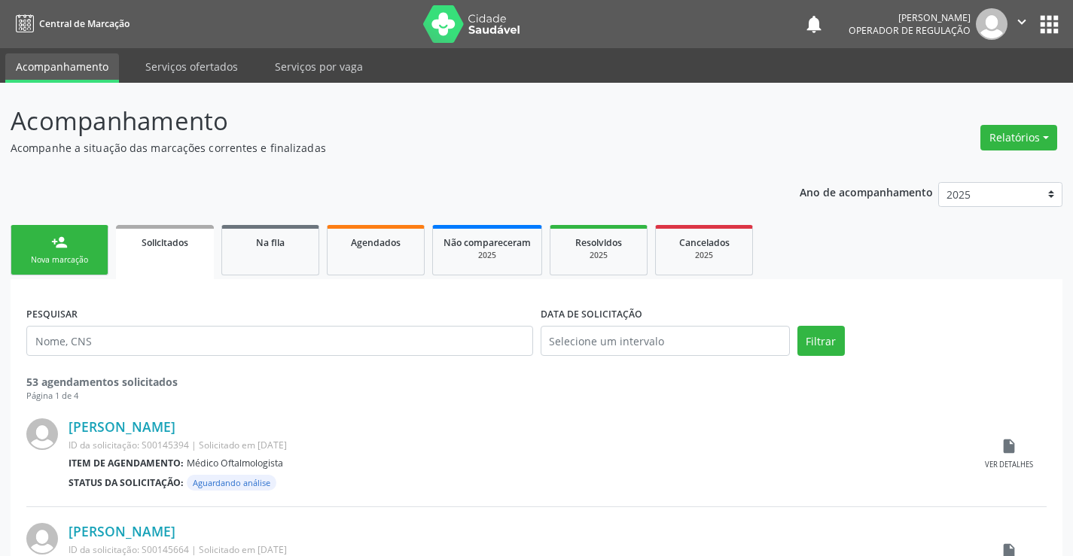
click at [57, 276] on ul "person_add Nova marcação Solicitados Na fila Agendados Não compareceram 2025 Re…" at bounding box center [537, 250] width 1052 height 58
click at [58, 257] on div "Nova marcação" at bounding box center [59, 260] width 75 height 11
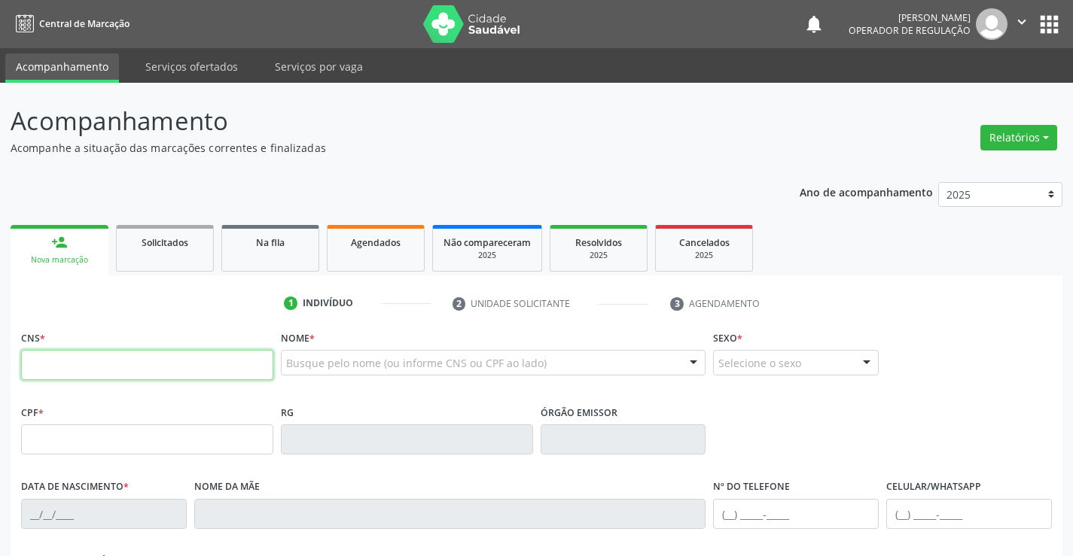
click at [162, 374] on input "text" at bounding box center [147, 365] width 252 height 30
type input "704 2062 2554 3886"
type input "0979957893"
type input "05/11/1984"
type input "(74) 99131-9203"
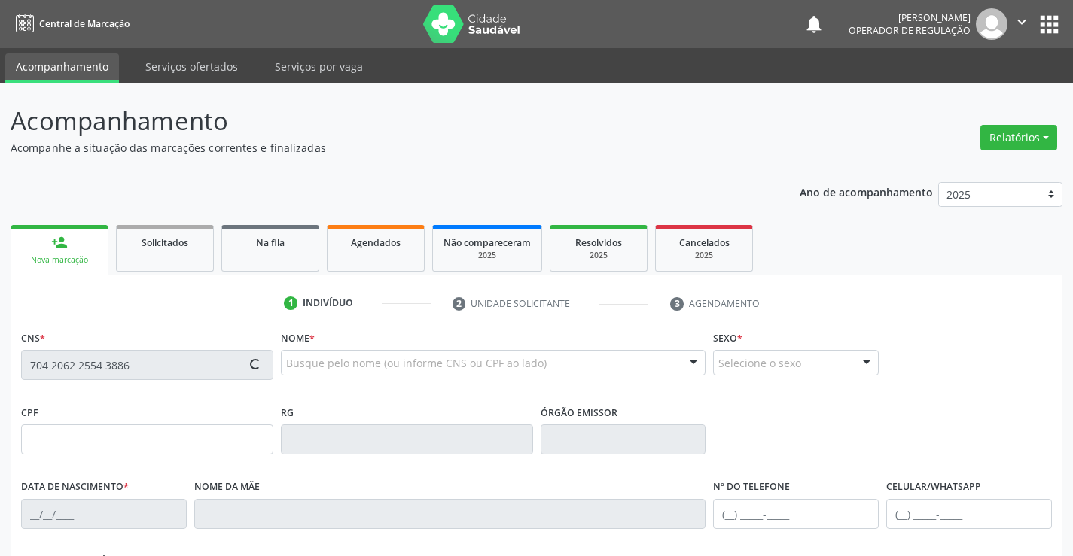
type input "(74) 99131-9203"
type input "018.642.635-63"
type input "S/N"
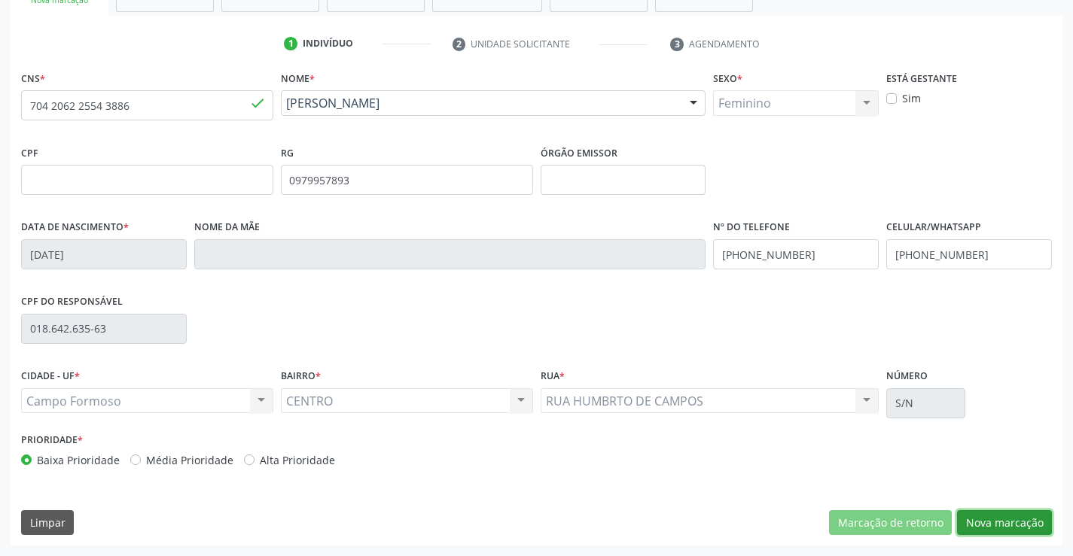
click at [989, 525] on button "Nova marcação" at bounding box center [1004, 524] width 95 height 26
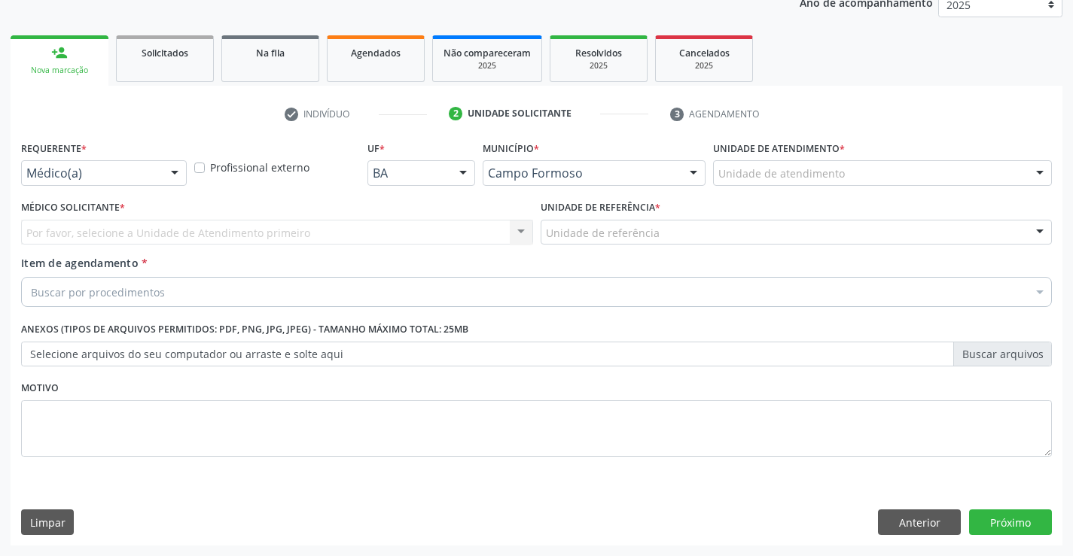
scroll to position [190, 0]
click at [173, 164] on div at bounding box center [174, 174] width 23 height 26
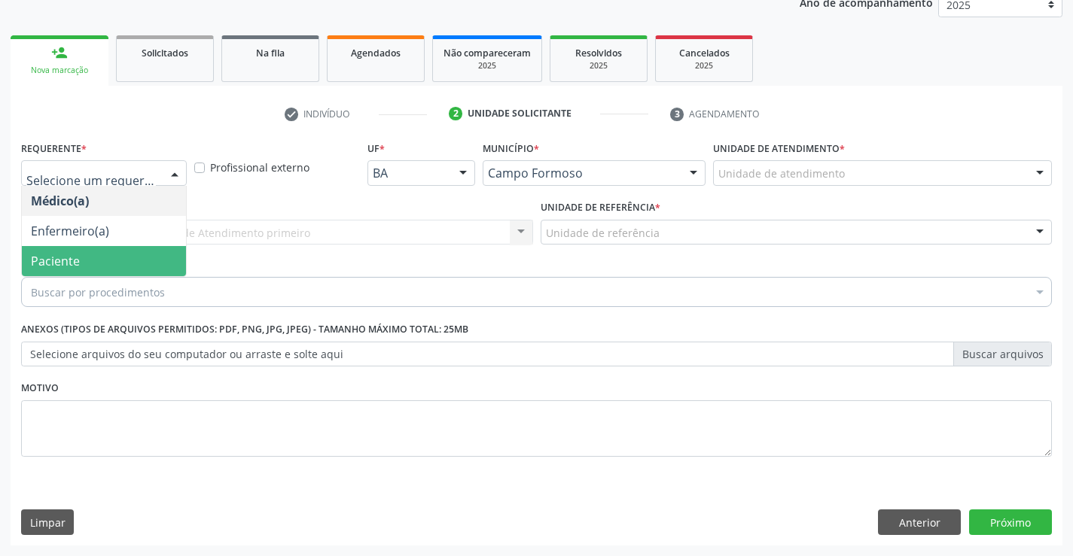
click at [102, 255] on span "Paciente" at bounding box center [104, 261] width 164 height 30
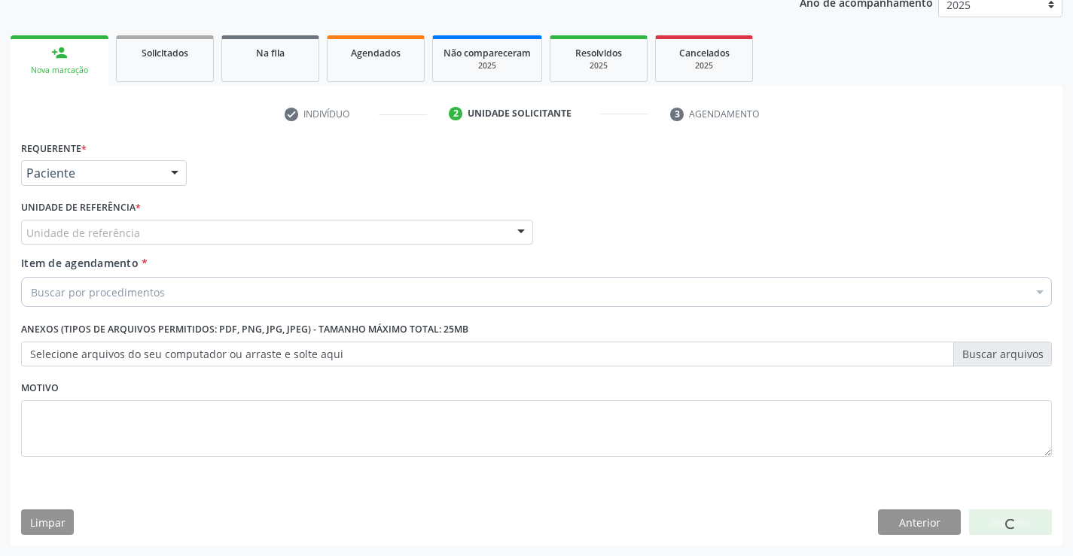
click at [279, 232] on div "Unidade de referência" at bounding box center [277, 233] width 512 height 26
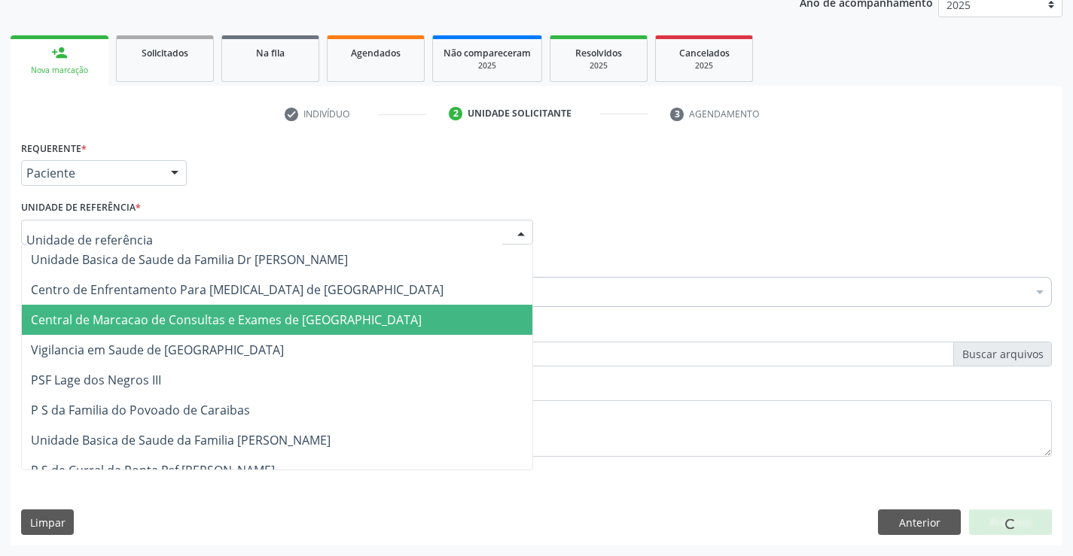
click at [291, 321] on span "Central de Marcacao de Consultas e Exames de [GEOGRAPHIC_DATA]" at bounding box center [226, 320] width 391 height 17
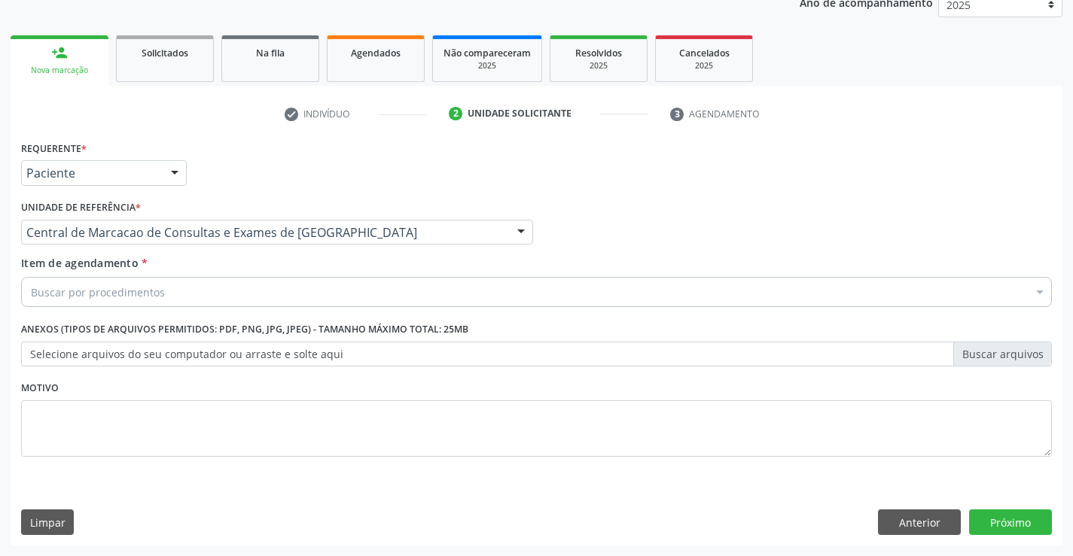
click at [345, 296] on div "Buscar por procedimentos" at bounding box center [536, 292] width 1031 height 30
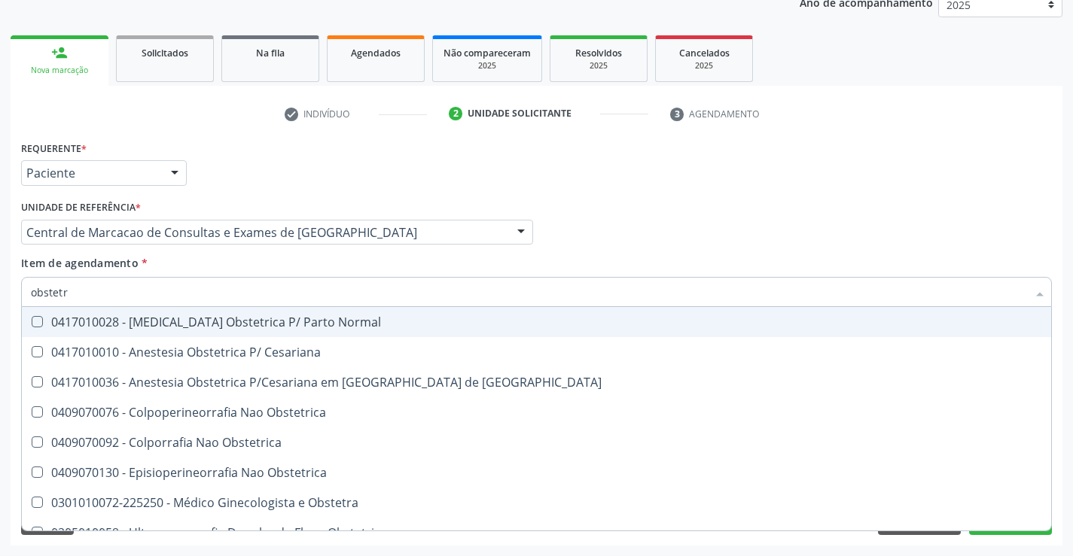
type input "obstetra"
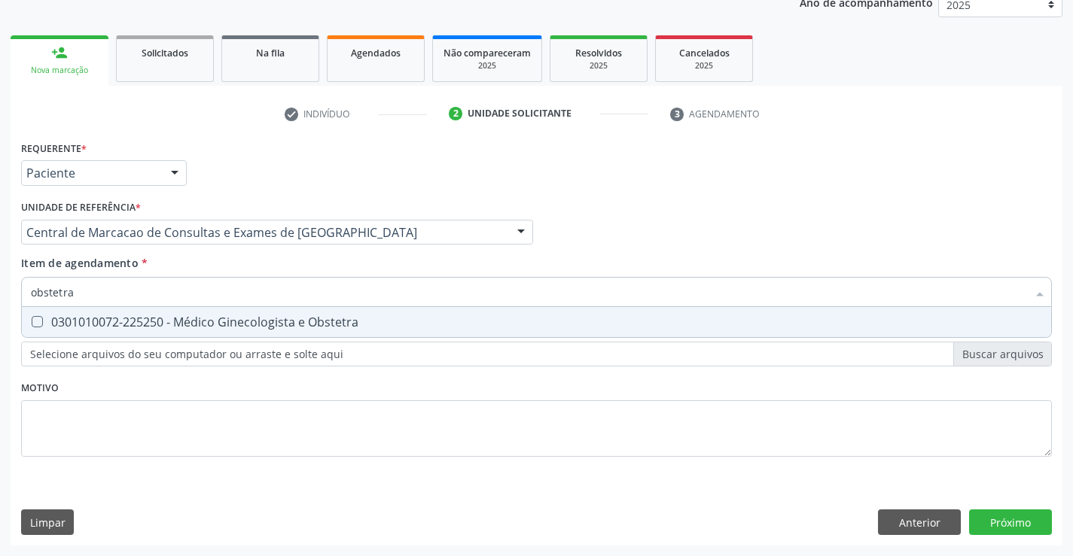
click at [303, 319] on div "0301010072-225250 - Médico Ginecologista e Obstetra" at bounding box center [536, 322] width 1011 height 12
checkbox Obstetra "true"
click at [994, 533] on button "Próximo" at bounding box center [1010, 523] width 83 height 26
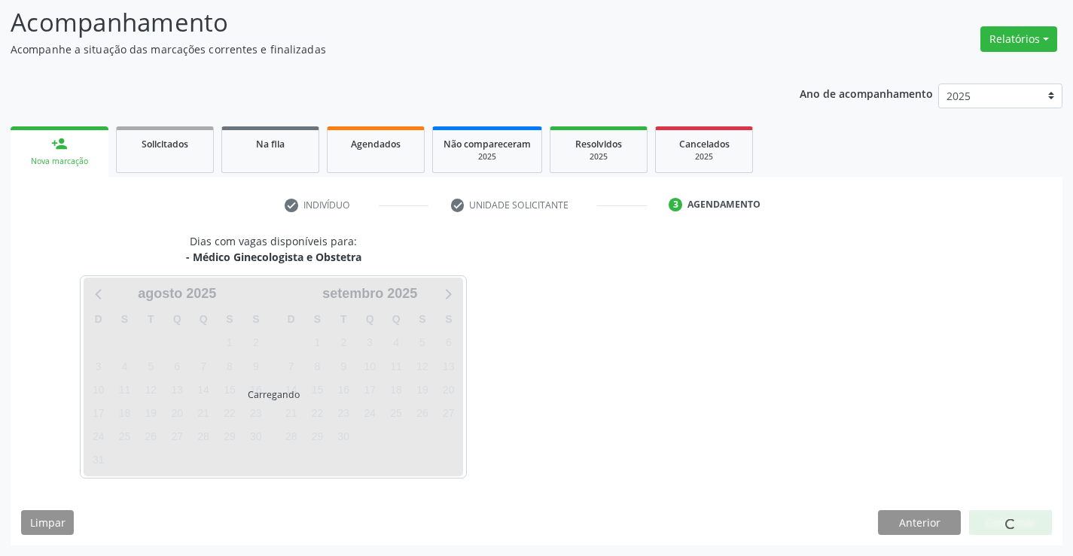
scroll to position [99, 0]
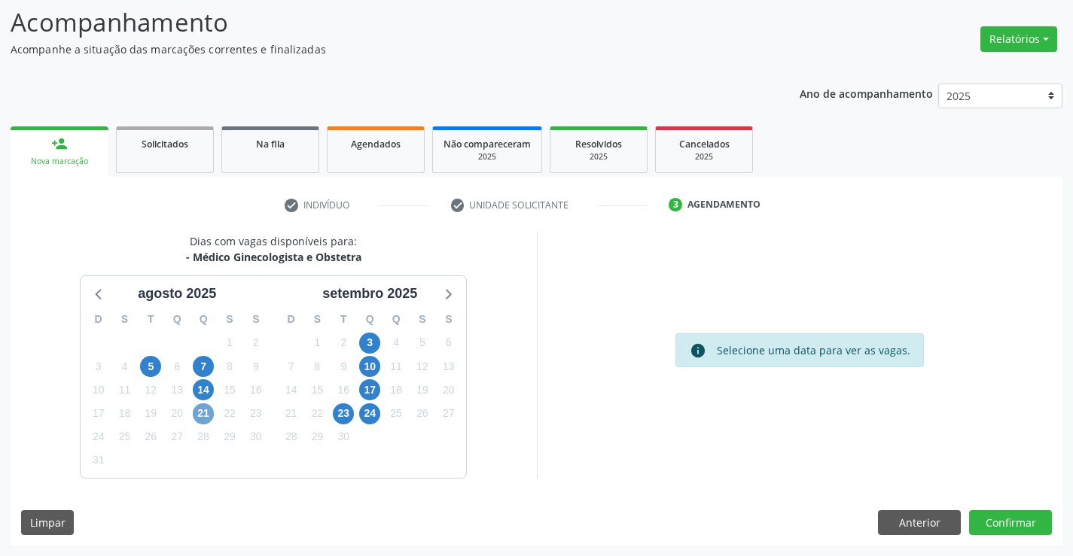
click at [199, 413] on span "21" at bounding box center [203, 414] width 21 height 21
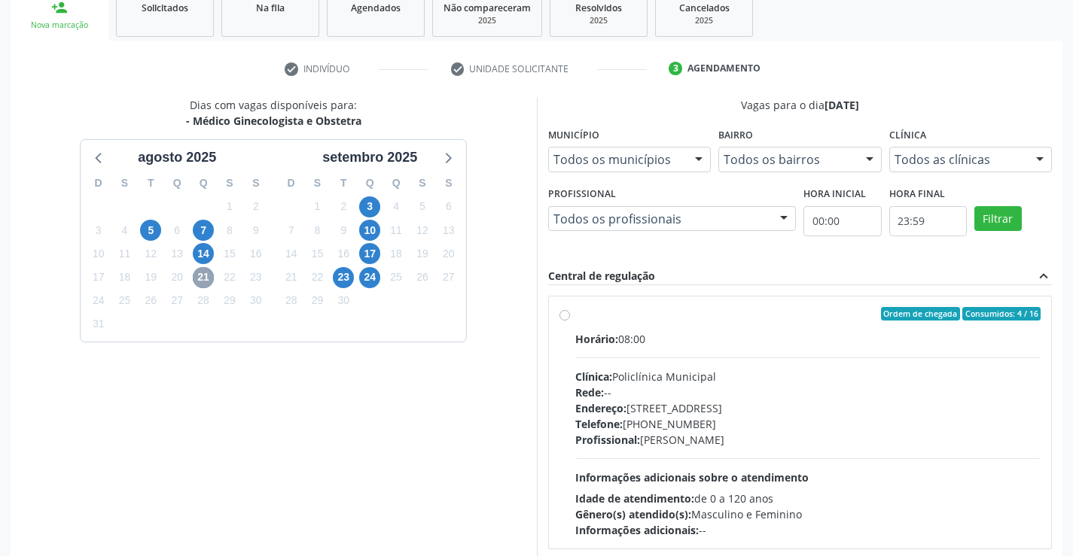
scroll to position [249, 0]
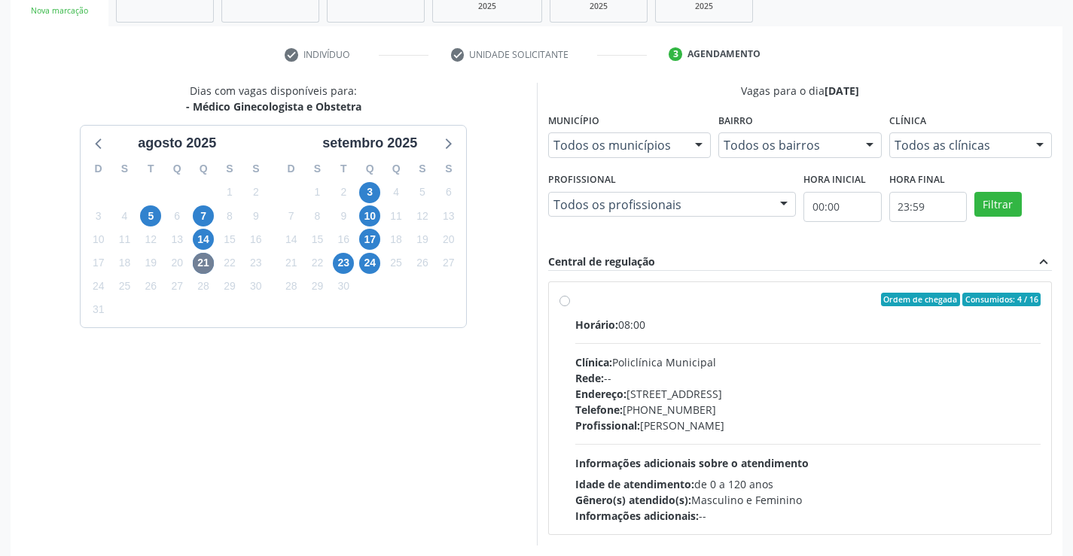
click at [682, 355] on div "Clínica: Policlínica Municipal" at bounding box center [808, 363] width 466 height 16
click at [570, 306] on input "Ordem de chegada Consumidos: 4 / 16 Horário: 08:00 Clínica: Policlínica Municip…" at bounding box center [564, 300] width 11 height 14
radio input "true"
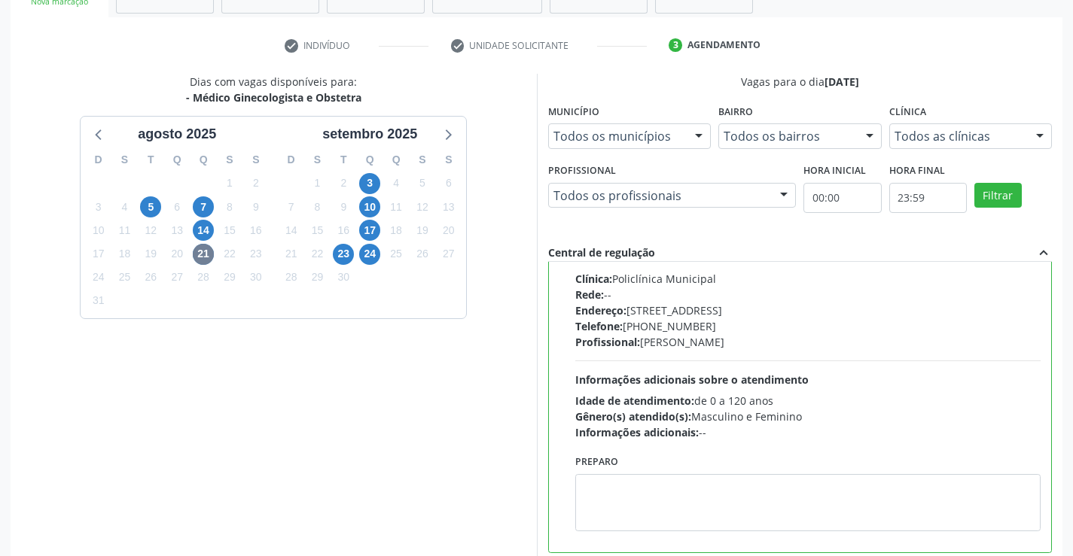
scroll to position [343, 0]
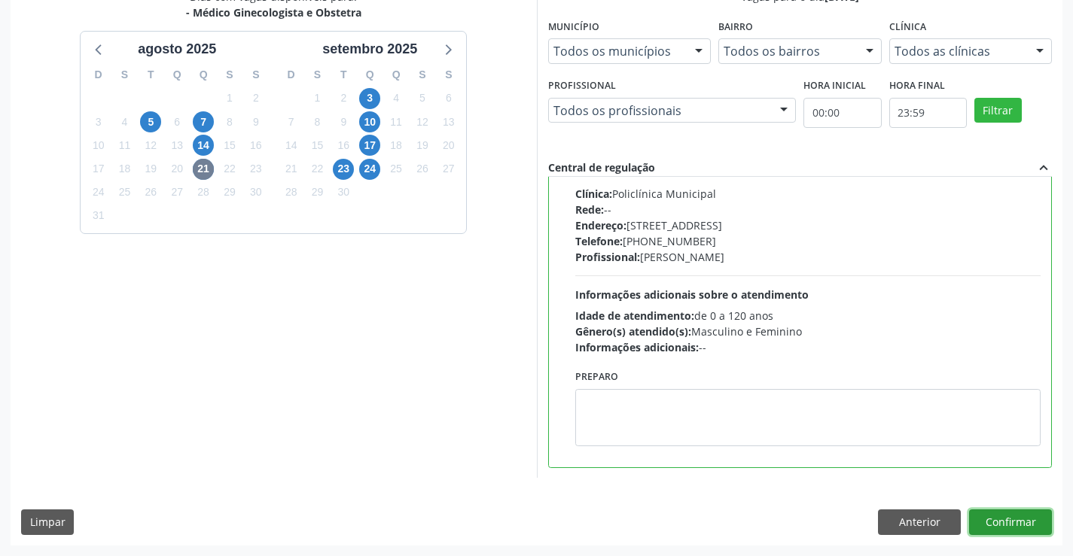
click at [999, 517] on button "Confirmar" at bounding box center [1010, 523] width 83 height 26
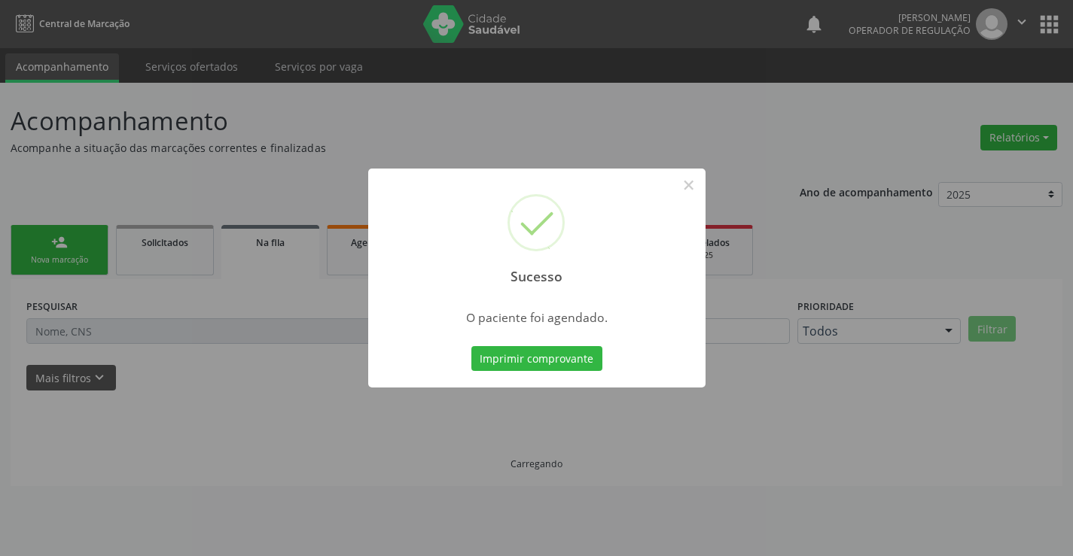
scroll to position [0, 0]
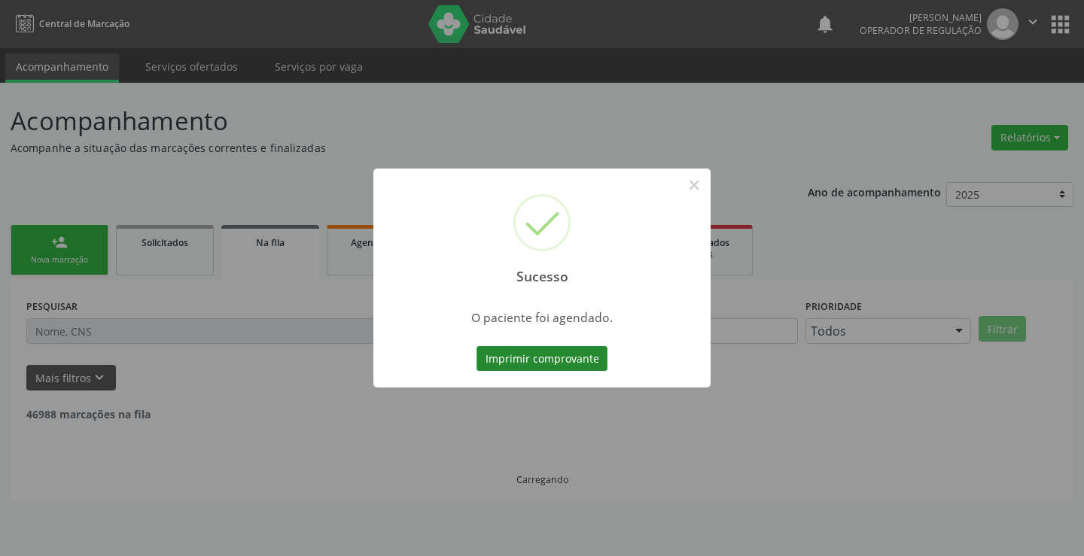
click at [590, 358] on button "Imprimir comprovante" at bounding box center [542, 359] width 131 height 26
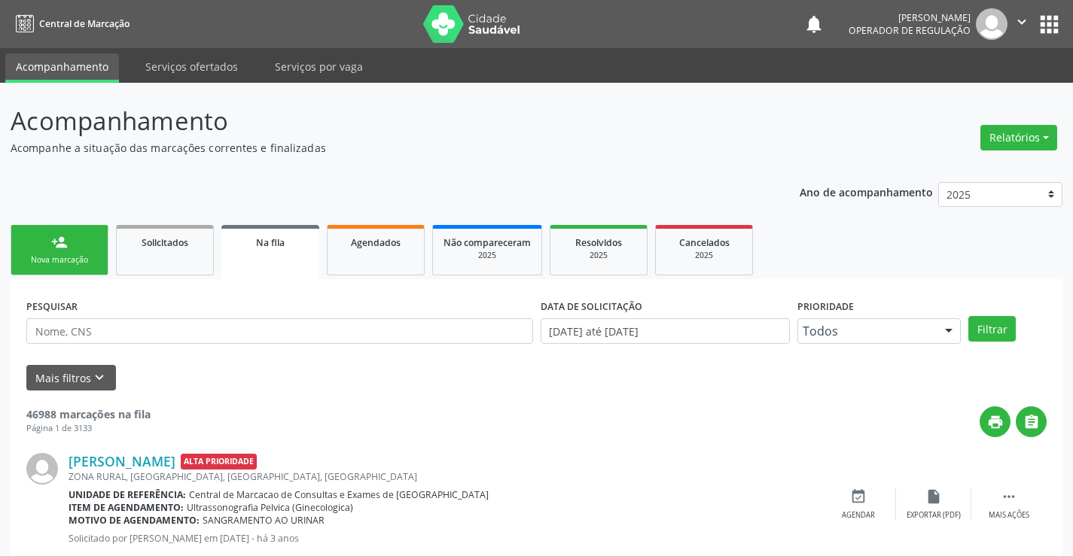
click at [38, 254] on link "person_add Nova marcação" at bounding box center [60, 250] width 98 height 50
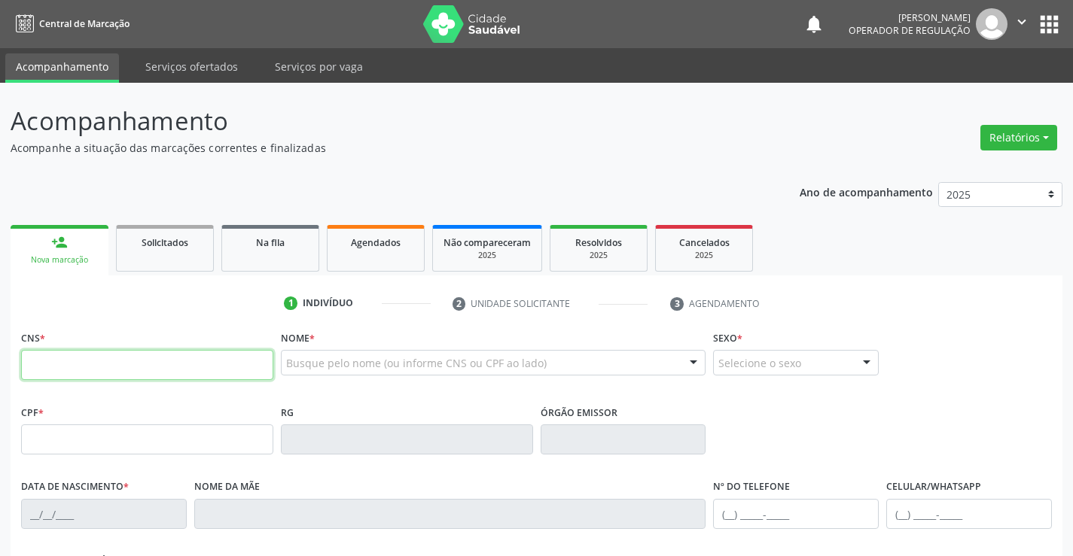
click at [130, 367] on input "text" at bounding box center [147, 365] width 252 height 30
type input "700 6044 1310 9065"
type input "2334741299"
type input "25/06/2014"
type input "(74) 99131-9203"
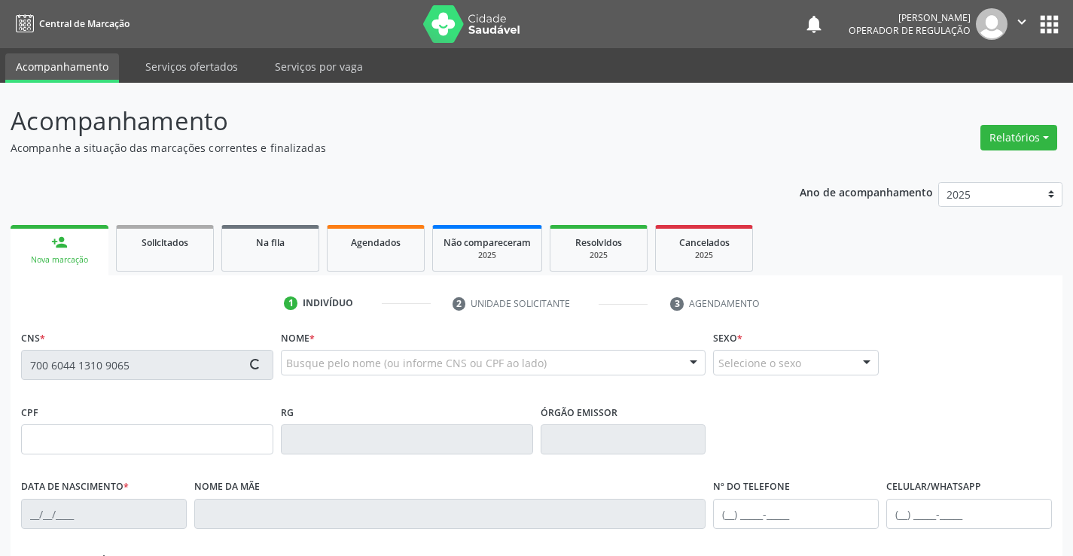
type input "S/N"
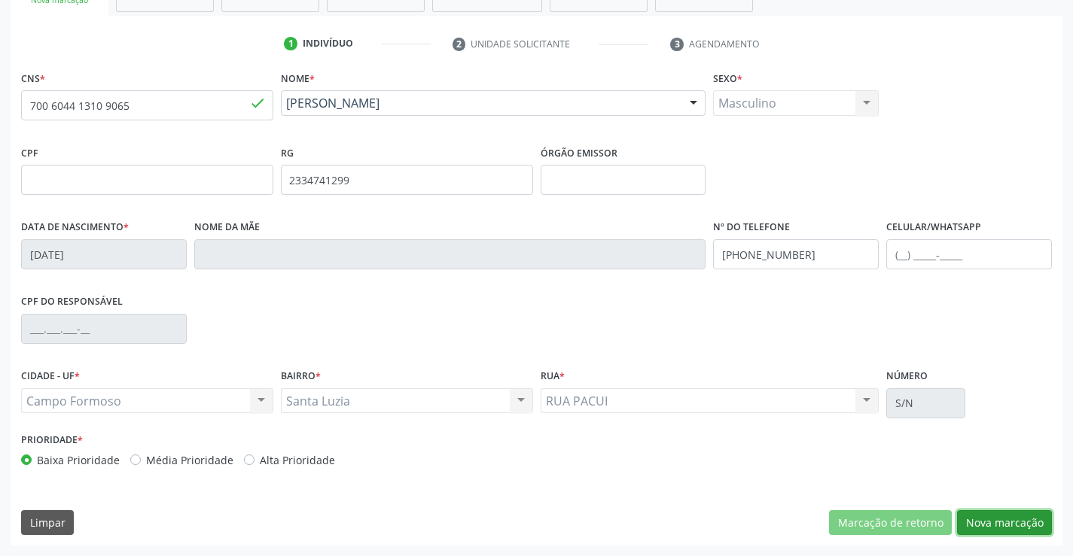
drag, startPoint x: 1041, startPoint y: 527, endPoint x: 817, endPoint y: 500, distance: 226.0
click at [1040, 526] on button "Nova marcação" at bounding box center [1004, 524] width 95 height 26
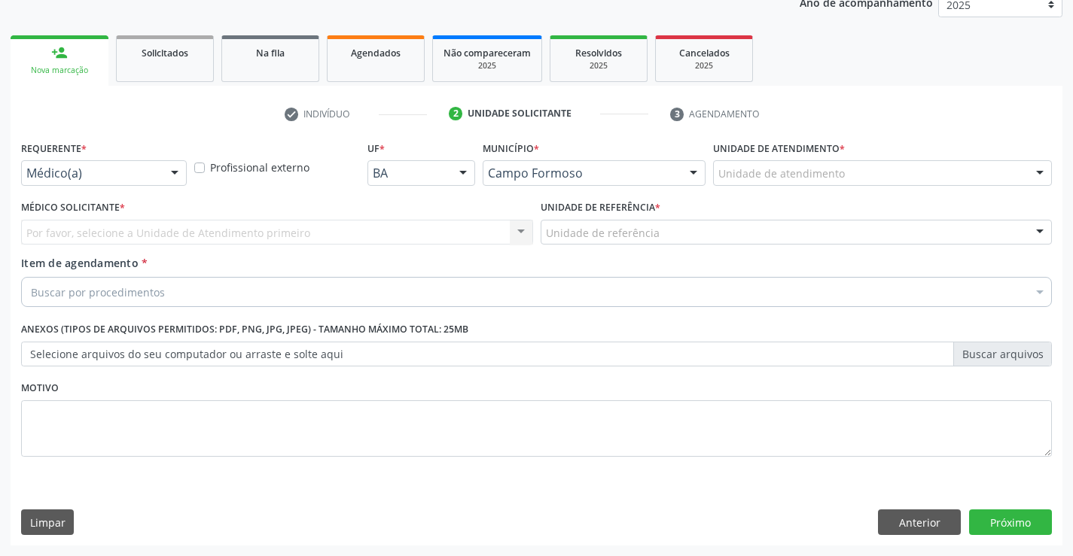
scroll to position [190, 0]
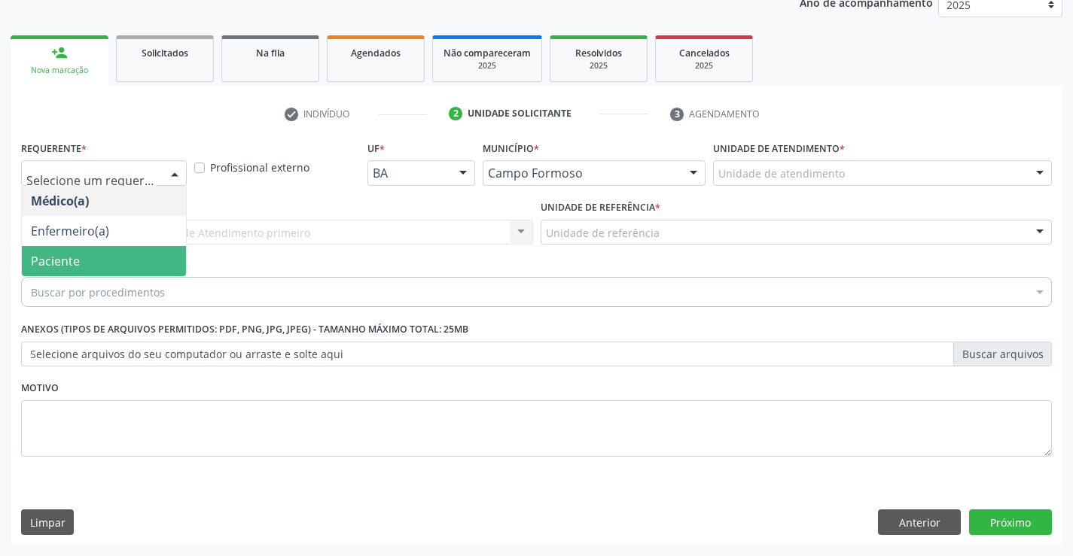
click at [119, 262] on span "Paciente" at bounding box center [104, 261] width 164 height 30
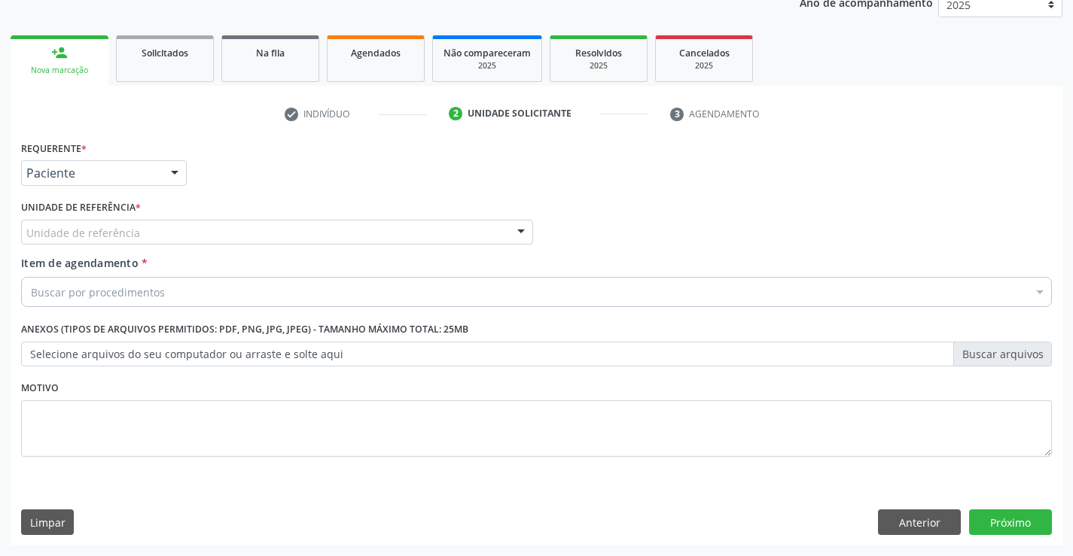
click at [263, 224] on div "Unidade de referência" at bounding box center [277, 233] width 512 height 26
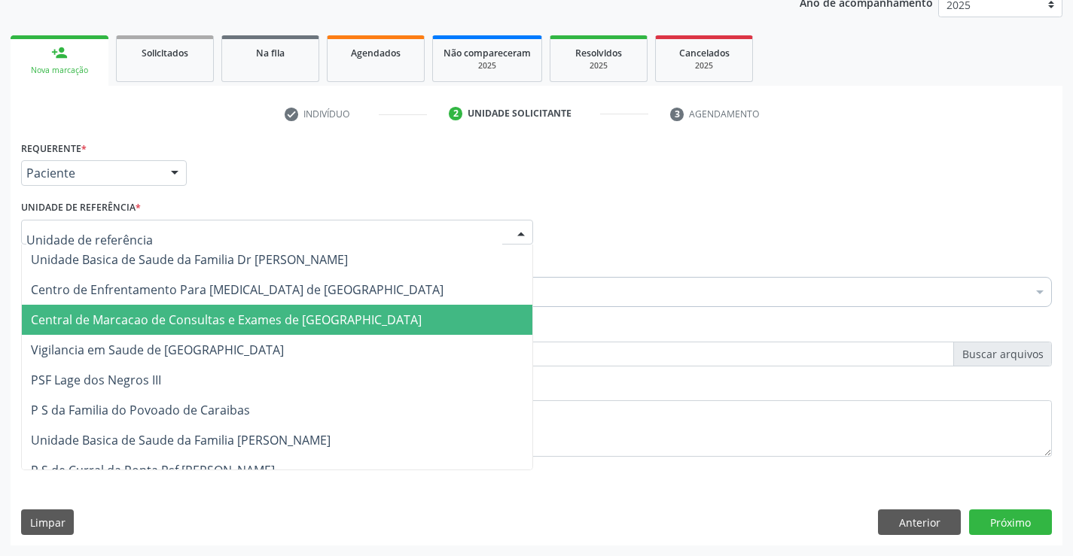
click at [271, 323] on span "Central de Marcacao de Consultas e Exames de [GEOGRAPHIC_DATA]" at bounding box center [226, 320] width 391 height 17
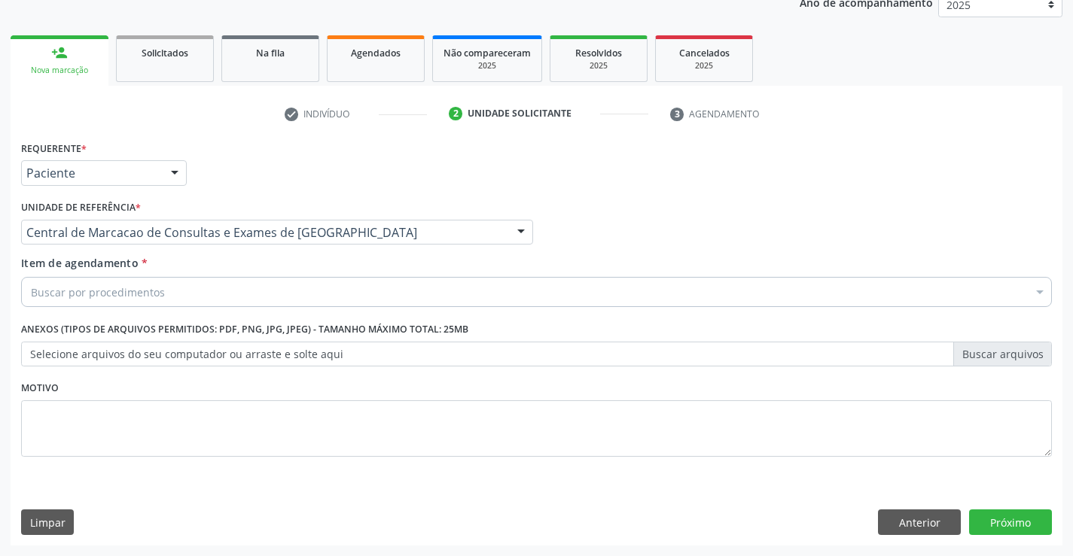
click at [305, 293] on div "Buscar por procedimentos" at bounding box center [536, 292] width 1031 height 30
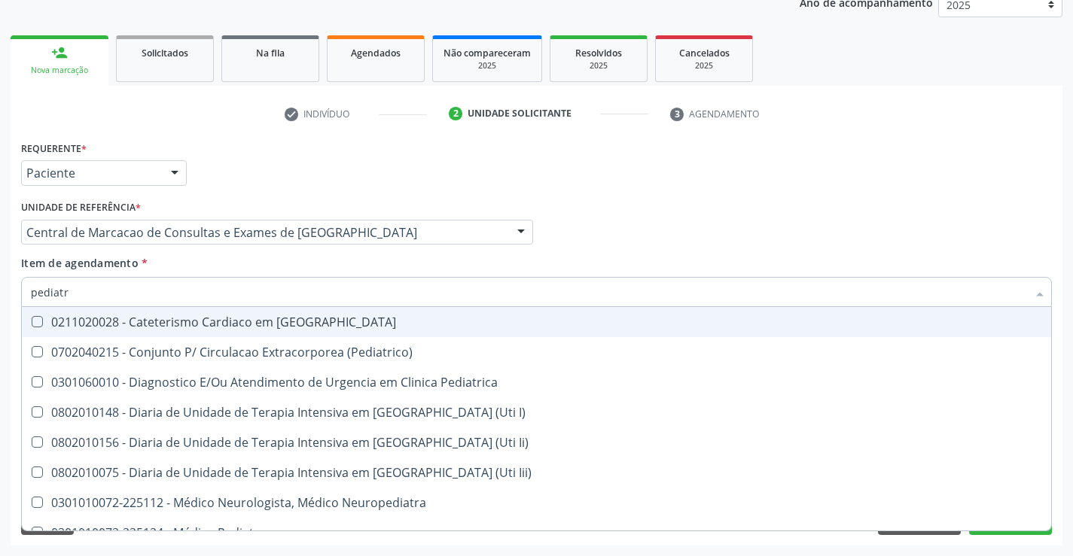
type input "pediatra"
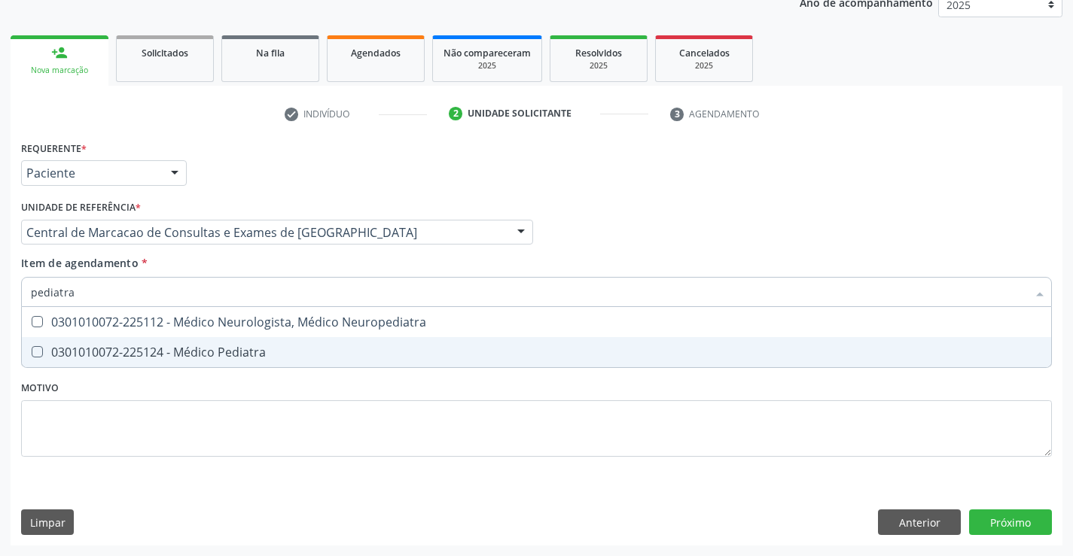
click at [227, 349] on div "0301010072-225124 - Médico Pediatra" at bounding box center [536, 352] width 1011 height 12
checkbox Pediatra "true"
click at [1039, 526] on div "Requerente * Paciente Médico(a) Enfermeiro(a) Paciente Nenhum resultado encontr…" at bounding box center [537, 341] width 1052 height 409
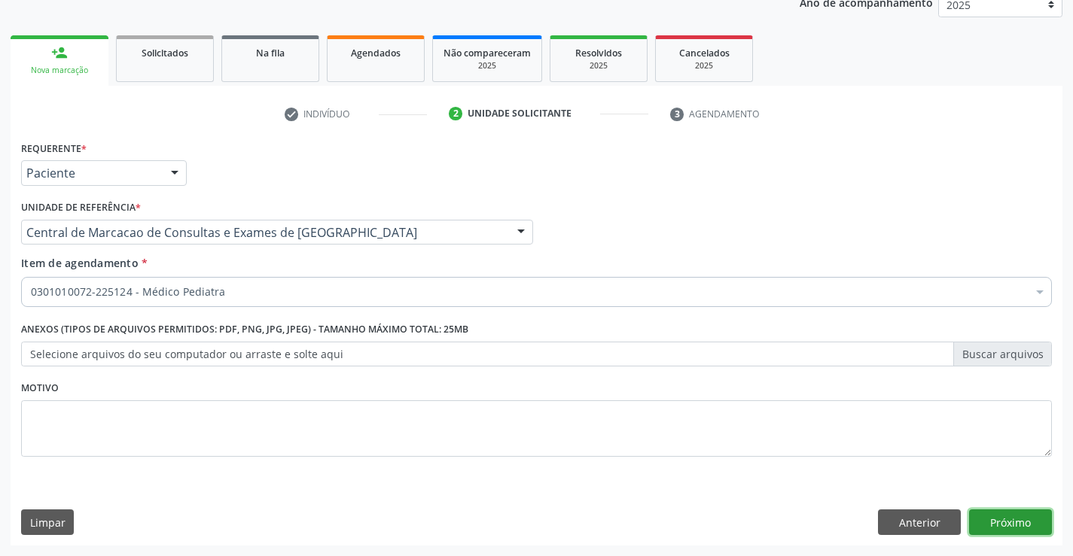
click at [1021, 520] on button "Próximo" at bounding box center [1010, 523] width 83 height 26
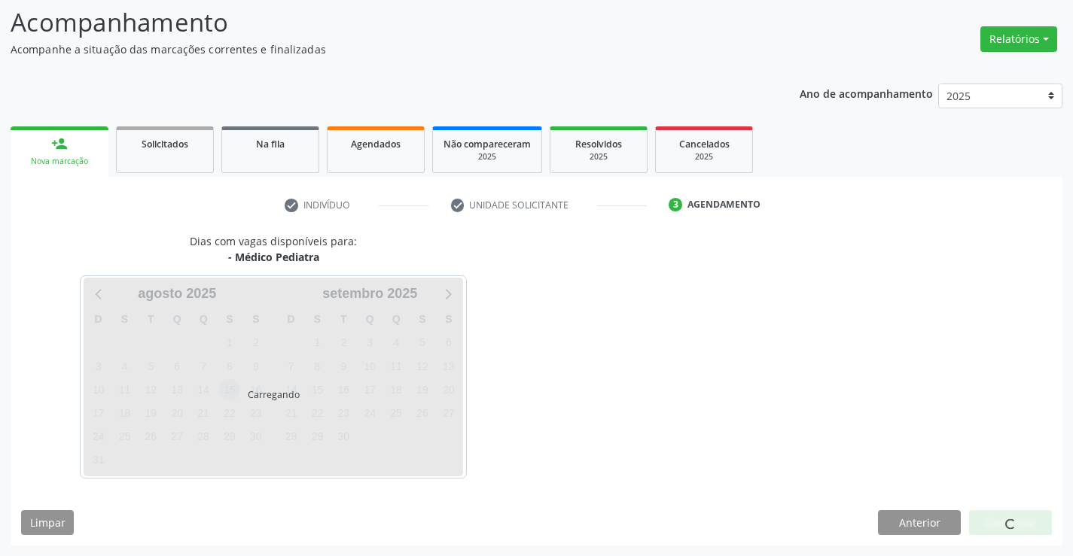
scroll to position [99, 0]
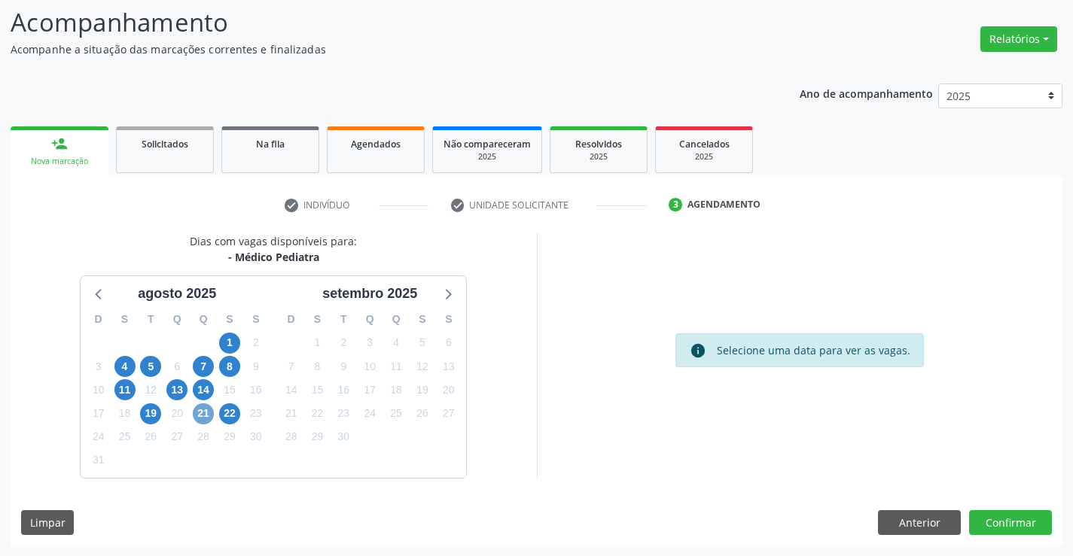
click at [195, 412] on span "21" at bounding box center [203, 414] width 21 height 21
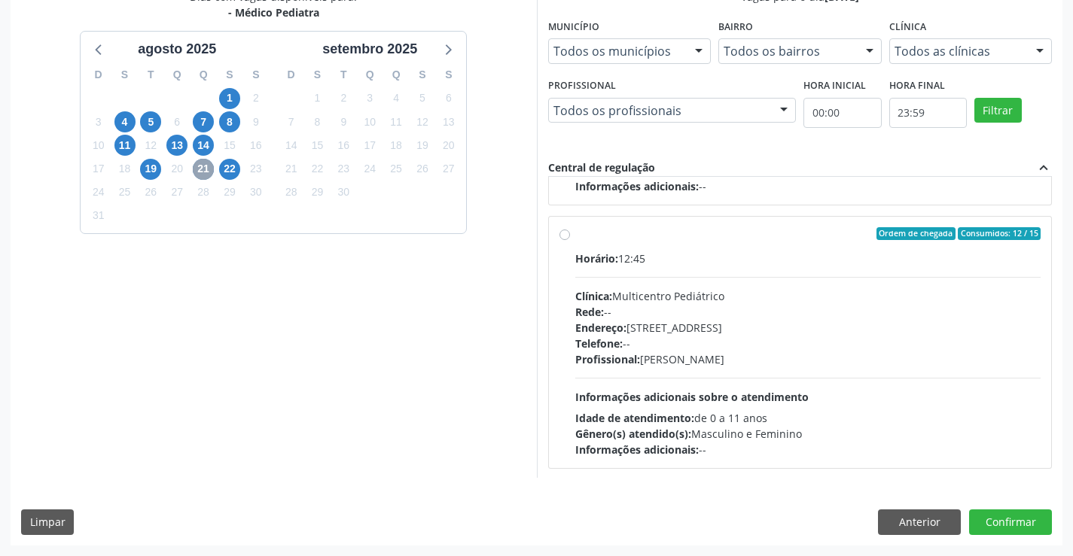
scroll to position [237, 0]
click at [236, 170] on span "22" at bounding box center [229, 169] width 21 height 21
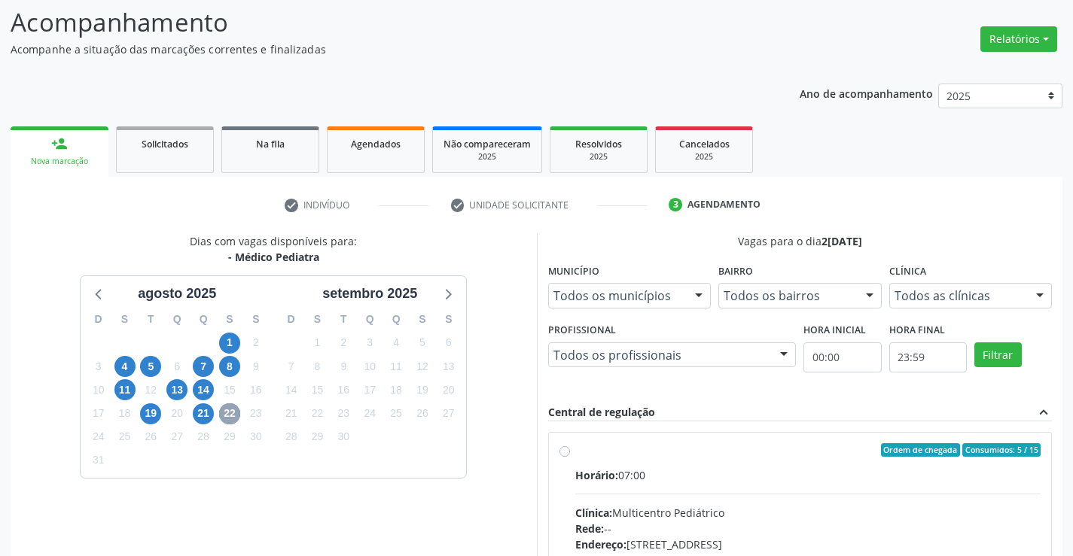
scroll to position [316, 0]
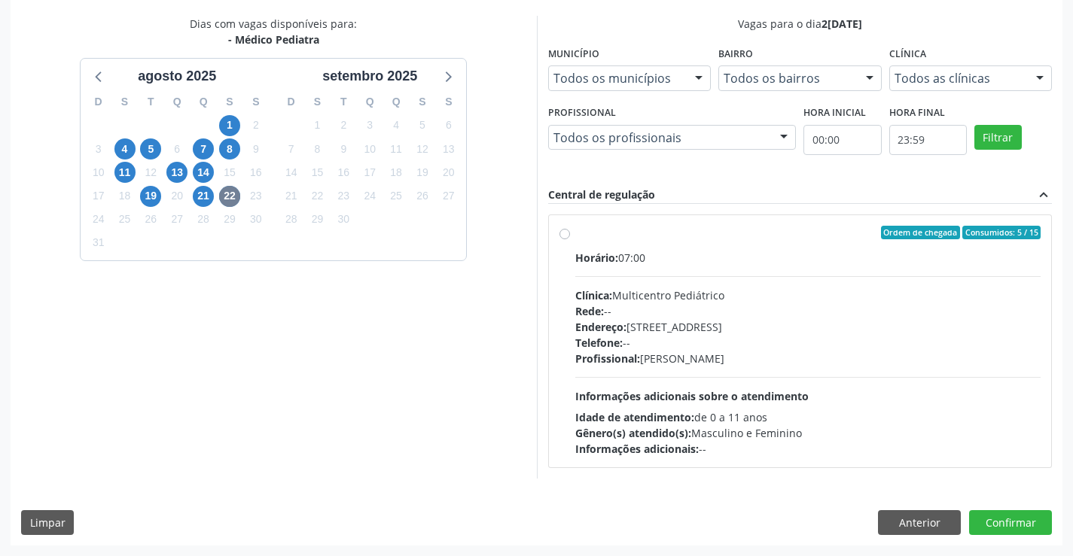
click at [624, 325] on span "Endereço:" at bounding box center [600, 327] width 51 height 14
click at [570, 239] on input "Ordem de chegada Consumidos: 5 / 15 Horário: 07:00 Clínica: Multicentro Pediátr…" at bounding box center [564, 233] width 11 height 14
radio input "true"
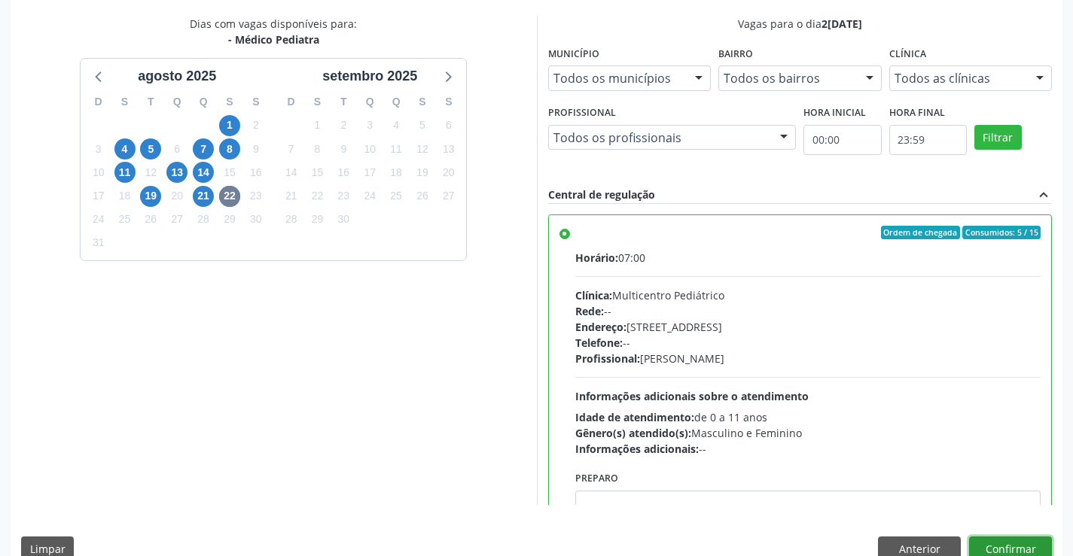
click at [1004, 543] on button "Confirmar" at bounding box center [1010, 550] width 83 height 26
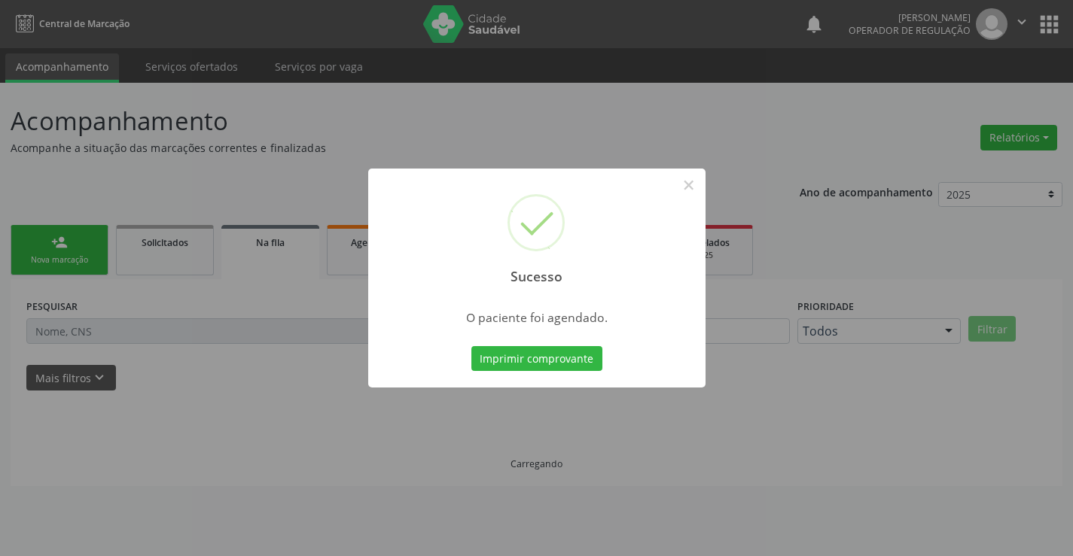
scroll to position [0, 0]
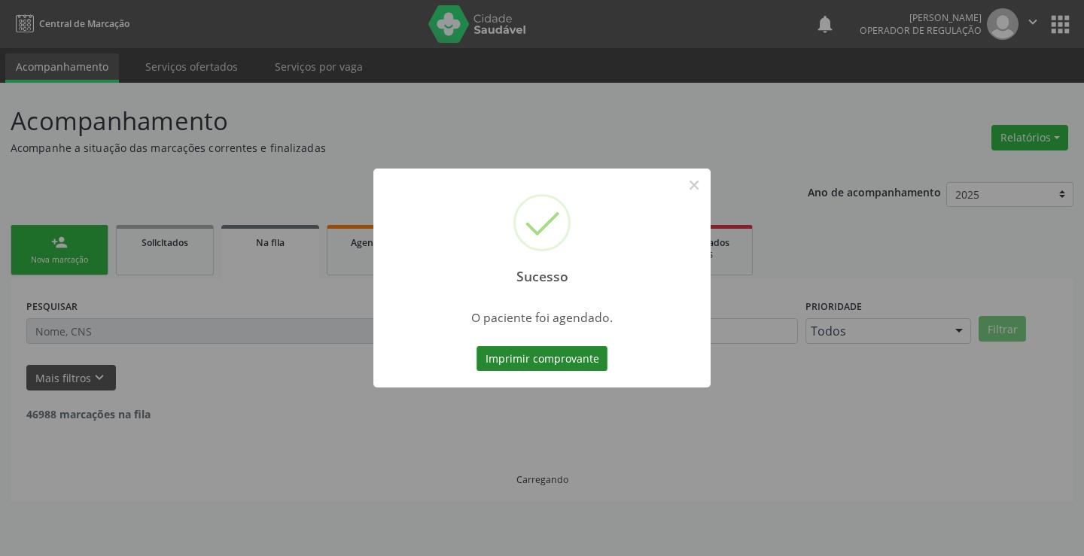
click at [555, 364] on button "Imprimir comprovante" at bounding box center [542, 359] width 131 height 26
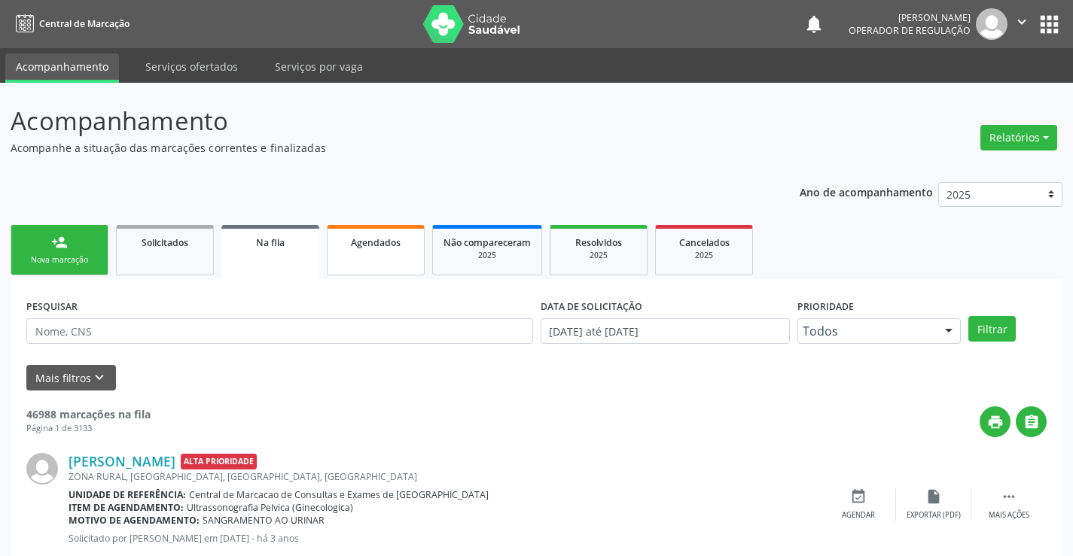
click at [355, 253] on link "Agendados" at bounding box center [376, 250] width 98 height 50
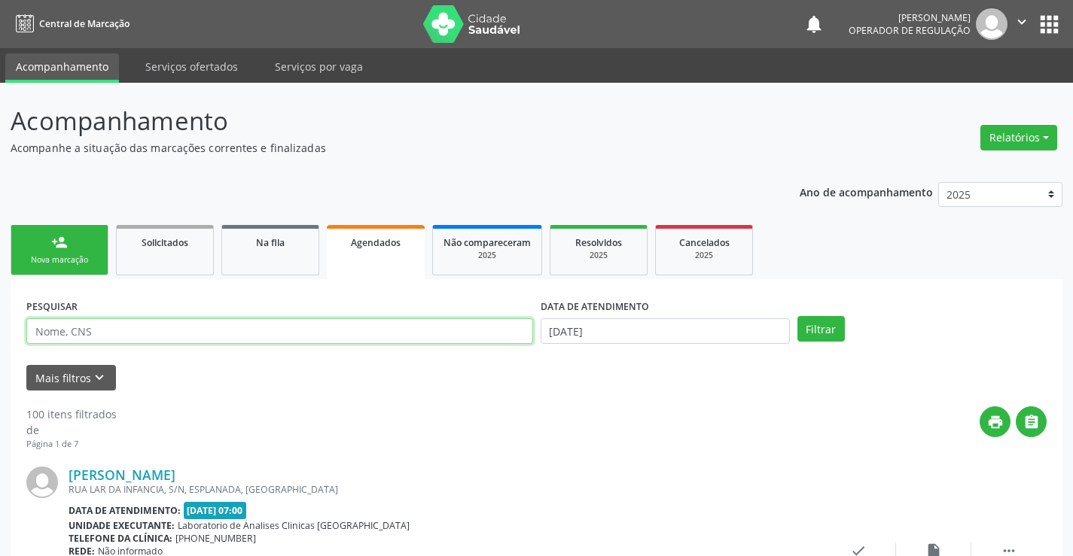
click at [148, 334] on input "text" at bounding box center [279, 332] width 507 height 26
type input "helton"
click at [668, 345] on div "DATA DE ATENDIMENTO 18/08/2025" at bounding box center [665, 324] width 257 height 59
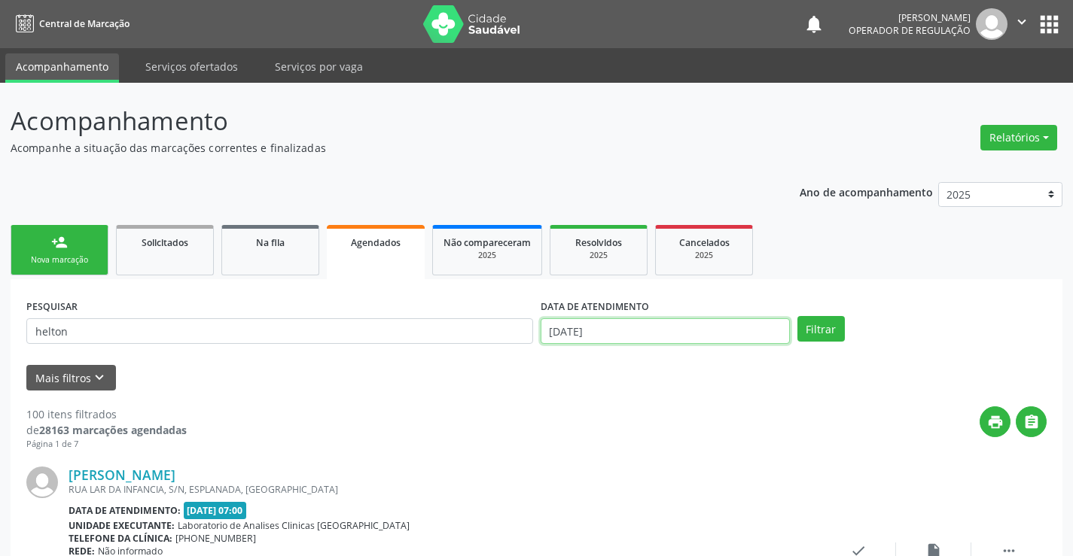
click at [602, 343] on input "1[DATE]" at bounding box center [665, 332] width 249 height 26
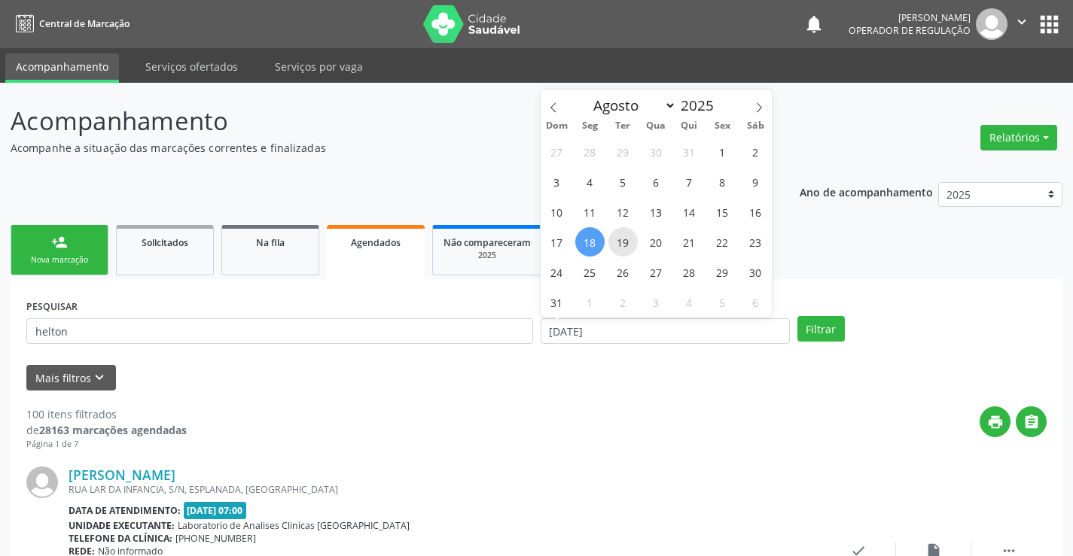
click at [635, 246] on span "19" at bounding box center [622, 241] width 29 height 29
type input "[DATE]"
click at [635, 246] on span "19" at bounding box center [622, 241] width 29 height 29
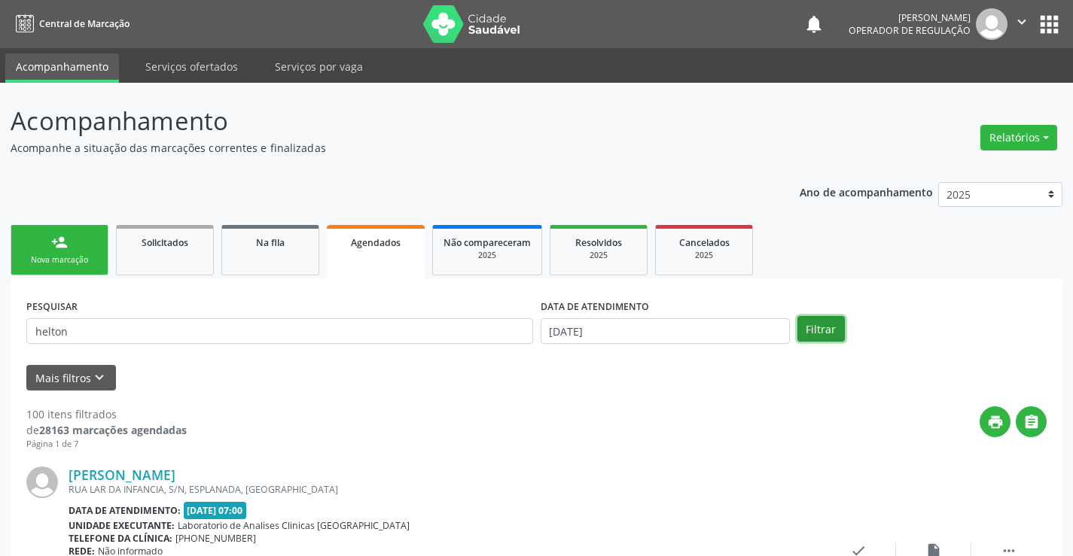
click at [825, 337] on button "Filtrar" at bounding box center [820, 329] width 47 height 26
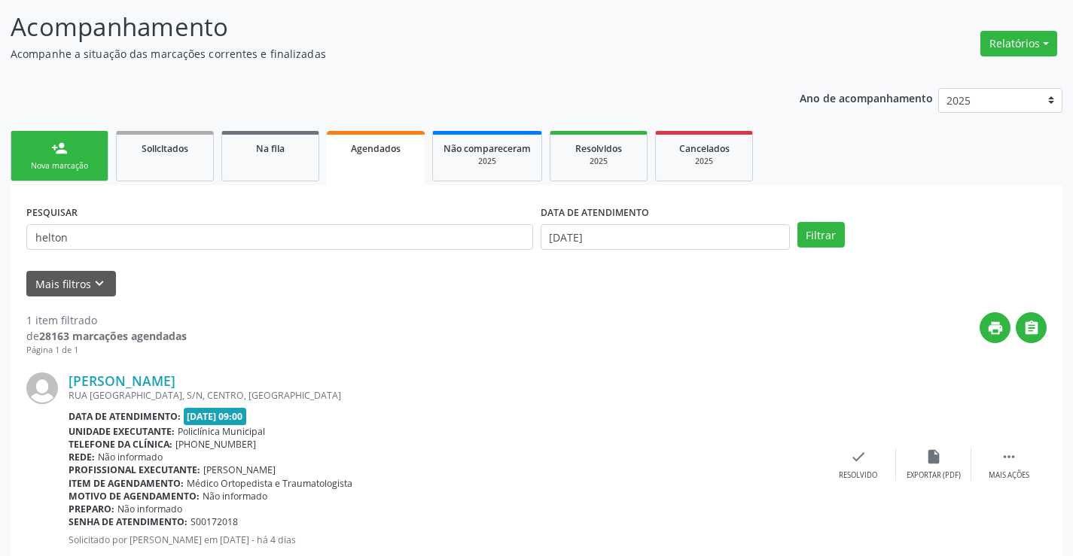
scroll to position [137, 0]
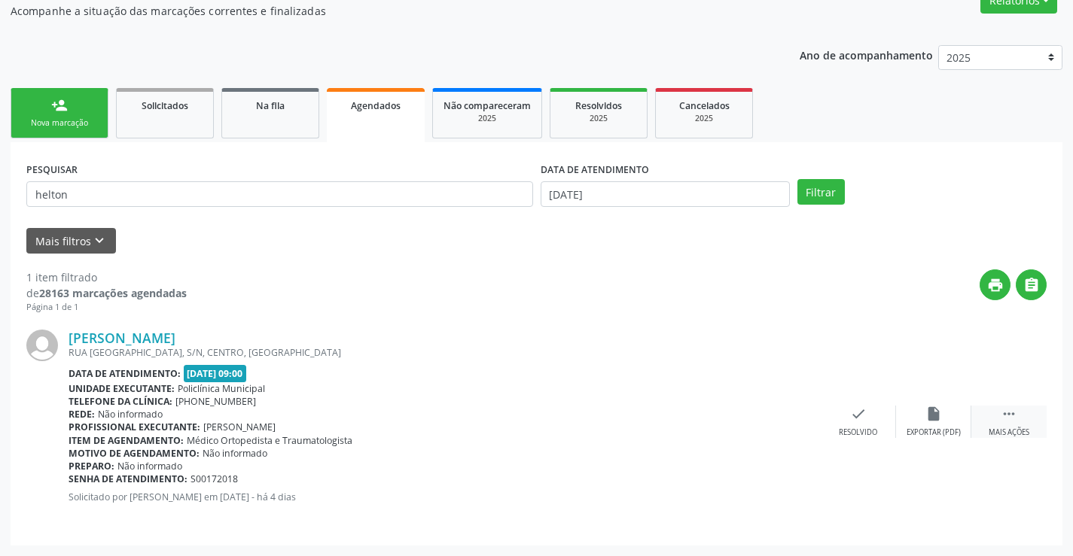
drag, startPoint x: 1019, startPoint y: 417, endPoint x: 985, endPoint y: 419, distance: 34.0
click at [1016, 419] on div " Mais ações" at bounding box center [1008, 422] width 75 height 32
click at [720, 412] on div "print Imprimir" at bounding box center [707, 422] width 75 height 32
